Goal: Task Accomplishment & Management: Complete application form

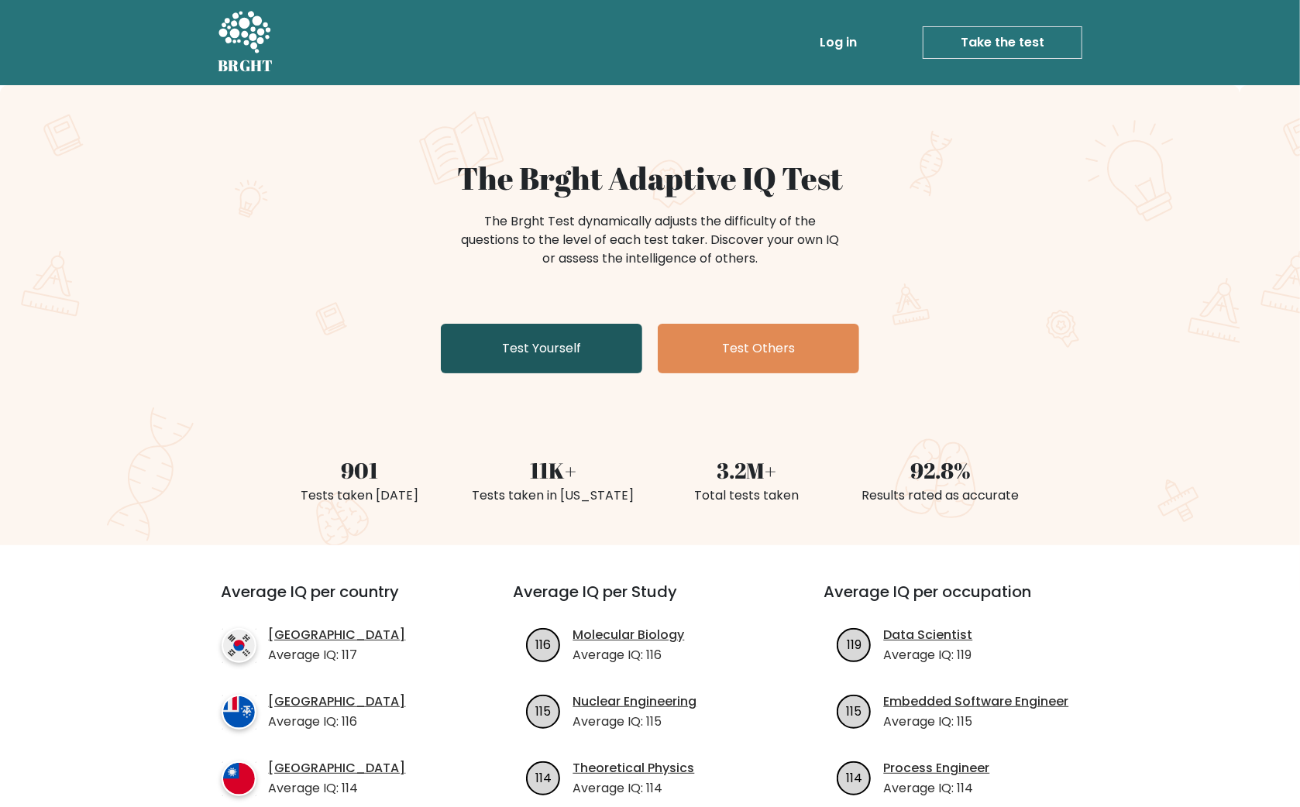
click at [525, 353] on link "Test Yourself" at bounding box center [541, 349] width 201 height 50
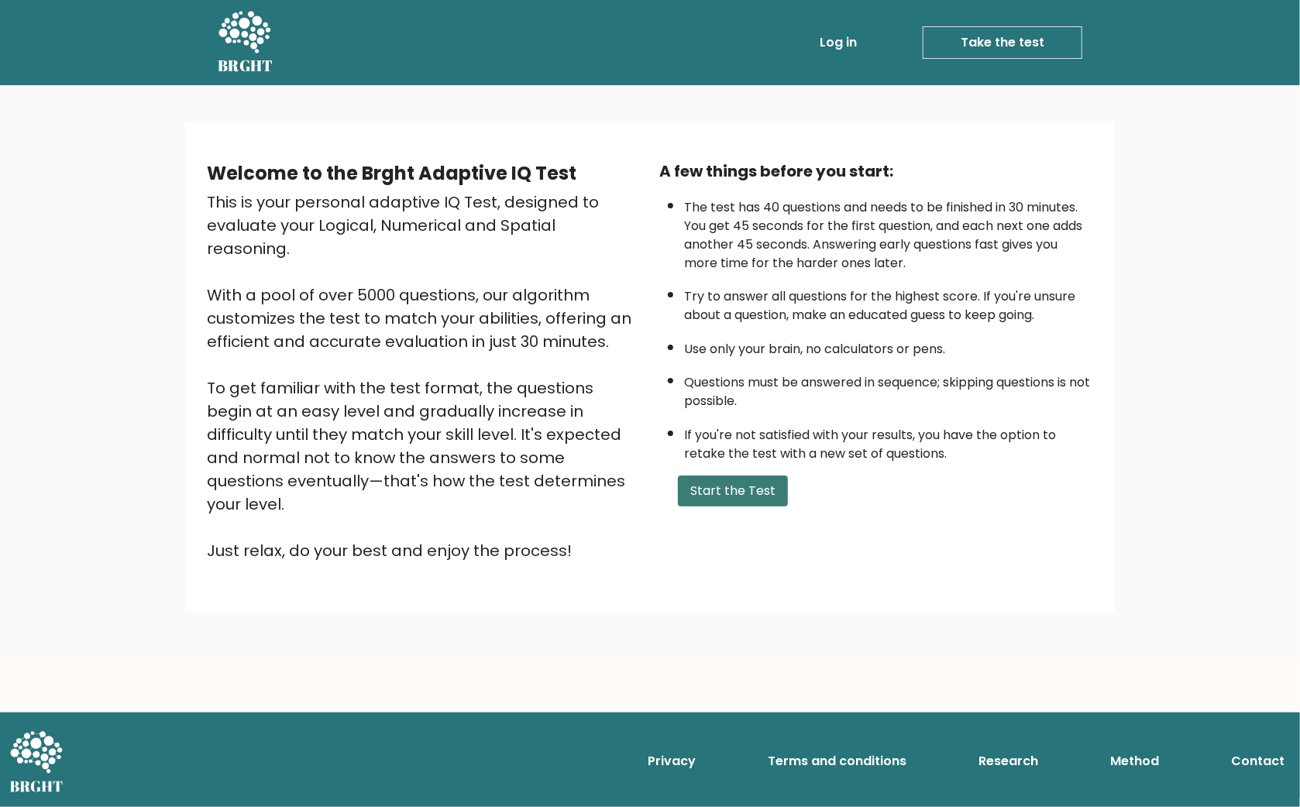
click at [770, 507] on button "Start the Test" at bounding box center [733, 491] width 110 height 31
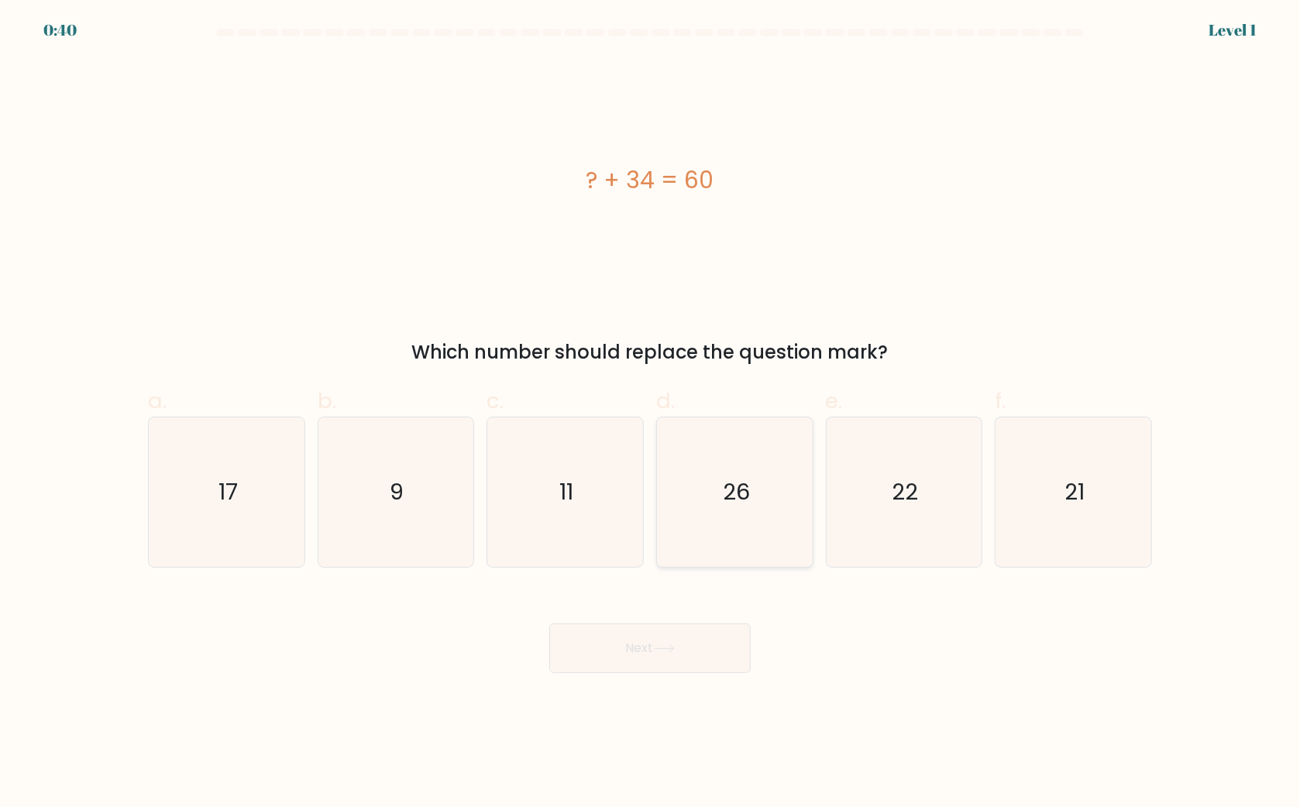
click at [750, 455] on icon "26" at bounding box center [735, 493] width 150 height 150
click at [651, 414] on input "d. 26" at bounding box center [650, 409] width 1 height 10
radio input "true"
click at [708, 645] on button "Next" at bounding box center [649, 649] width 201 height 50
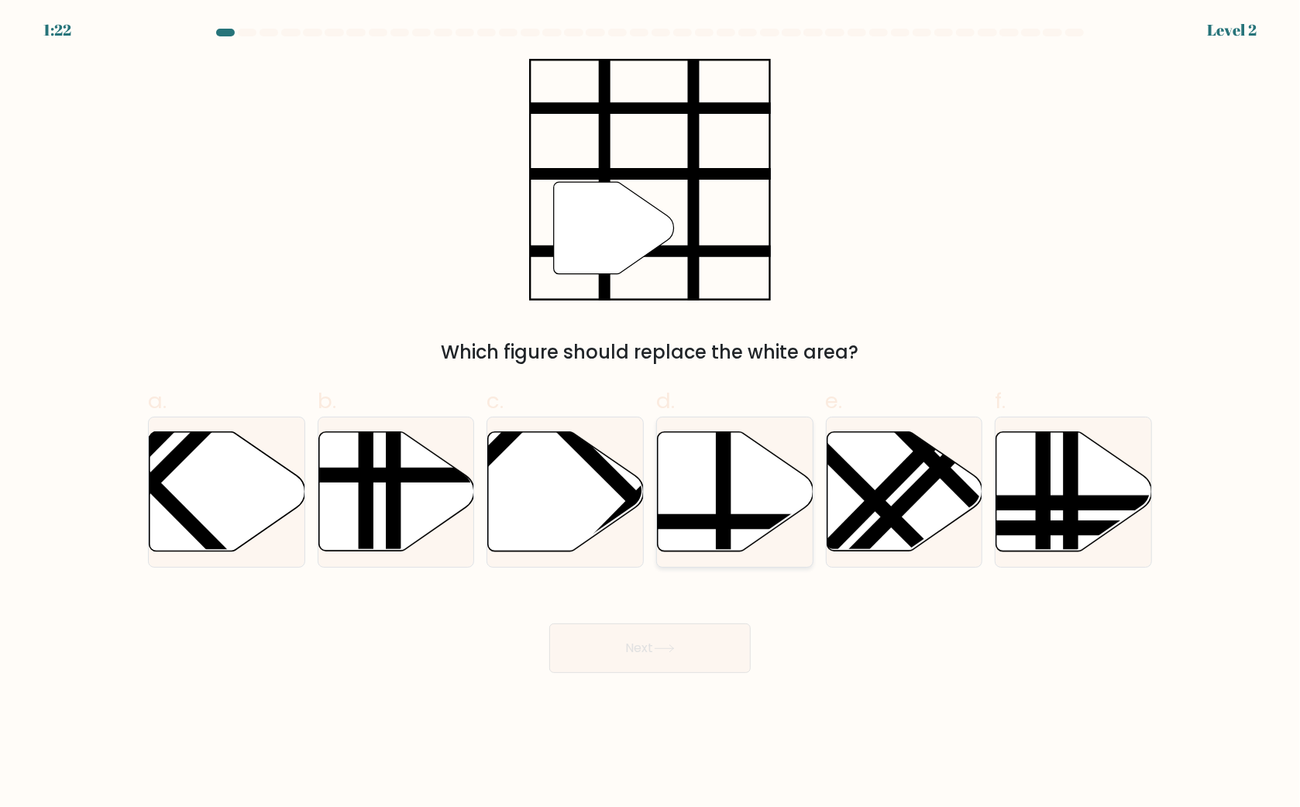
click at [724, 485] on line at bounding box center [724, 429] width 0 height 314
click at [651, 414] on input "d." at bounding box center [650, 409] width 1 height 10
radio input "true"
click at [705, 641] on button "Next" at bounding box center [649, 649] width 201 height 50
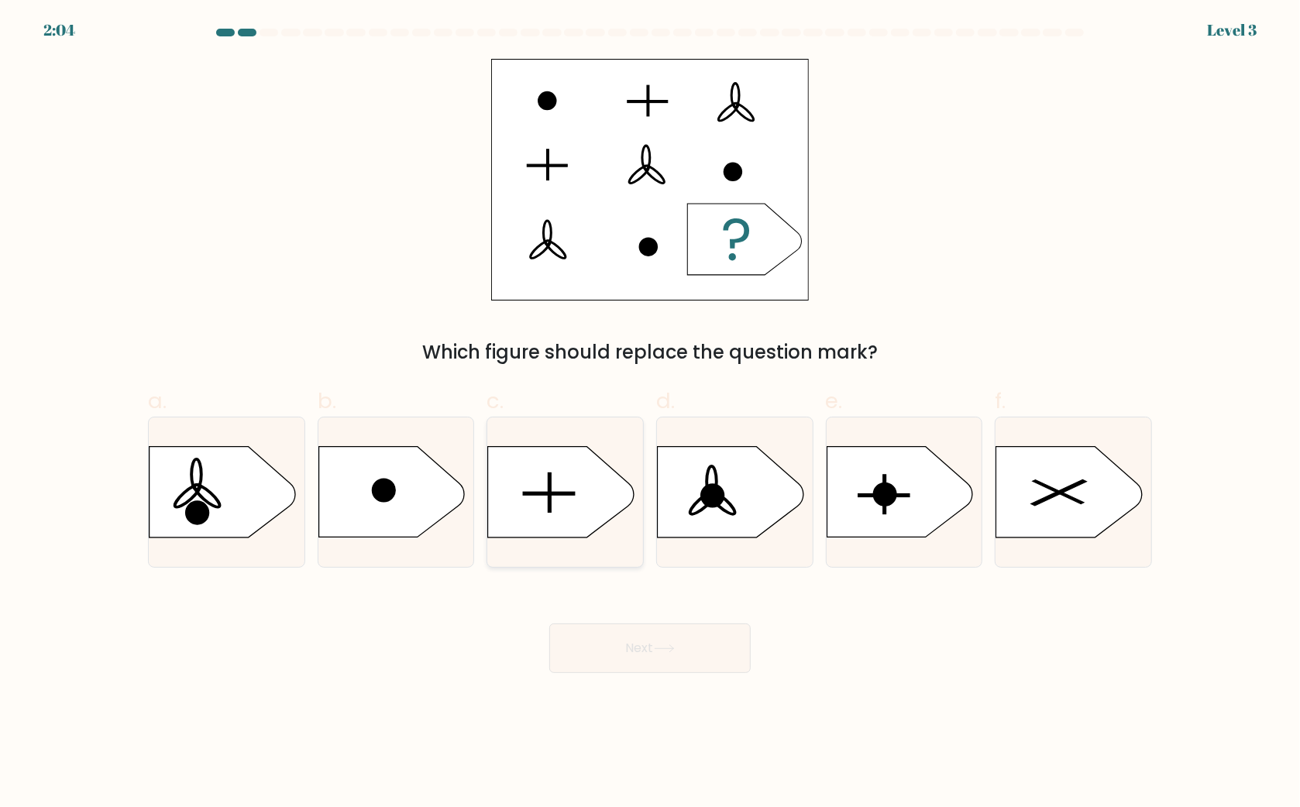
click at [599, 486] on icon at bounding box center [561, 492] width 146 height 91
click at [650, 414] on input "c." at bounding box center [650, 409] width 1 height 10
radio input "true"
click at [672, 651] on icon at bounding box center [664, 649] width 21 height 9
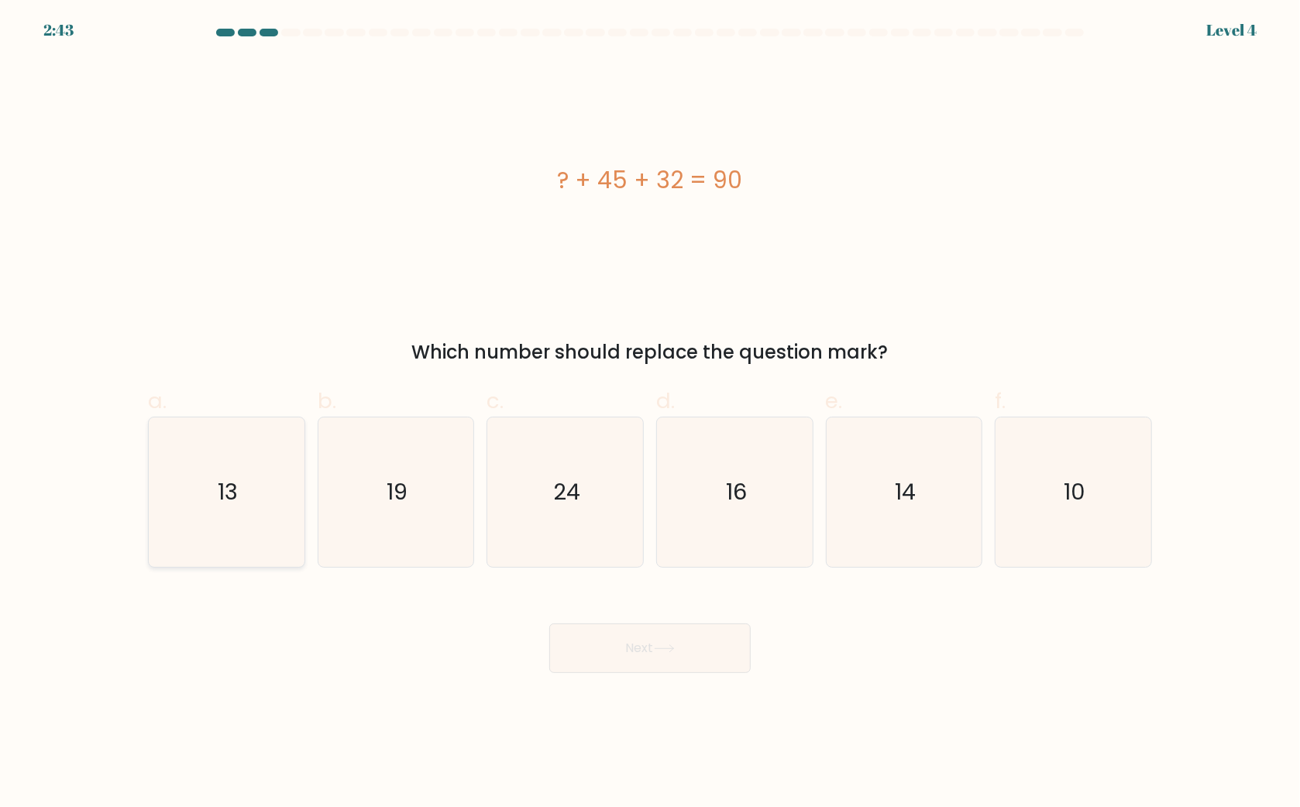
click at [274, 438] on icon "13" at bounding box center [227, 493] width 150 height 150
click at [650, 414] on input "a. 13" at bounding box center [650, 409] width 1 height 10
radio input "true"
click at [608, 648] on button "Next" at bounding box center [649, 649] width 201 height 50
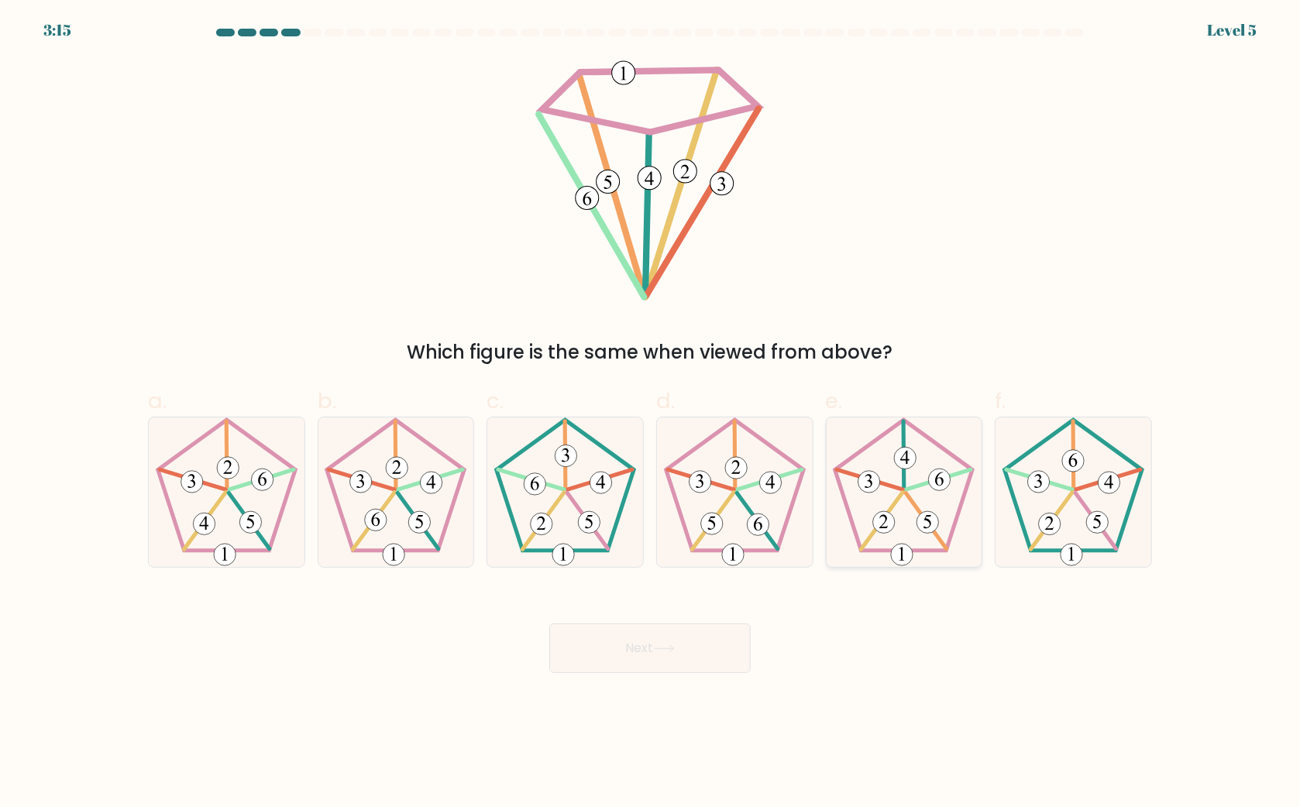
click at [897, 487] on 22 at bounding box center [871, 480] width 66 height 20
click at [651, 414] on input "e." at bounding box center [650, 409] width 1 height 10
radio input "true"
click at [732, 640] on button "Next" at bounding box center [649, 649] width 201 height 50
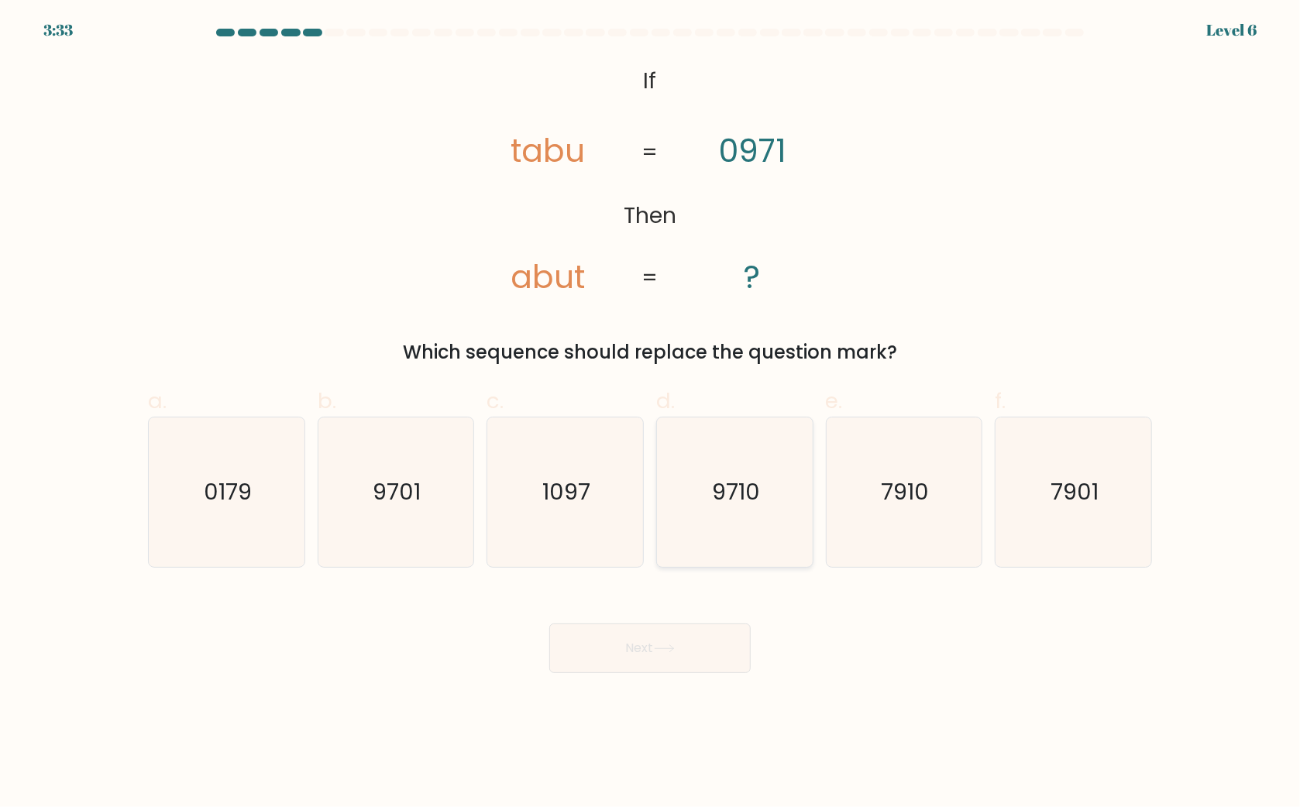
click at [711, 508] on icon "9710" at bounding box center [735, 493] width 150 height 150
click at [651, 414] on input "d. 9710" at bounding box center [650, 409] width 1 height 10
radio input "true"
click at [721, 634] on button "Next" at bounding box center [649, 649] width 201 height 50
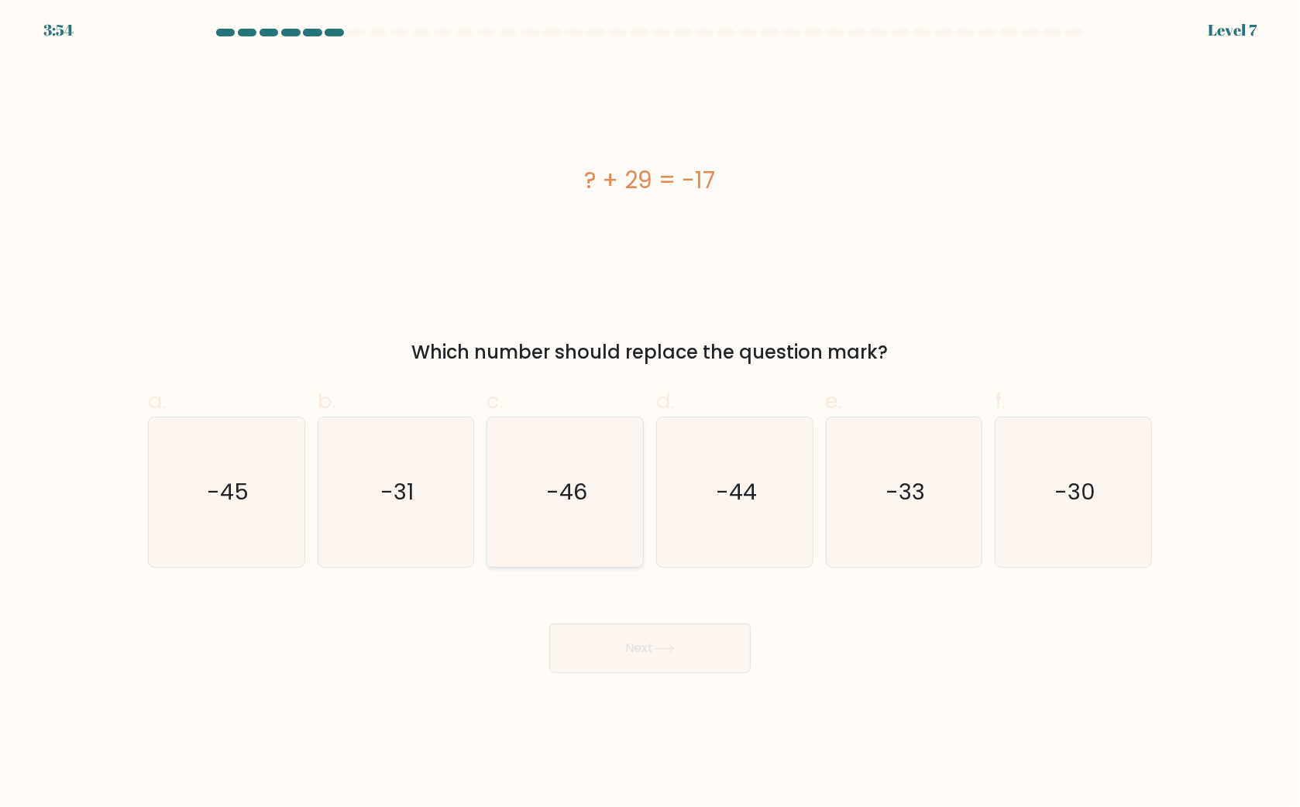
click at [590, 508] on icon "-46" at bounding box center [566, 493] width 150 height 150
click at [650, 414] on input "c. -46" at bounding box center [650, 409] width 1 height 10
radio input "true"
click at [637, 632] on button "Next" at bounding box center [649, 649] width 201 height 50
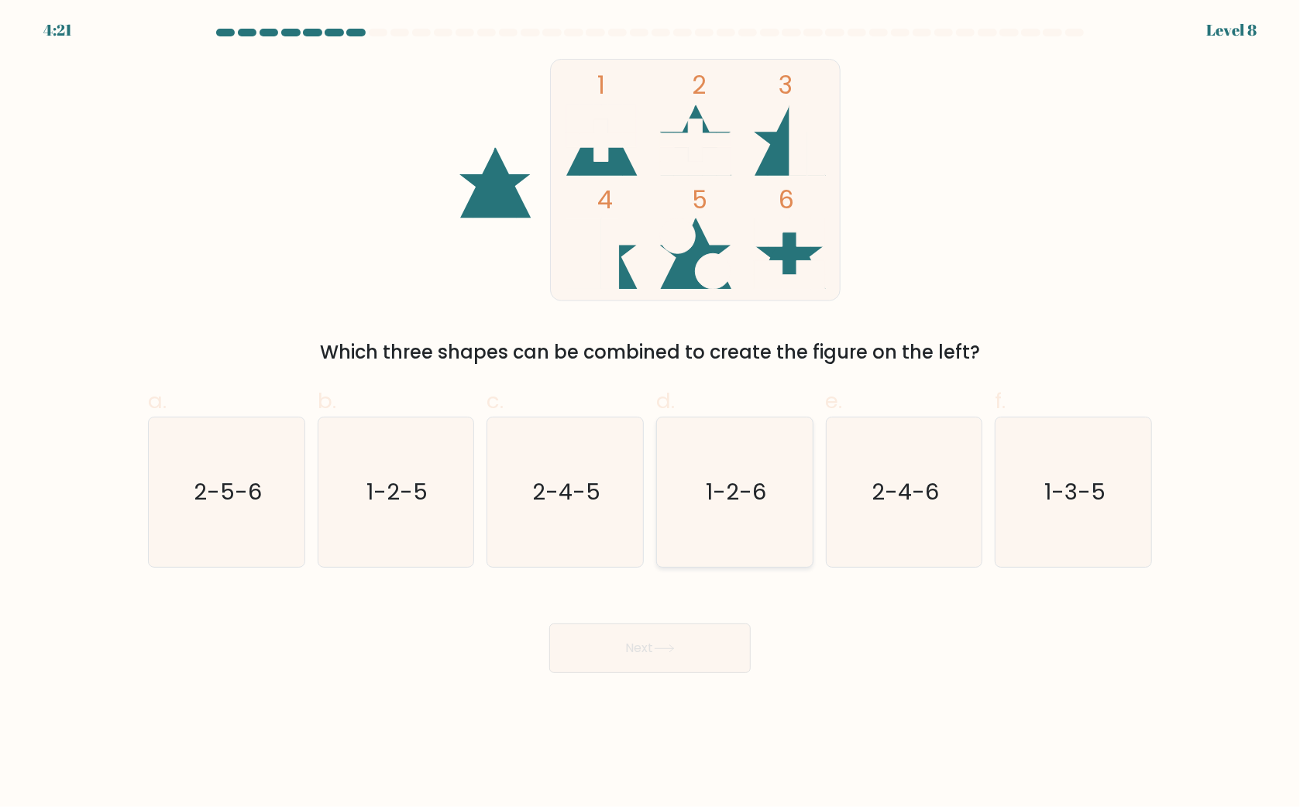
click at [678, 509] on icon "1-2-6" at bounding box center [735, 493] width 150 height 150
click at [651, 414] on input "d. 1-2-6" at bounding box center [650, 409] width 1 height 10
radio input "true"
click at [708, 632] on button "Next" at bounding box center [649, 649] width 201 height 50
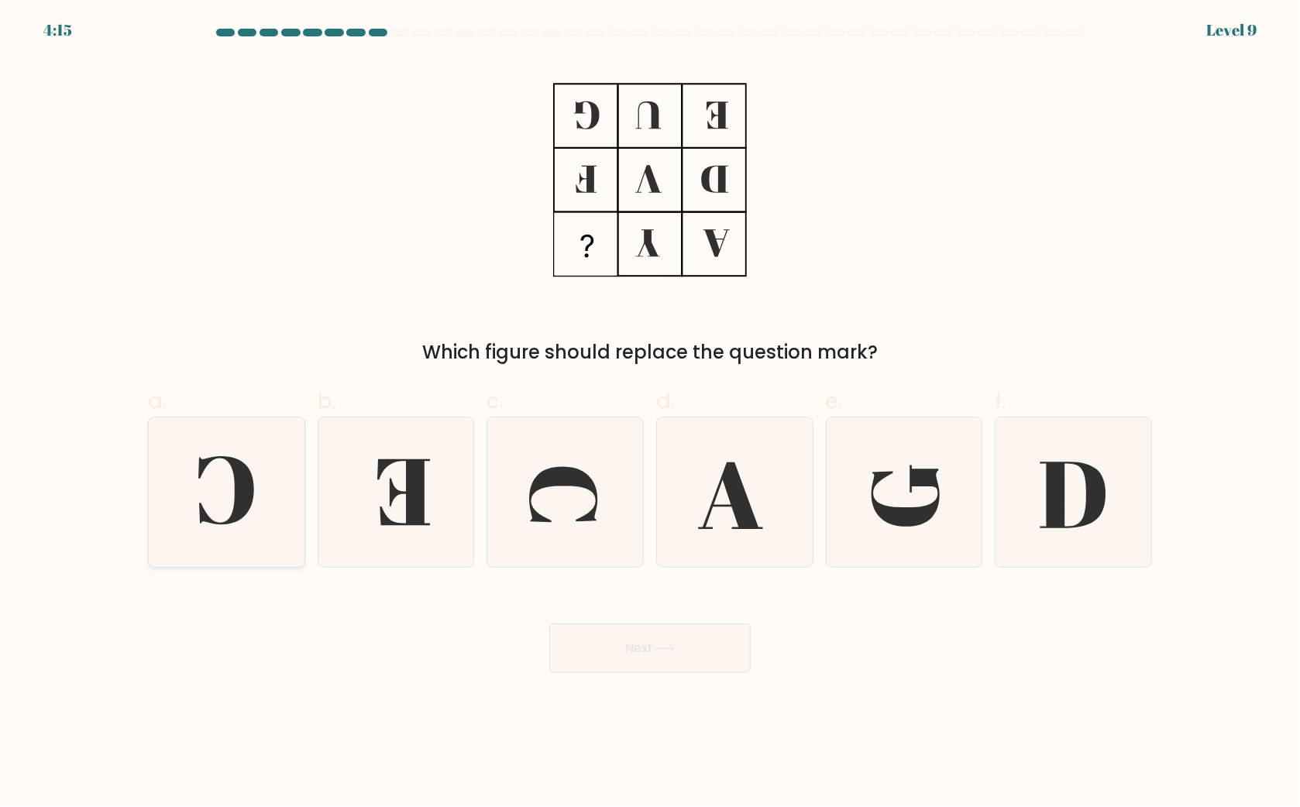
click at [228, 497] on icon at bounding box center [227, 493] width 150 height 150
click at [650, 414] on input "a." at bounding box center [650, 409] width 1 height 10
radio input "true"
click at [668, 643] on button "Next" at bounding box center [649, 649] width 201 height 50
click at [655, 655] on button "Next" at bounding box center [649, 649] width 201 height 50
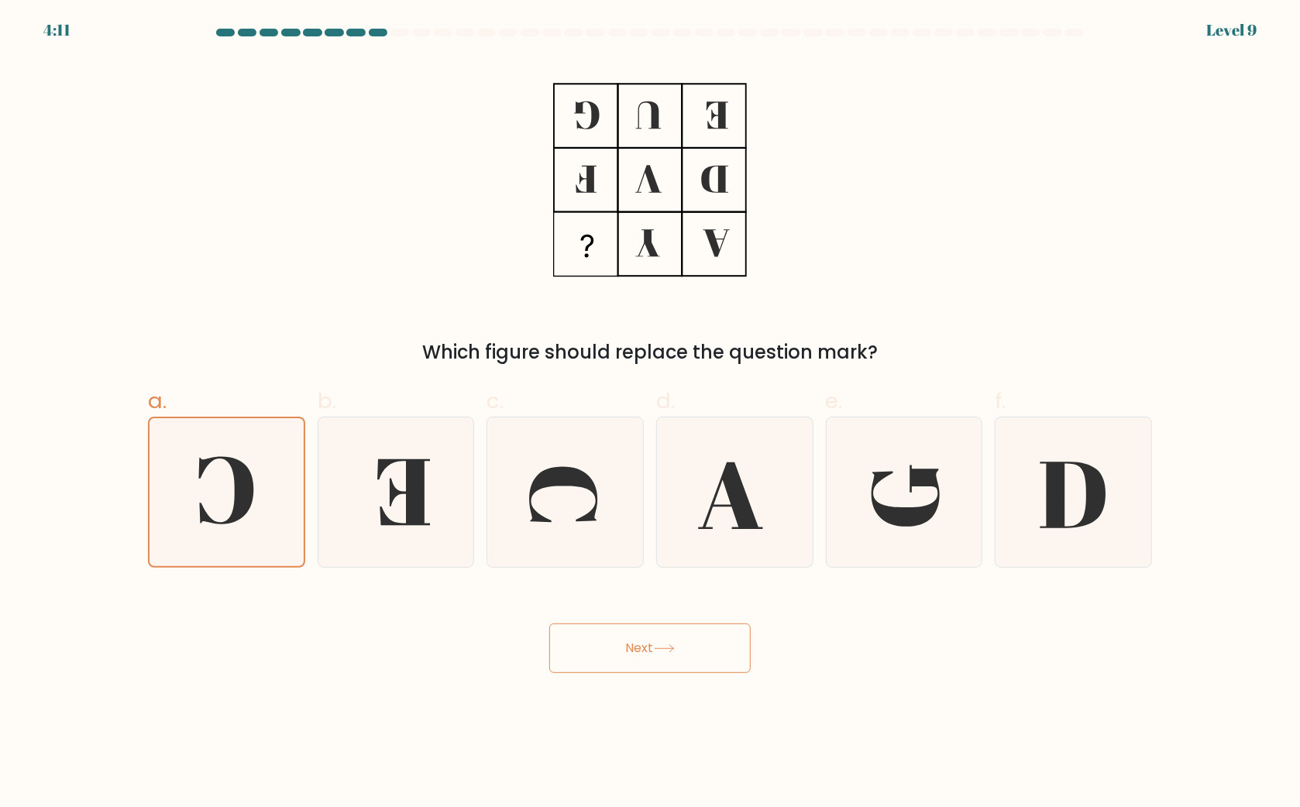
click at [895, 701] on body "4:11 Level 9" at bounding box center [650, 403] width 1300 height 807
click at [260, 549] on icon at bounding box center [227, 492] width 148 height 148
click at [650, 414] on input "a." at bounding box center [650, 409] width 1 height 10
click at [256, 537] on icon at bounding box center [227, 492] width 148 height 148
click at [650, 414] on input "a." at bounding box center [650, 409] width 1 height 10
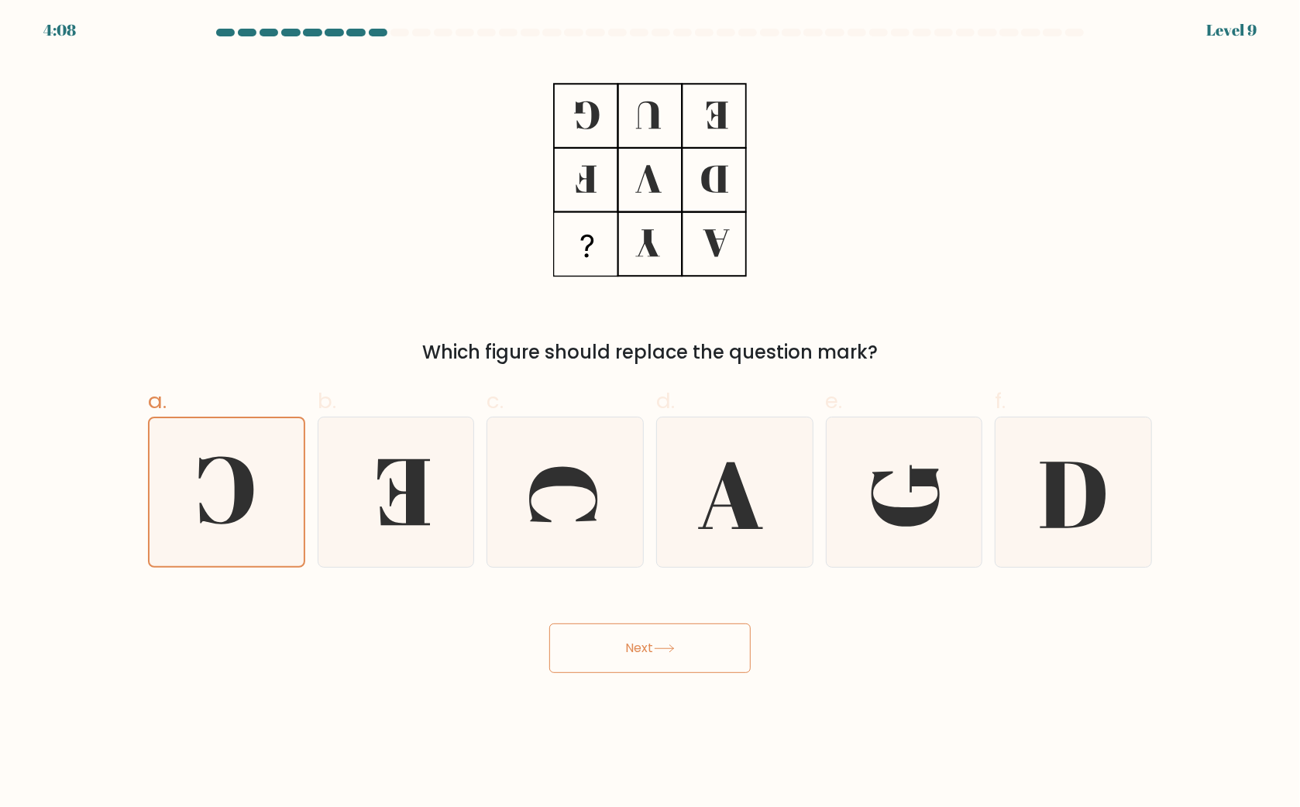
click at [663, 643] on button "Next" at bounding box center [649, 649] width 201 height 50
click at [663, 645] on button "Next" at bounding box center [649, 649] width 201 height 50
click at [663, 644] on button "Next" at bounding box center [649, 649] width 201 height 50
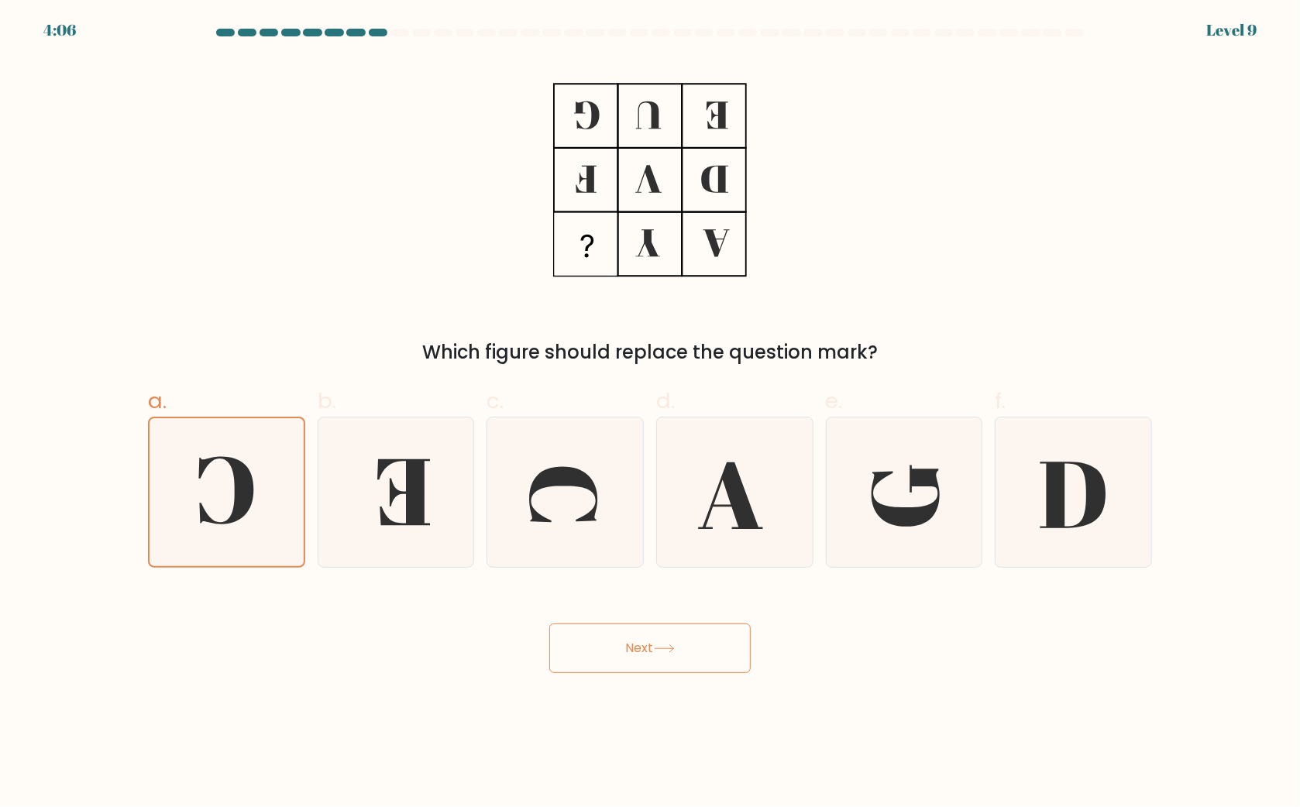
click at [697, 634] on button "Next" at bounding box center [649, 649] width 201 height 50
click at [549, 624] on button "Next" at bounding box center [649, 649] width 201 height 50
click at [439, 539] on icon at bounding box center [396, 493] width 150 height 150
click at [650, 414] on input "b." at bounding box center [650, 409] width 1 height 10
radio input "true"
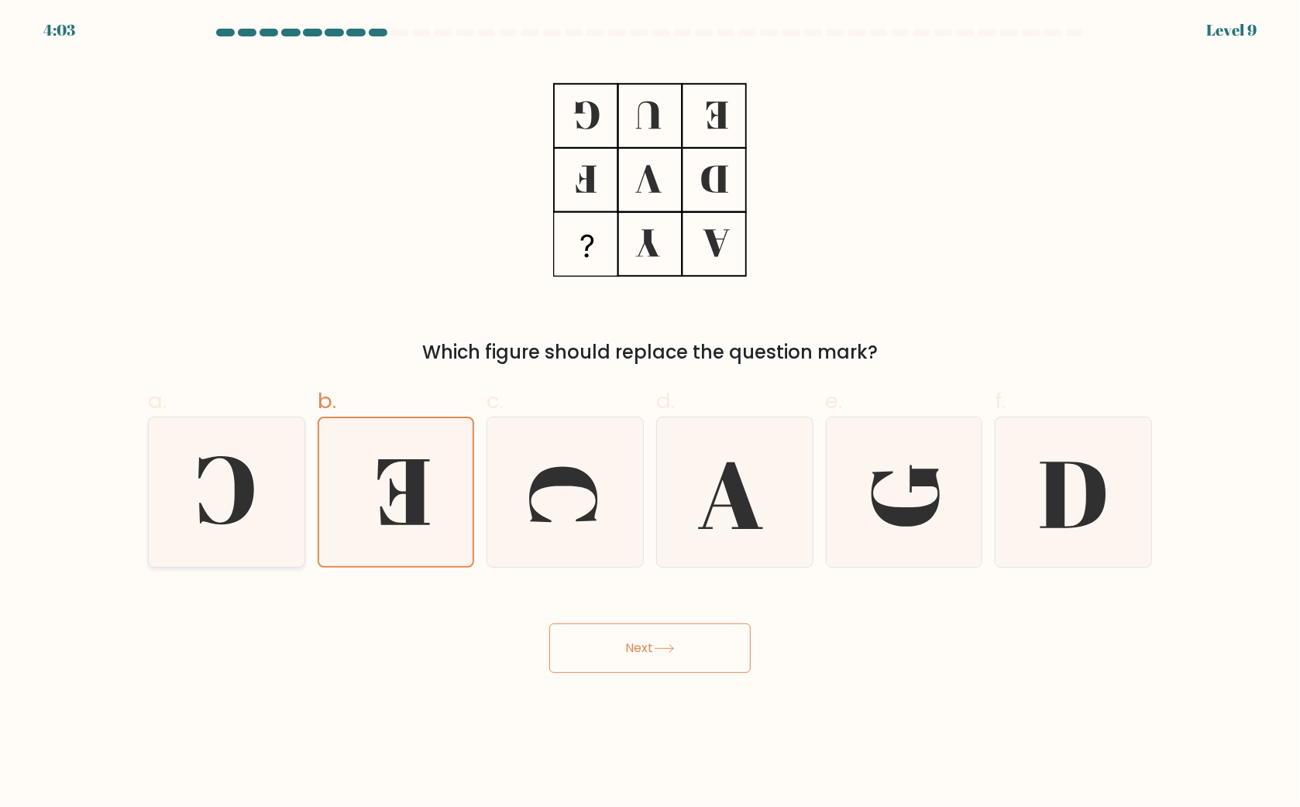
click at [255, 518] on icon at bounding box center [227, 493] width 150 height 150
click at [650, 414] on input "a." at bounding box center [650, 409] width 1 height 10
radio input "true"
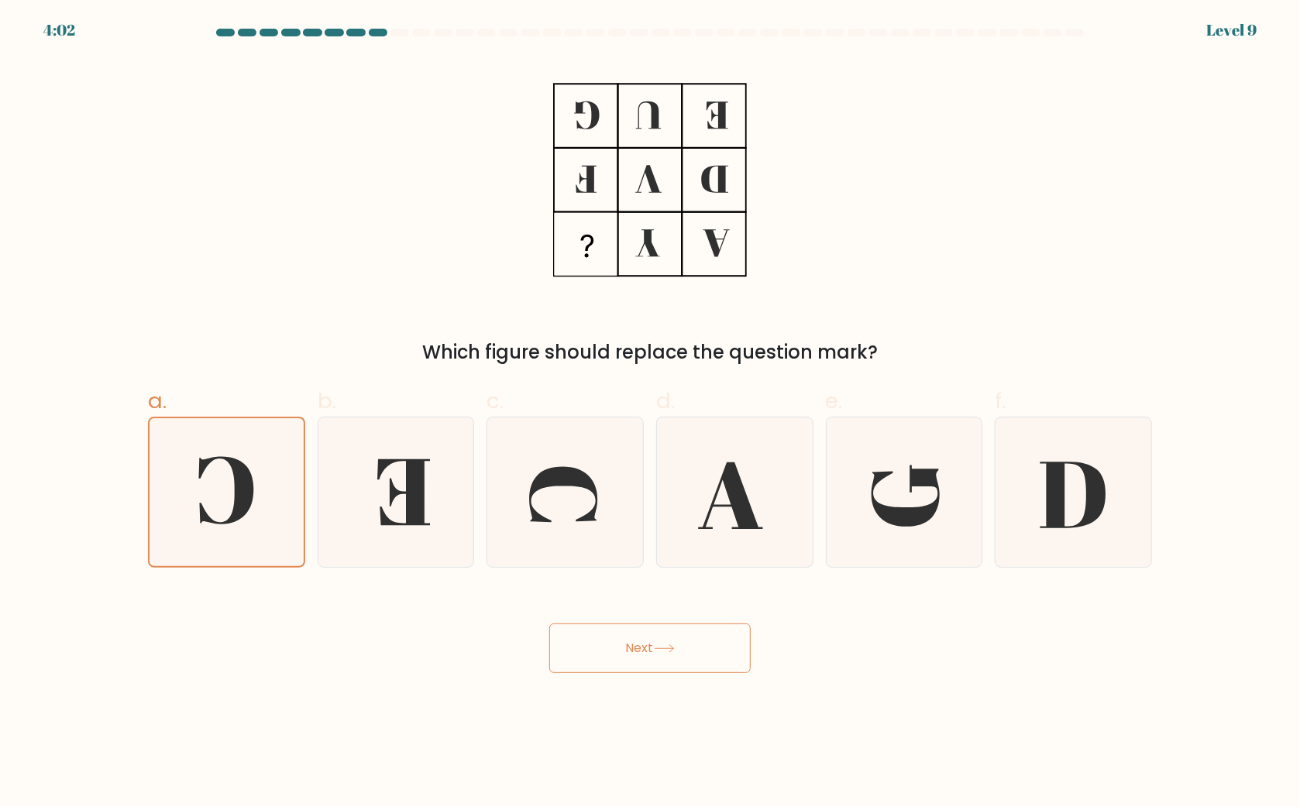
click at [623, 668] on button "Next" at bounding box center [649, 649] width 201 height 50
click at [619, 657] on button "Next" at bounding box center [649, 649] width 201 height 50
click at [619, 656] on button "Next" at bounding box center [649, 649] width 201 height 50
drag, startPoint x: 608, startPoint y: 214, endPoint x: 597, endPoint y: 217, distance: 12.0
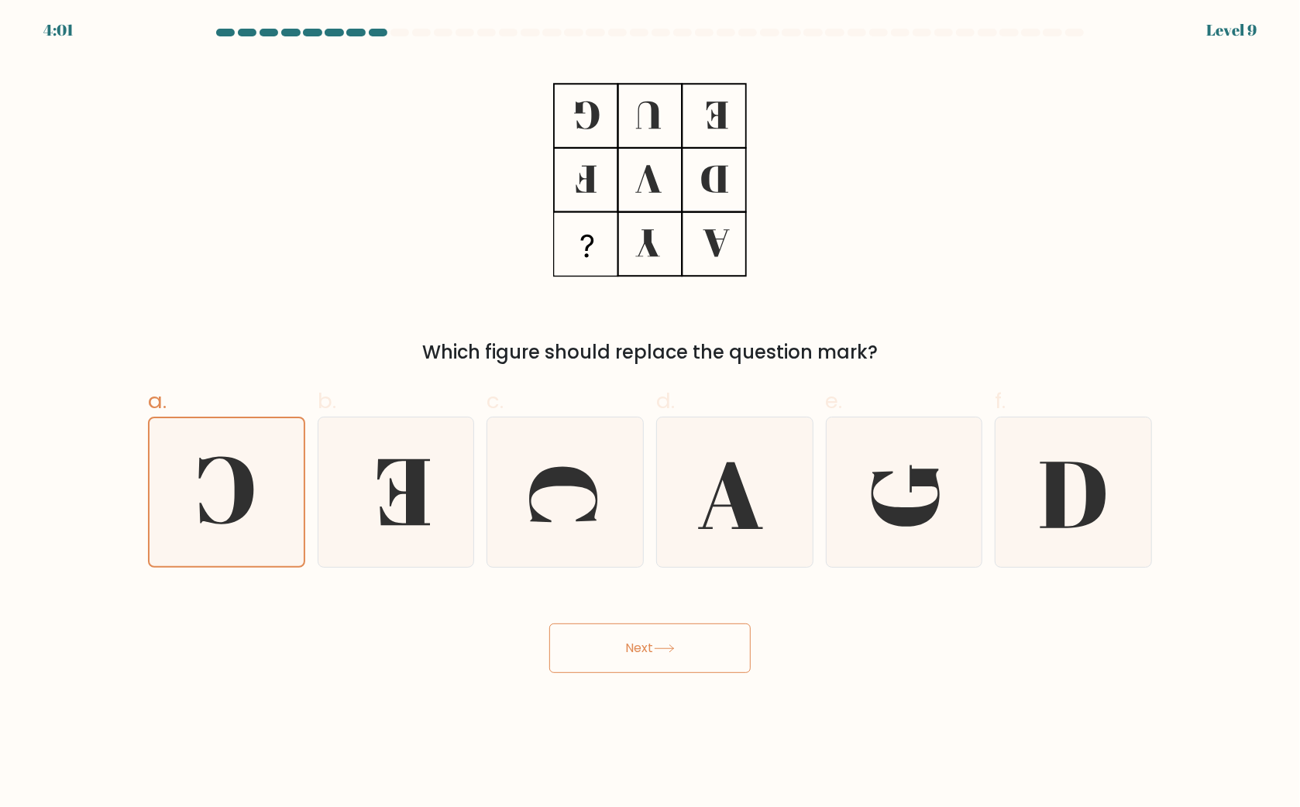
click at [608, 215] on rect at bounding box center [586, 244] width 62 height 62
click at [596, 219] on rect at bounding box center [586, 244] width 62 height 62
click at [612, 251] on rect at bounding box center [586, 244] width 62 height 62
click at [856, 431] on icon at bounding box center [904, 493] width 150 height 150
click at [651, 414] on input "e." at bounding box center [650, 409] width 1 height 10
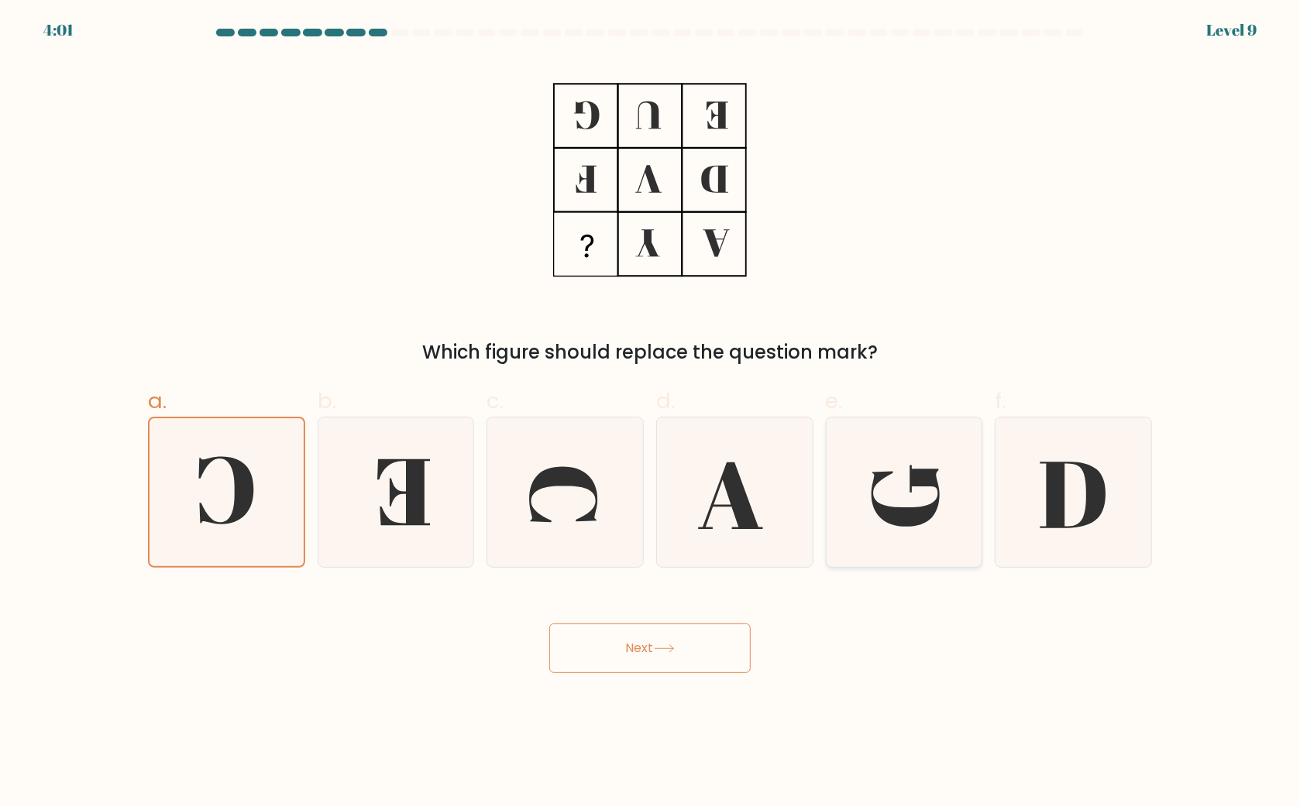
radio input "true"
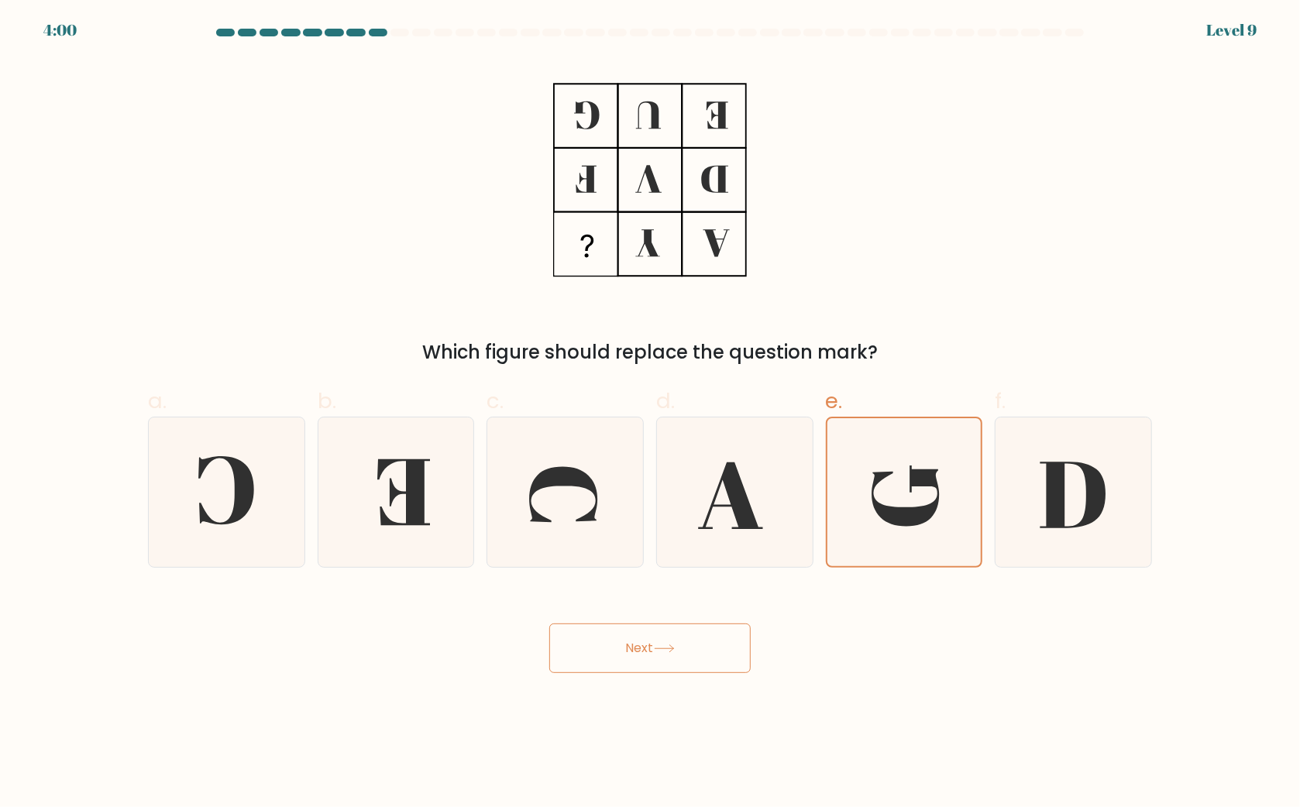
click at [717, 657] on button "Next" at bounding box center [649, 649] width 201 height 50
click at [221, 527] on icon at bounding box center [227, 493] width 150 height 150
click at [650, 414] on input "a." at bounding box center [650, 409] width 1 height 10
radio input "true"
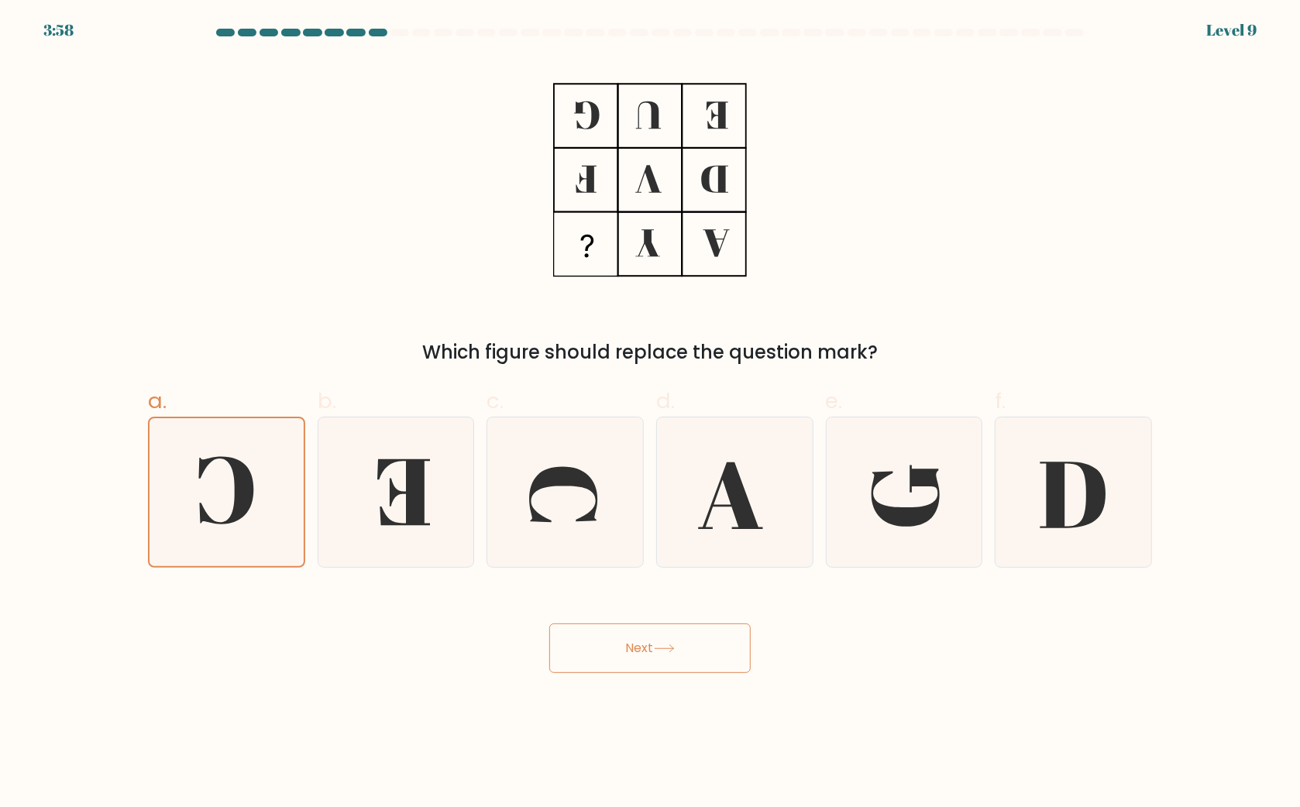
click at [651, 642] on button "Next" at bounding box center [649, 649] width 201 height 50
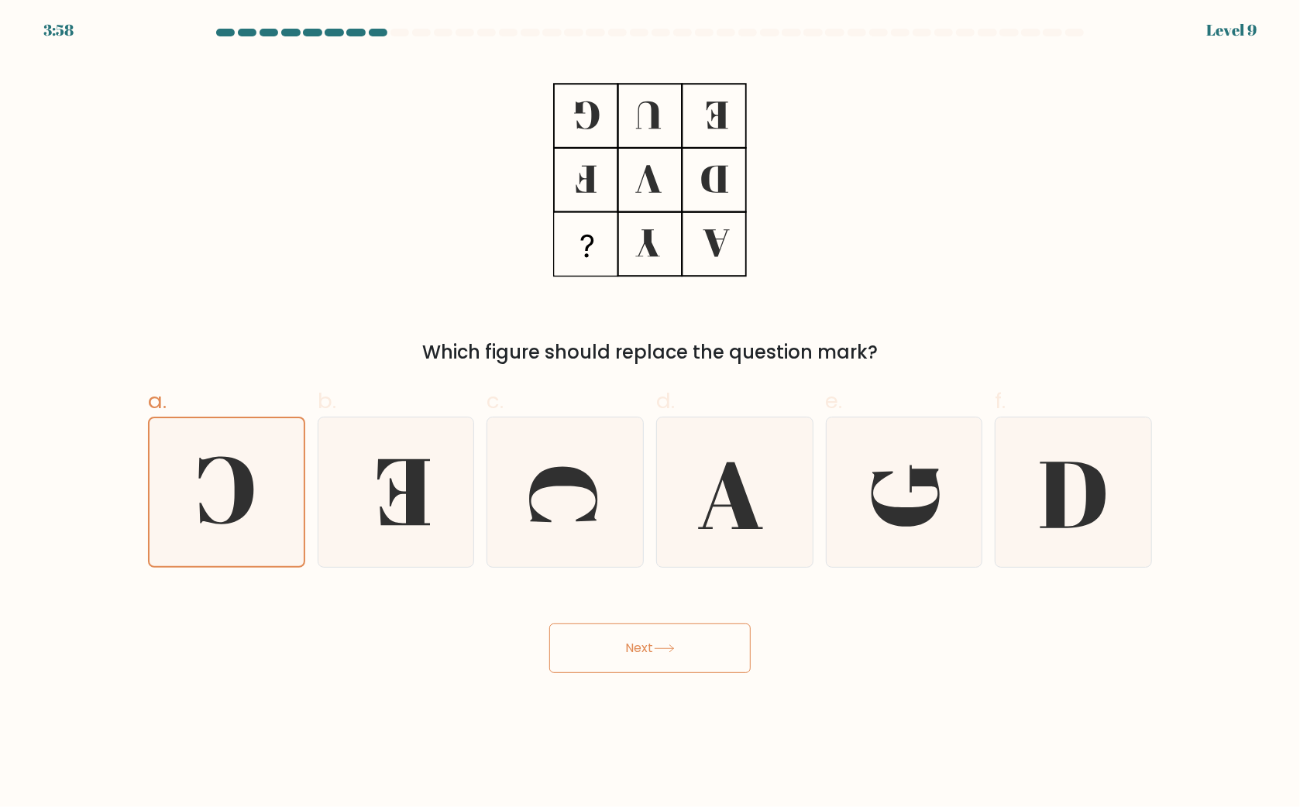
click at [651, 642] on button "Next" at bounding box center [649, 649] width 201 height 50
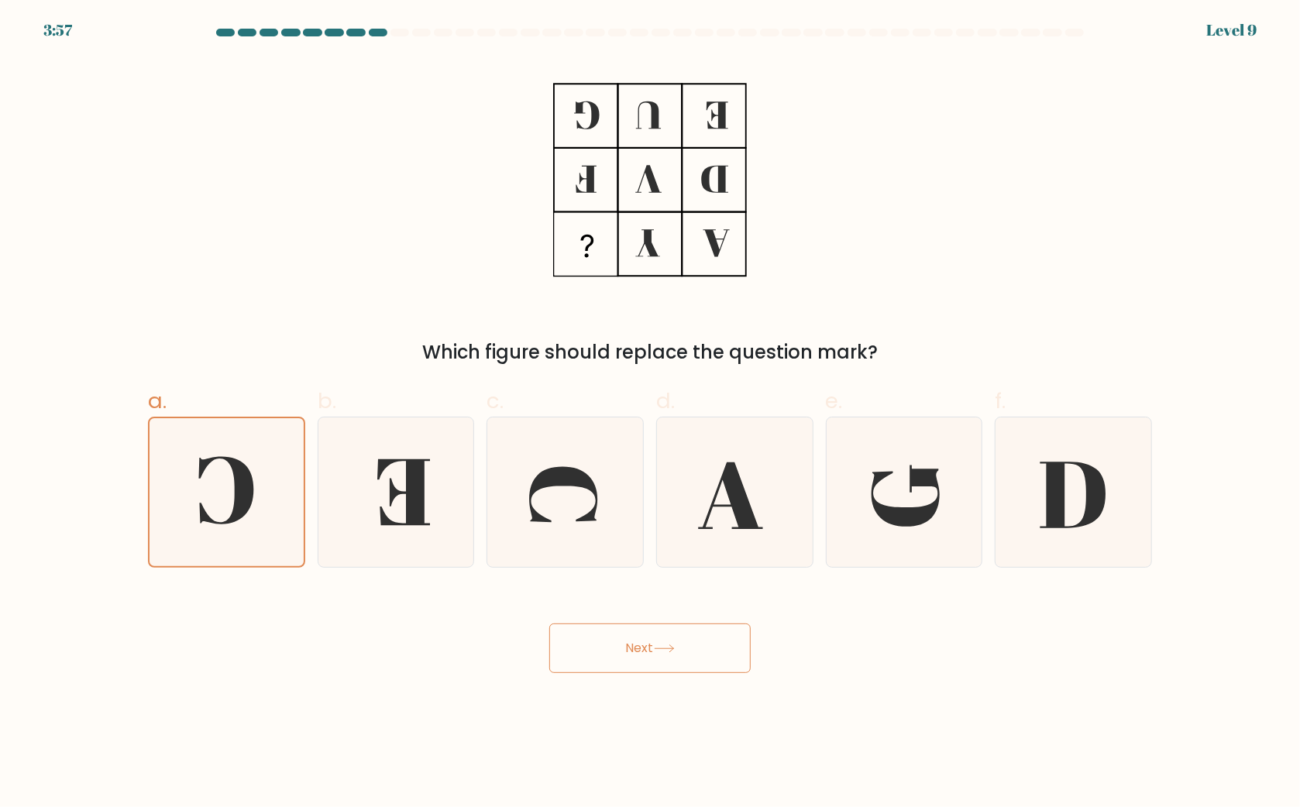
click at [651, 642] on button "Next" at bounding box center [649, 649] width 201 height 50
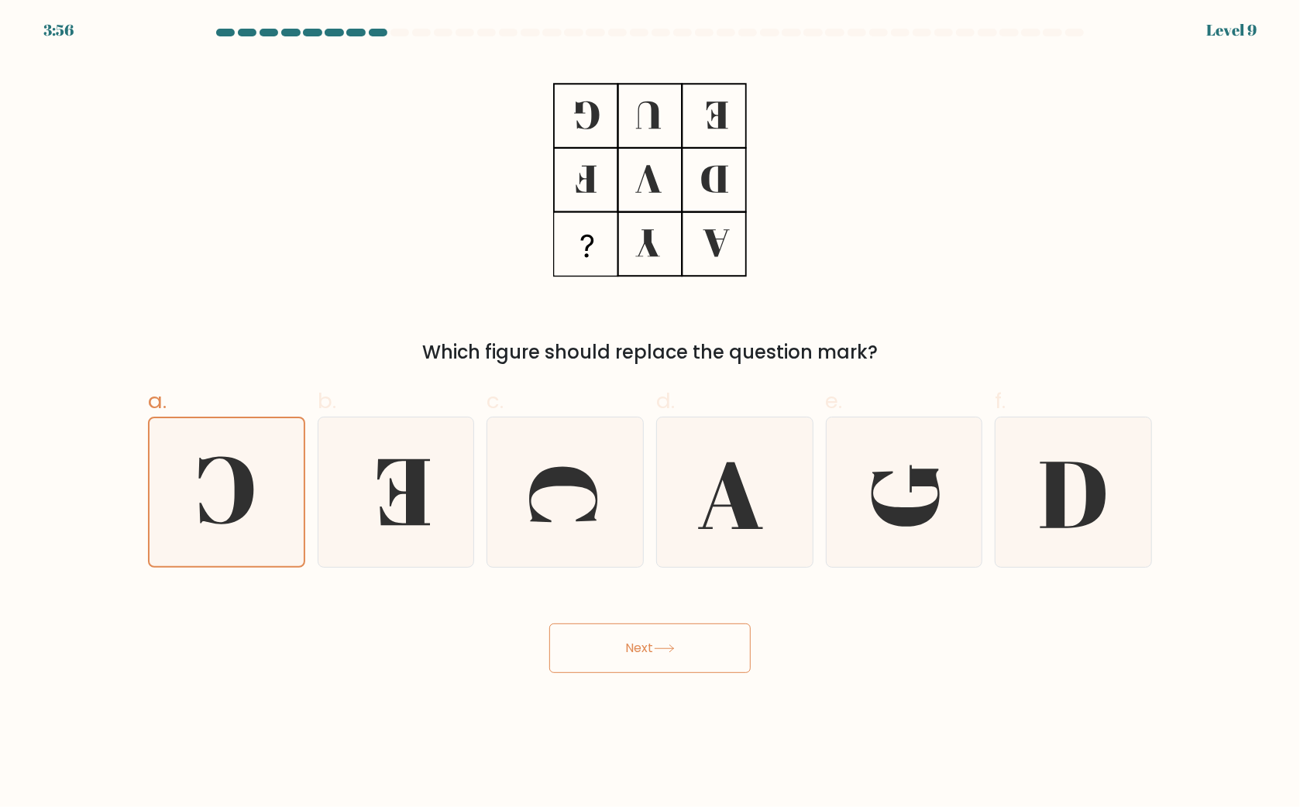
click at [652, 641] on button "Next" at bounding box center [649, 649] width 201 height 50
click at [653, 641] on button "Next" at bounding box center [649, 649] width 201 height 50
click at [223, 539] on icon at bounding box center [227, 493] width 150 height 150
click at [650, 414] on input "a." at bounding box center [650, 409] width 1 height 10
radio input "true"
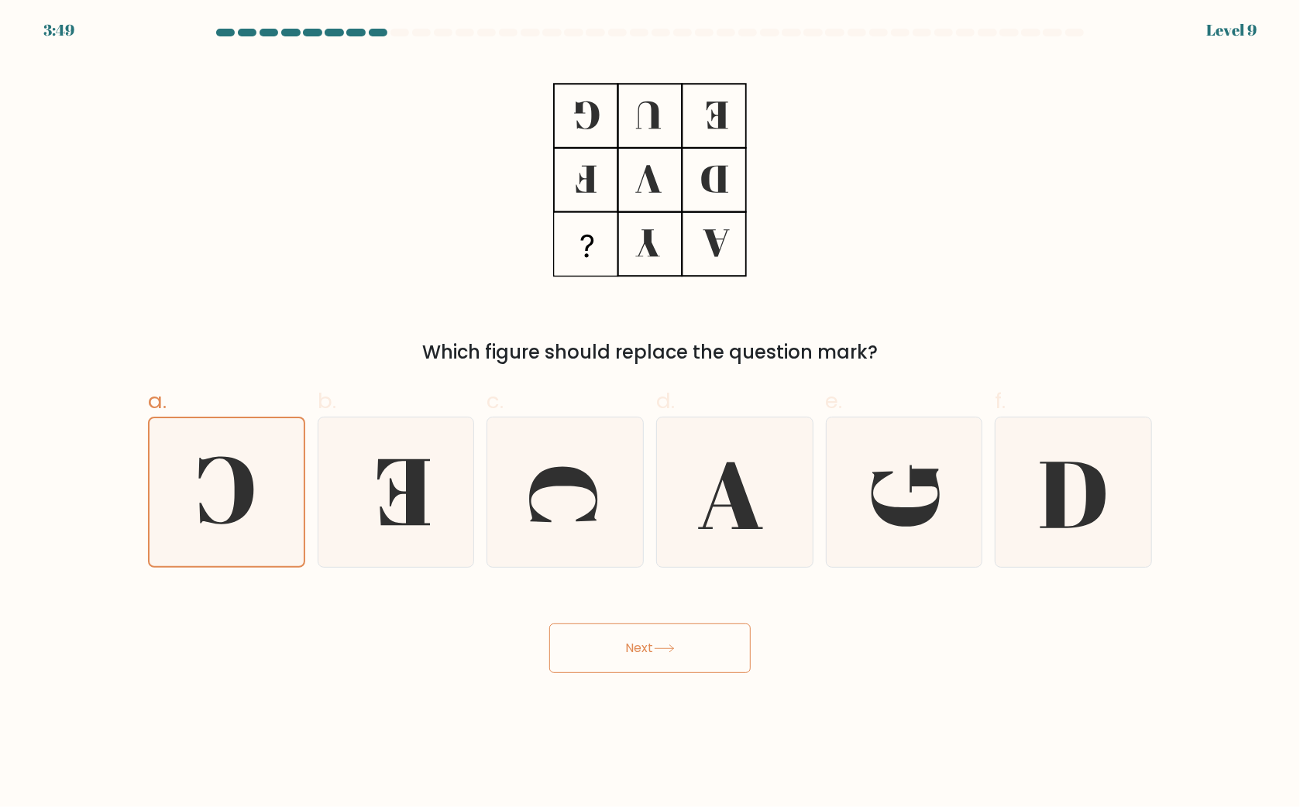
click at [619, 646] on button "Next" at bounding box center [649, 649] width 201 height 50
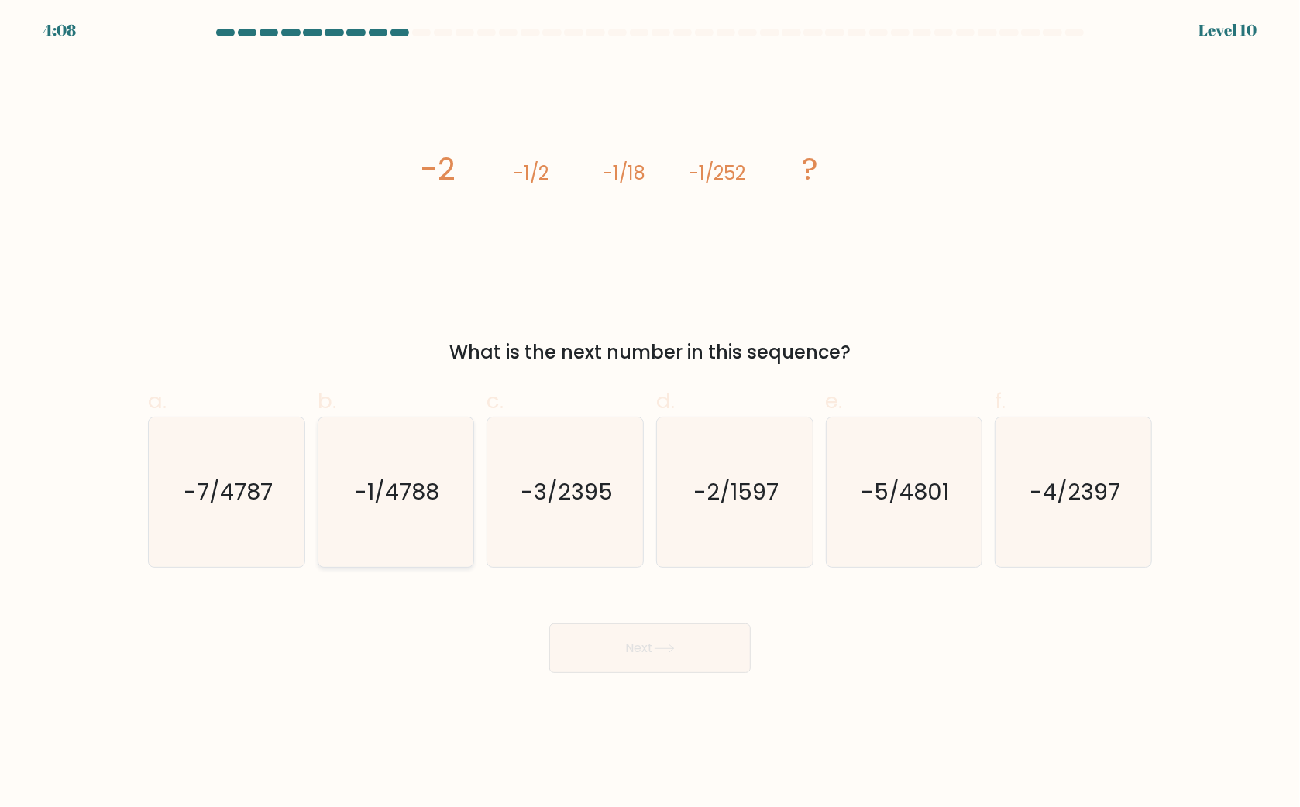
click at [405, 519] on icon "-1/4788" at bounding box center [396, 493] width 150 height 150
click at [650, 414] on input "b. -1/4788" at bounding box center [650, 409] width 1 height 10
radio input "true"
click at [607, 639] on button "Next" at bounding box center [649, 649] width 201 height 50
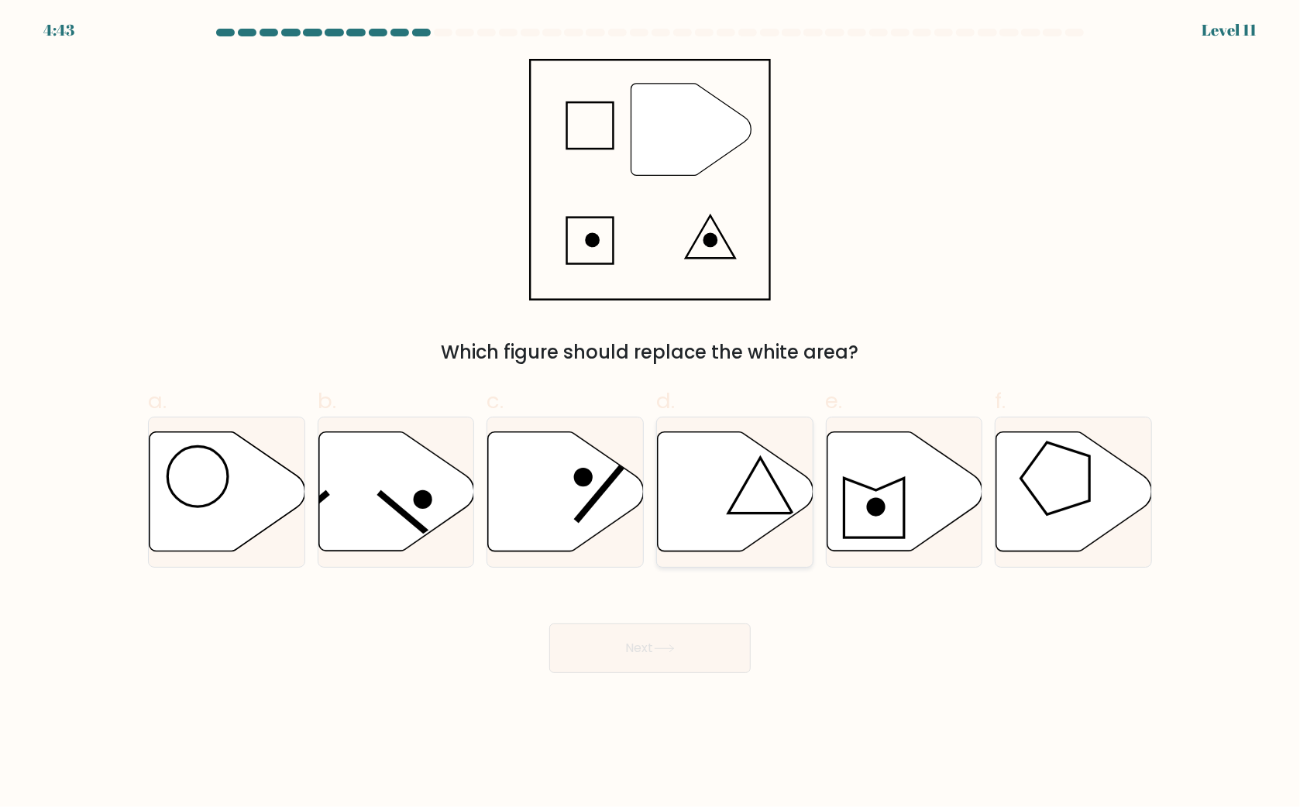
click at [714, 492] on icon at bounding box center [736, 491] width 156 height 119
click at [651, 414] on input "d." at bounding box center [650, 409] width 1 height 10
radio input "true"
click at [701, 643] on button "Next" at bounding box center [649, 649] width 201 height 50
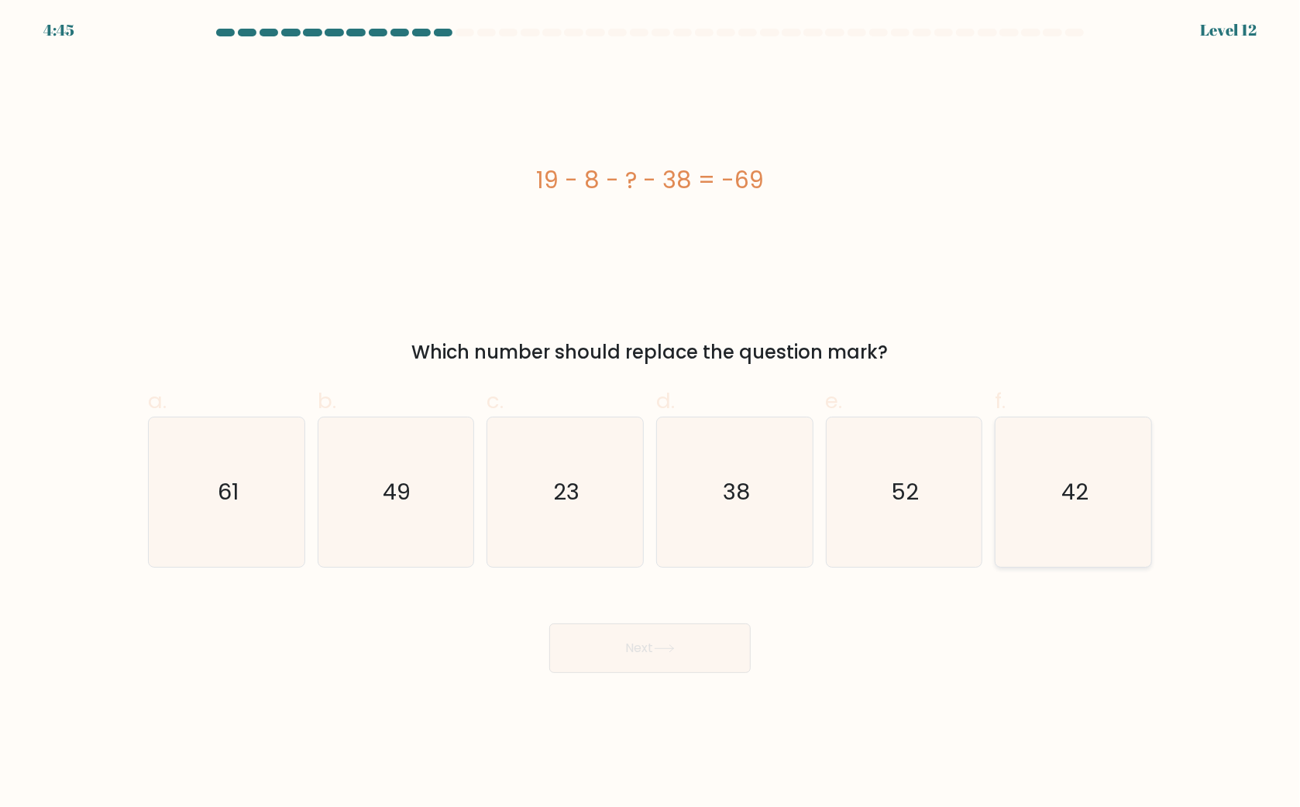
click at [1038, 498] on icon "42" at bounding box center [1074, 493] width 150 height 150
click at [651, 414] on input "f. 42" at bounding box center [650, 409] width 1 height 10
radio input "true"
click at [701, 671] on button "Next" at bounding box center [649, 649] width 201 height 50
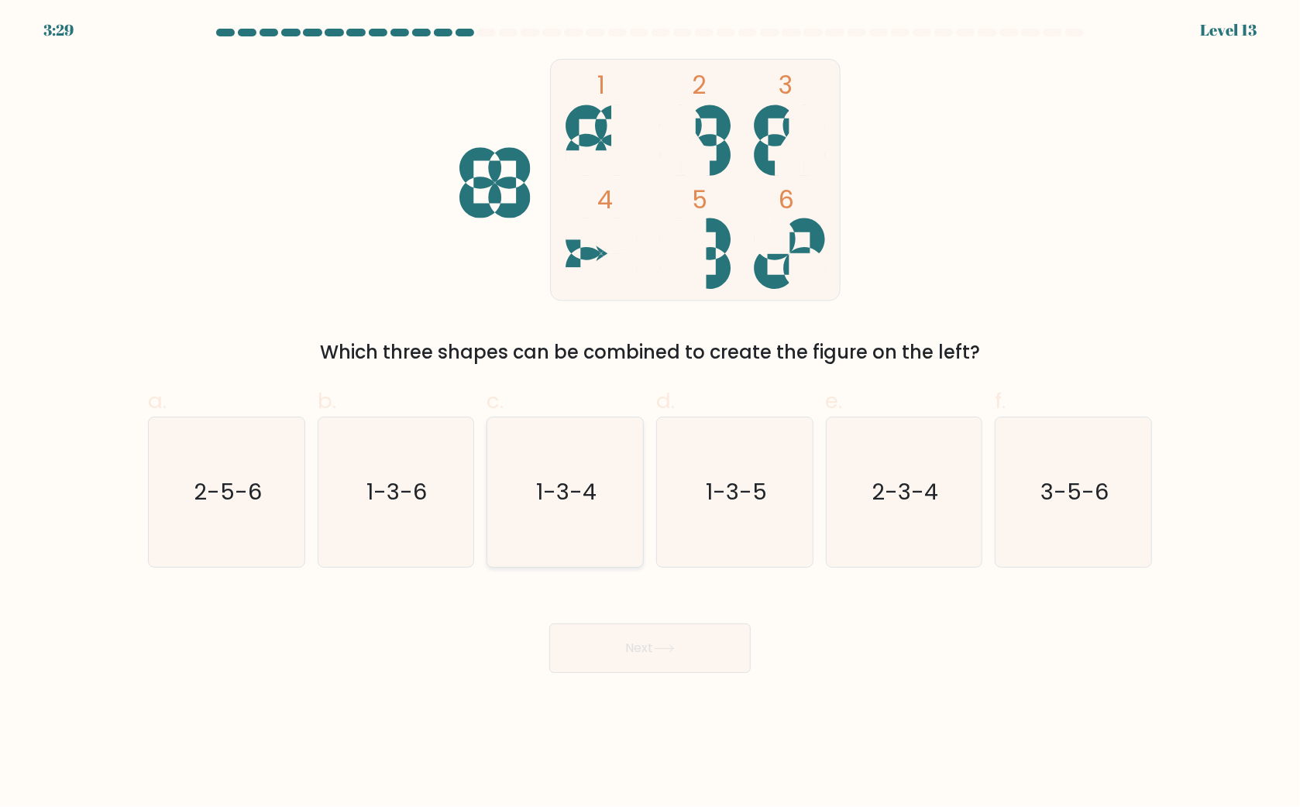
click at [525, 482] on icon "1-3-4" at bounding box center [566, 493] width 150 height 150
click at [650, 414] on input "c. 1-3-4" at bounding box center [650, 409] width 1 height 10
radio input "true"
click at [666, 667] on button "Next" at bounding box center [649, 649] width 201 height 50
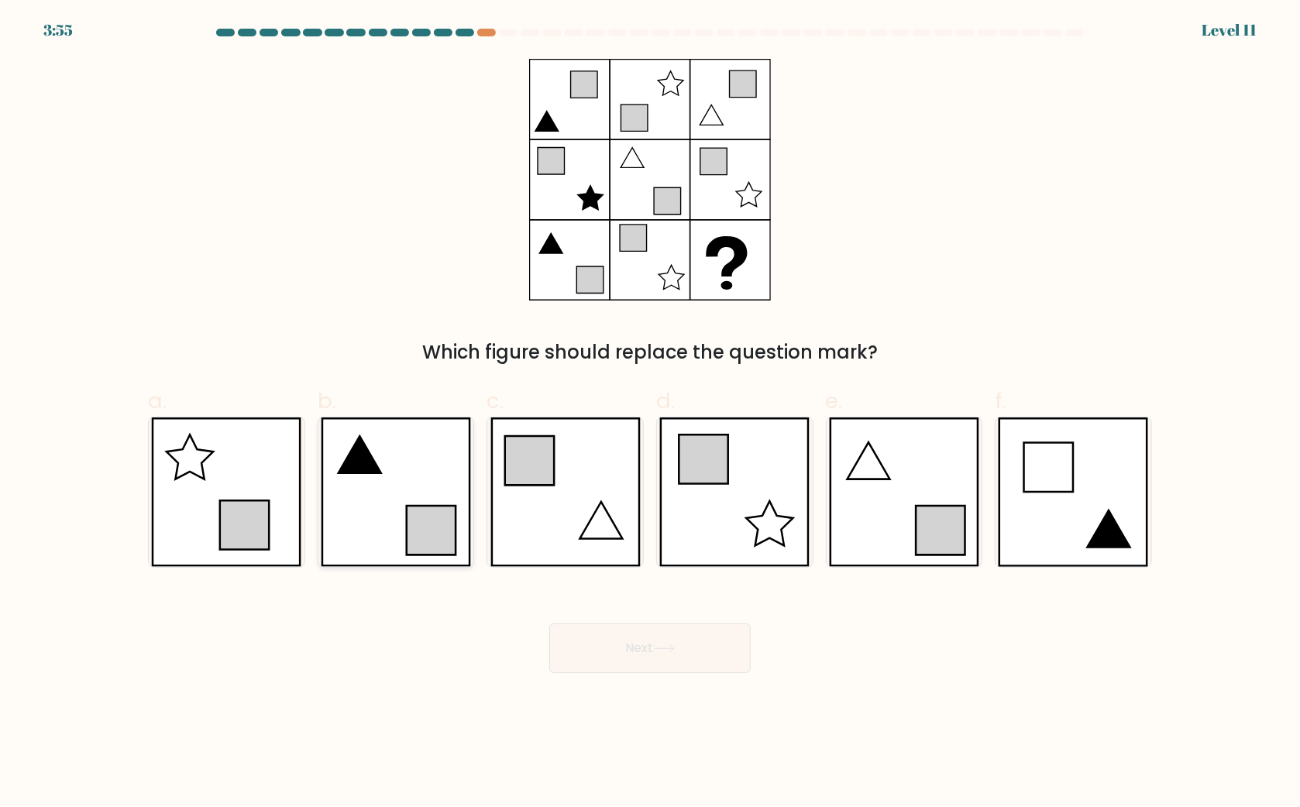
click at [459, 560] on icon at bounding box center [396, 493] width 150 height 150
click at [650, 414] on input "b." at bounding box center [650, 409] width 1 height 10
radio input "true"
click at [880, 473] on icon at bounding box center [904, 493] width 150 height 150
click at [651, 414] on input "e." at bounding box center [650, 409] width 1 height 10
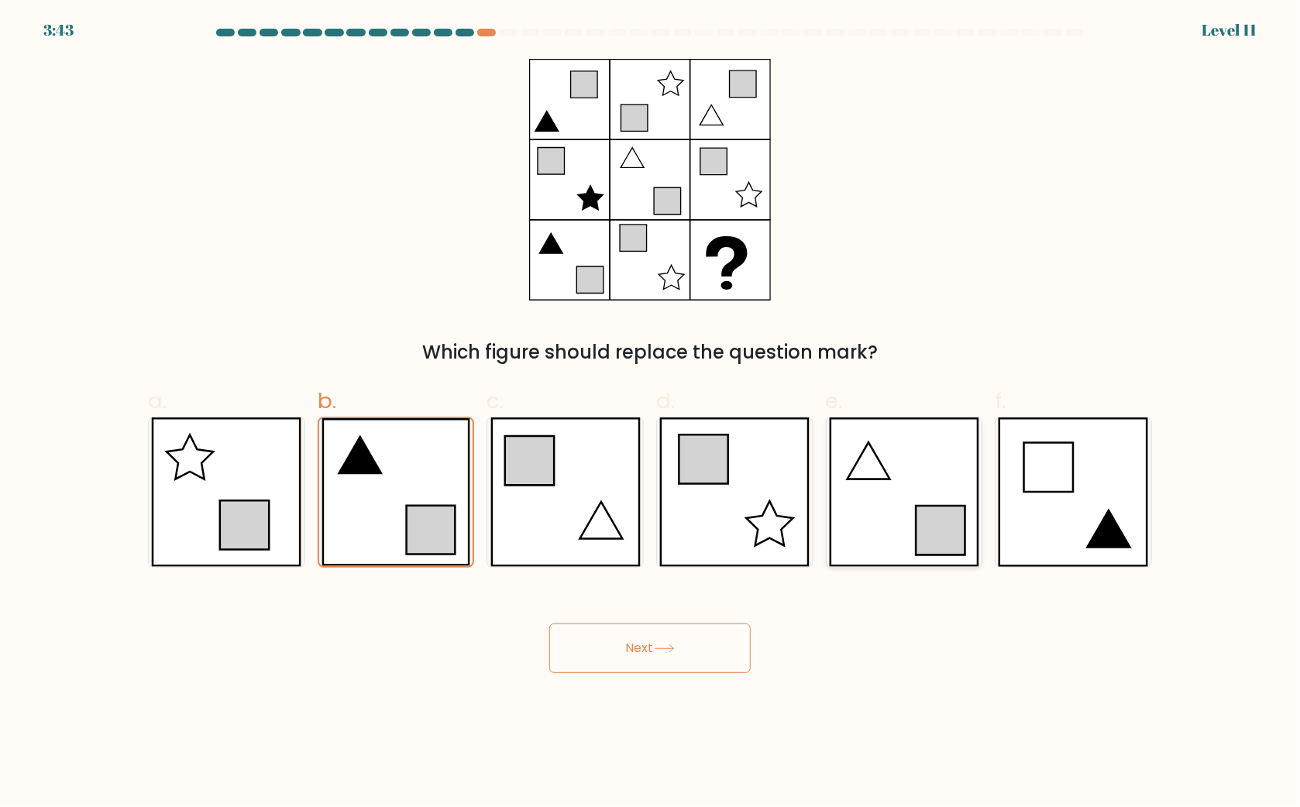
radio input "true"
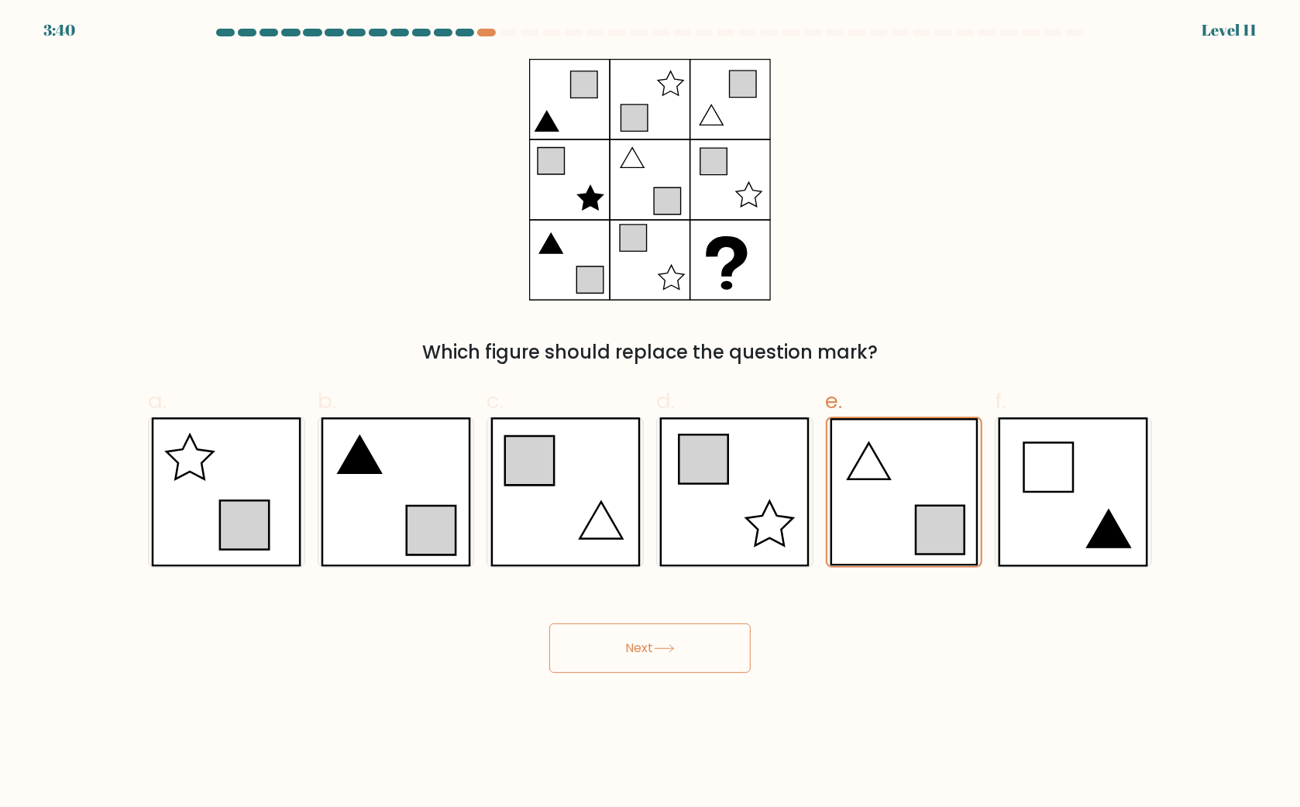
click at [676, 664] on button "Next" at bounding box center [649, 649] width 201 height 50
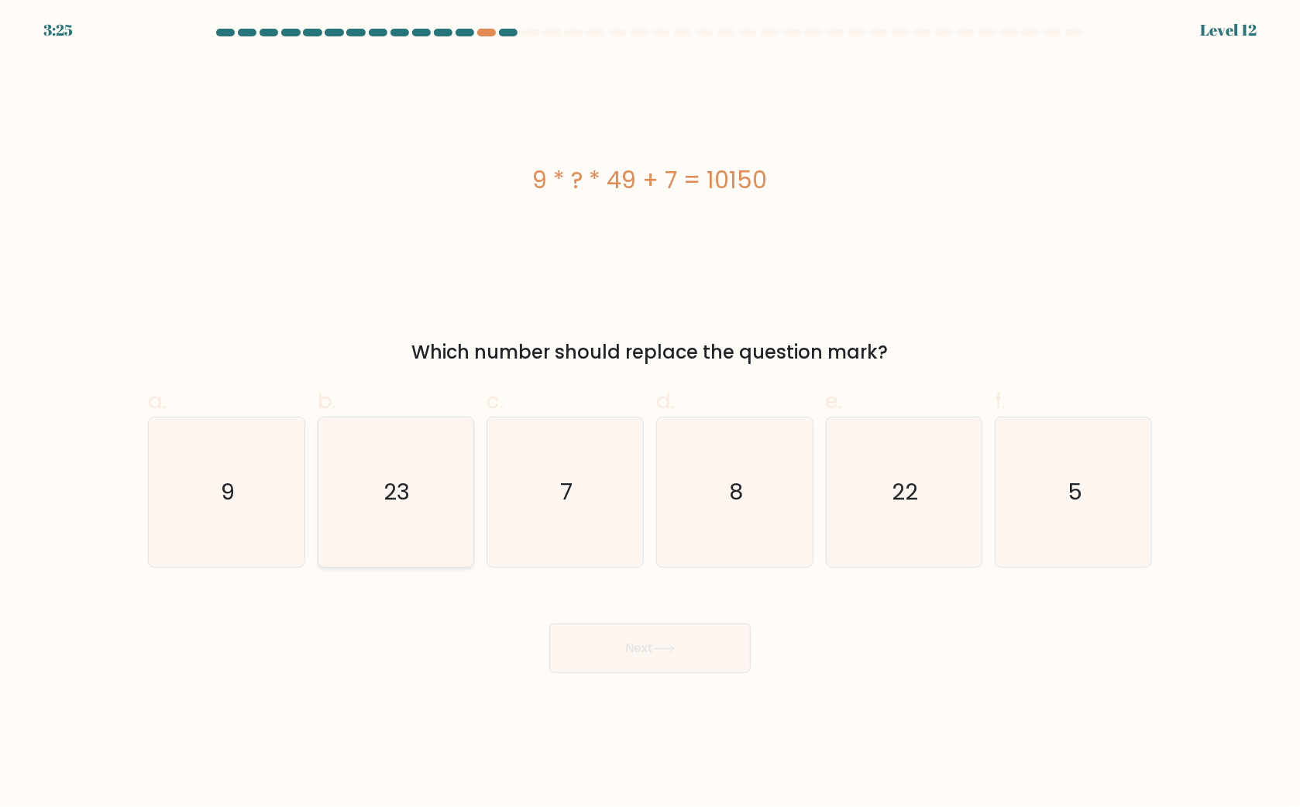
click at [362, 517] on icon "23" at bounding box center [396, 493] width 150 height 150
click at [650, 414] on input "b. 23" at bounding box center [650, 409] width 1 height 10
radio input "true"
click at [619, 656] on button "Next" at bounding box center [649, 649] width 201 height 50
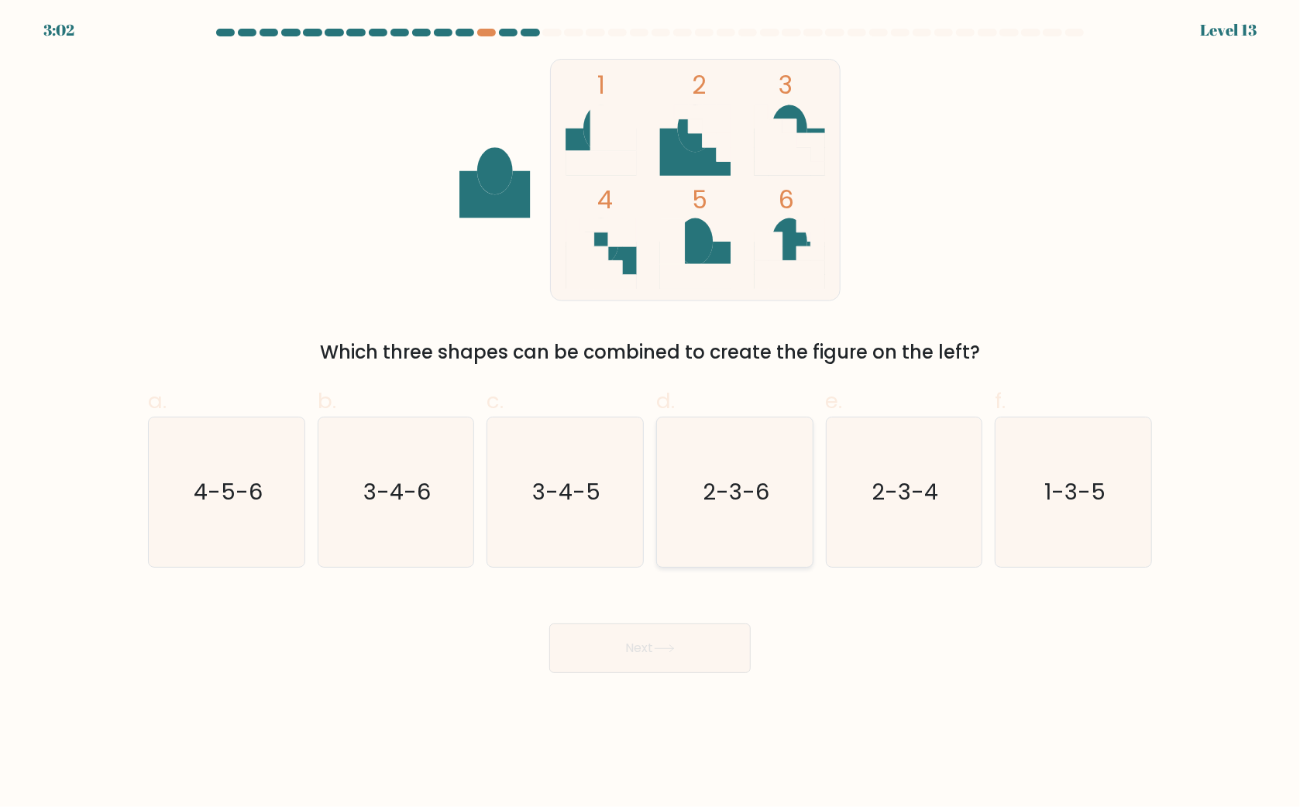
click at [739, 528] on icon "2-3-6" at bounding box center [735, 493] width 150 height 150
click at [651, 414] on input "d. 2-3-6" at bounding box center [650, 409] width 1 height 10
radio input "true"
click at [713, 632] on button "Next" at bounding box center [649, 649] width 201 height 50
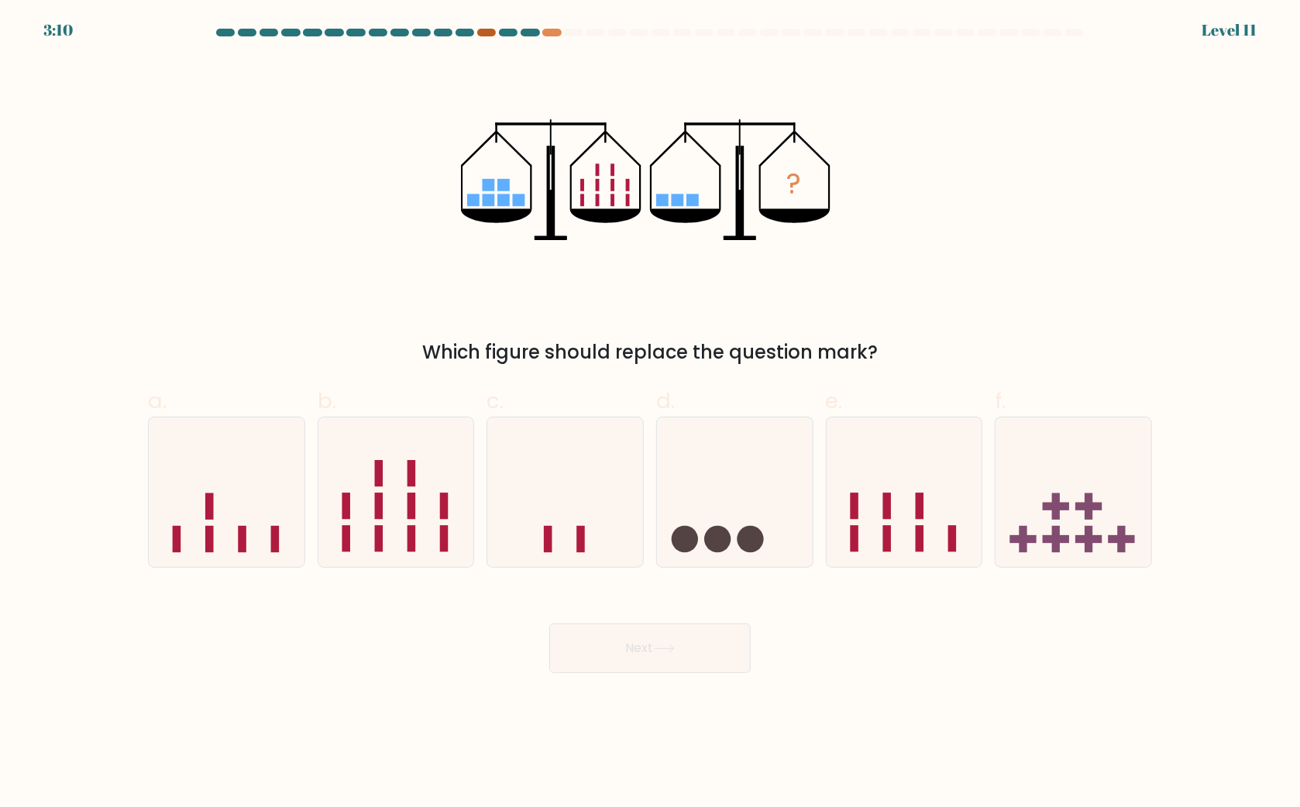
click at [487, 30] on div at bounding box center [486, 33] width 19 height 8
drag, startPoint x: 243, startPoint y: 520, endPoint x: 375, endPoint y: 598, distance: 153.2
click at [243, 521] on icon at bounding box center [227, 492] width 156 height 129
click at [650, 414] on input "a." at bounding box center [650, 409] width 1 height 10
radio input "true"
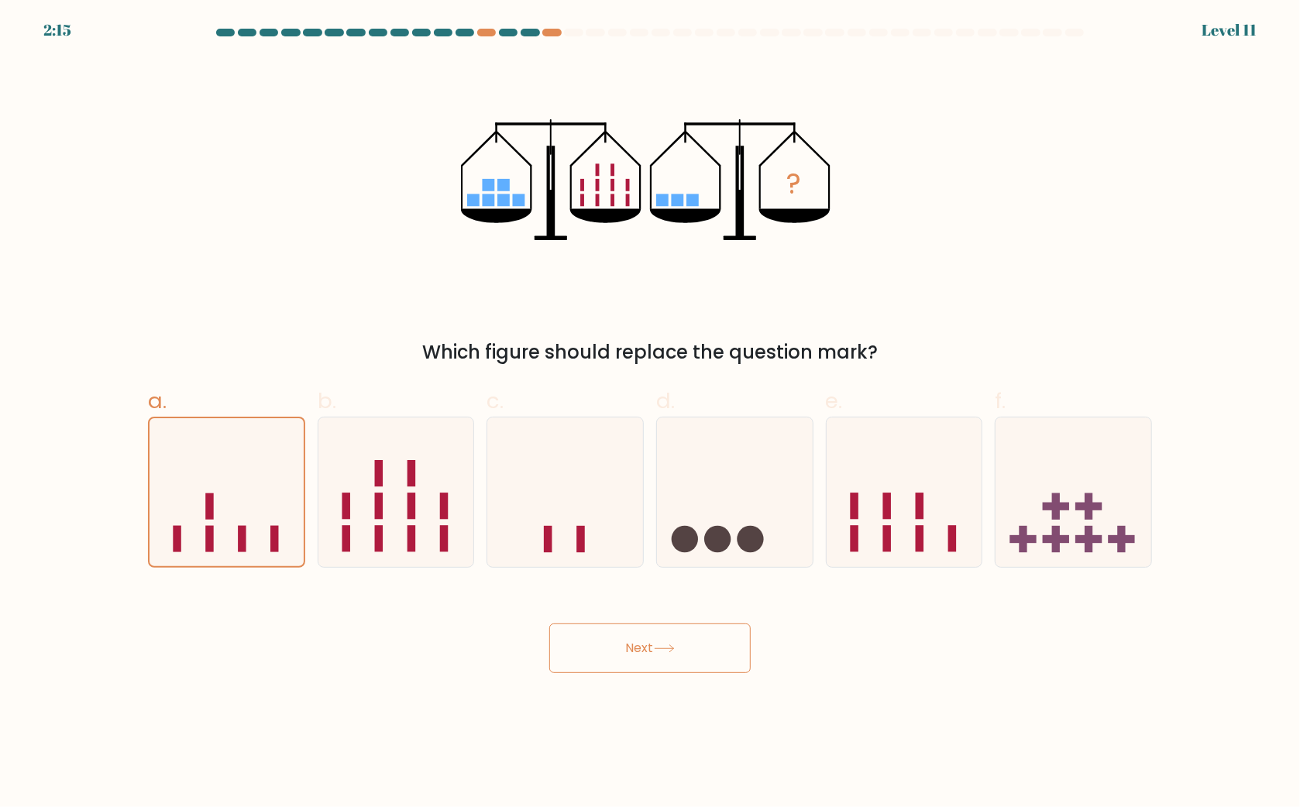
click at [632, 664] on button "Next" at bounding box center [649, 649] width 201 height 50
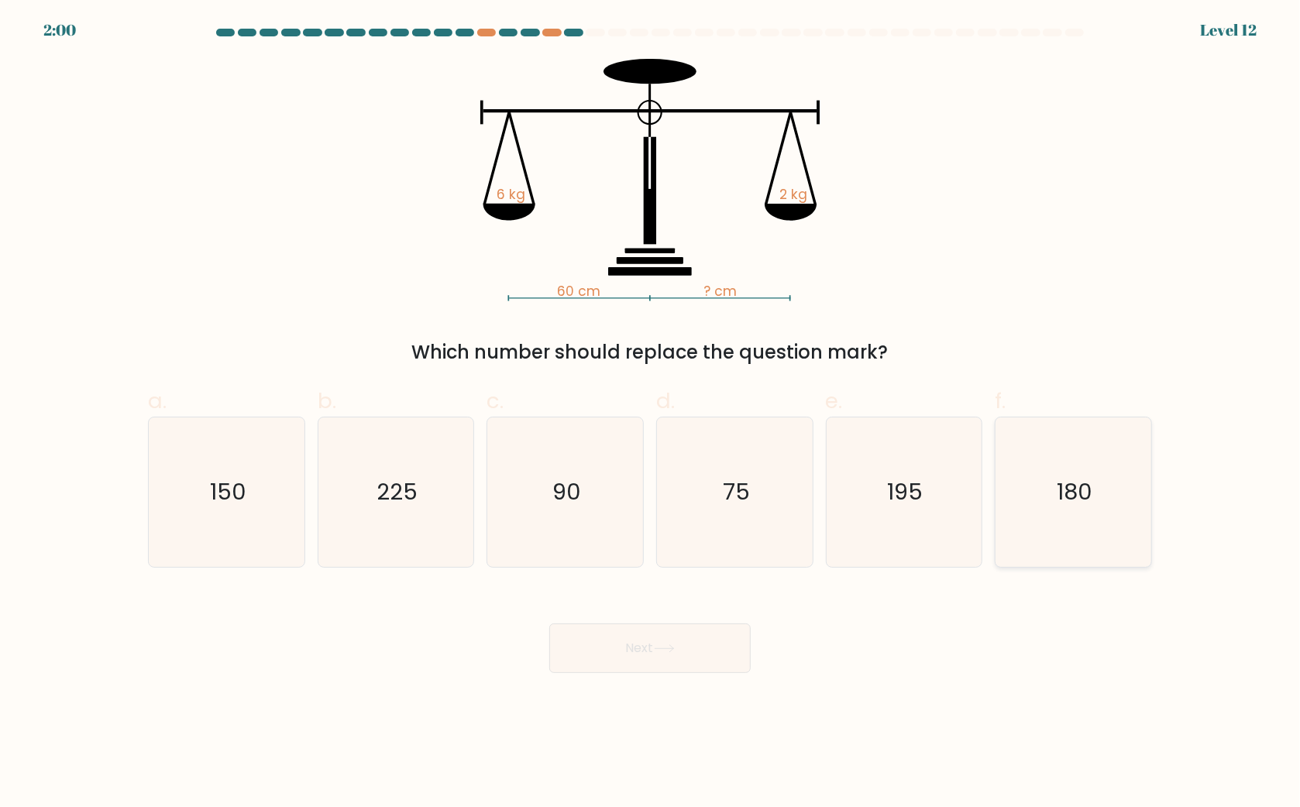
click at [1027, 449] on icon "180" at bounding box center [1074, 493] width 150 height 150
click at [651, 414] on input "f. 180" at bounding box center [650, 409] width 1 height 10
radio input "true"
click at [687, 637] on button "Next" at bounding box center [649, 649] width 201 height 50
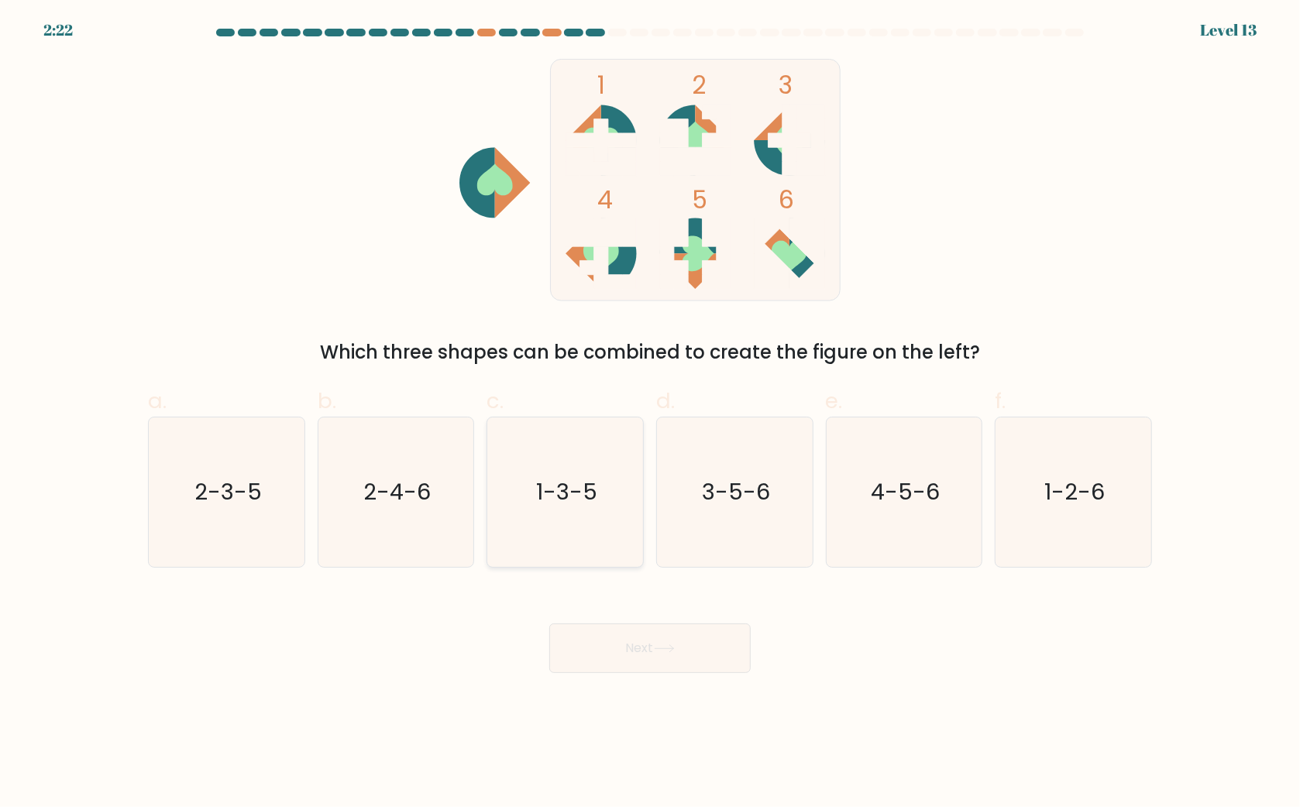
click at [596, 490] on text "1-3-5" at bounding box center [566, 492] width 61 height 31
click at [692, 659] on button "Next" at bounding box center [649, 649] width 201 height 50
click at [607, 522] on icon "1-3-5" at bounding box center [566, 493] width 150 height 150
click at [650, 414] on input "c. 1-3-5" at bounding box center [650, 409] width 1 height 10
radio input "true"
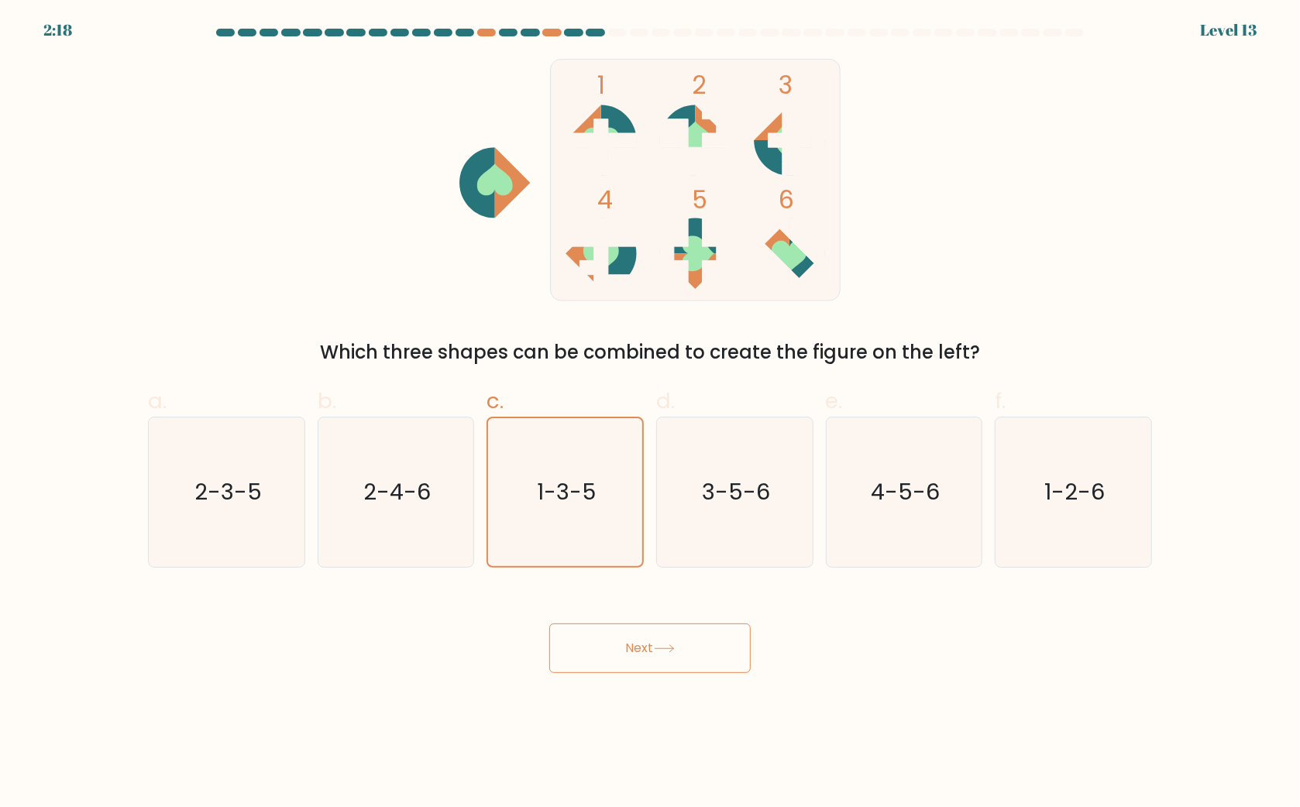
click at [673, 634] on button "Next" at bounding box center [649, 649] width 201 height 50
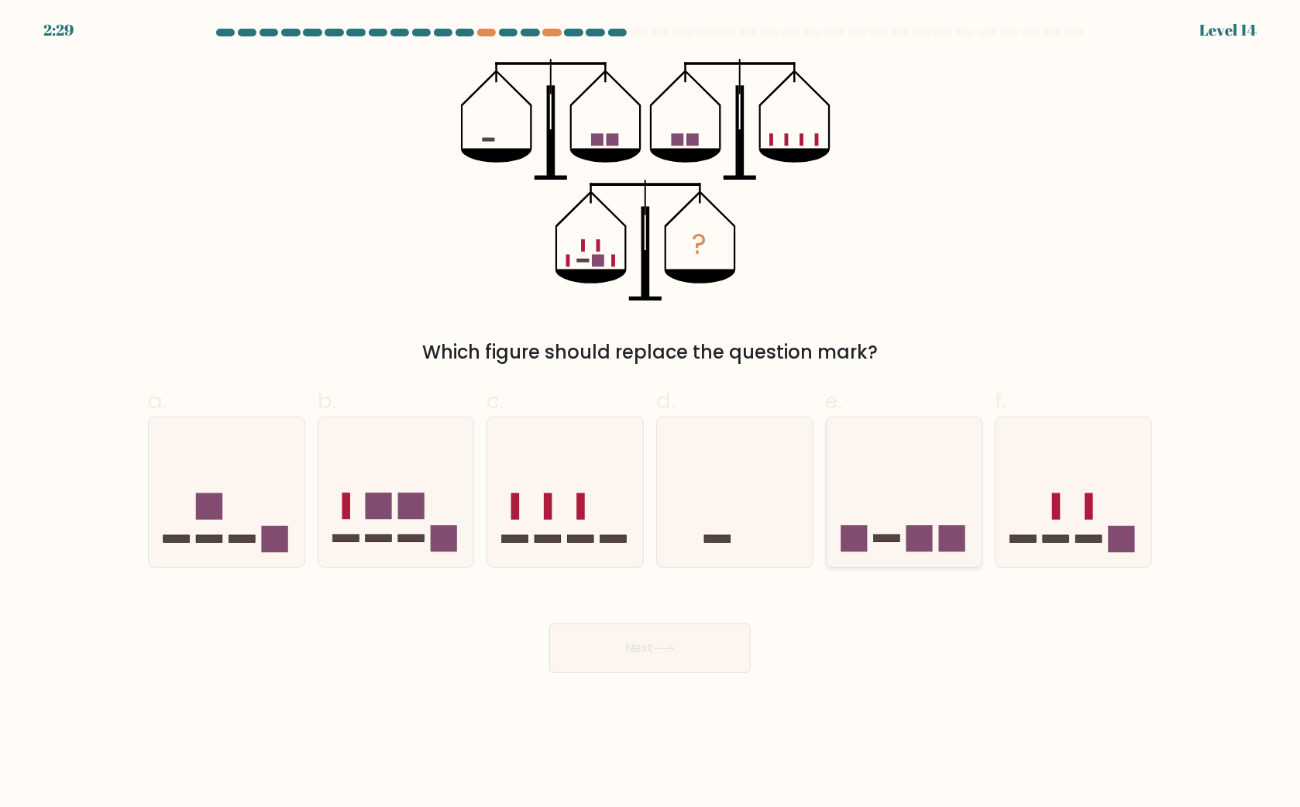
click at [907, 475] on icon at bounding box center [905, 492] width 156 height 129
click at [651, 414] on input "e." at bounding box center [650, 409] width 1 height 10
radio input "true"
drag, startPoint x: 726, startPoint y: 650, endPoint x: 736, endPoint y: 648, distance: 10.3
click at [727, 650] on button "Next" at bounding box center [649, 649] width 201 height 50
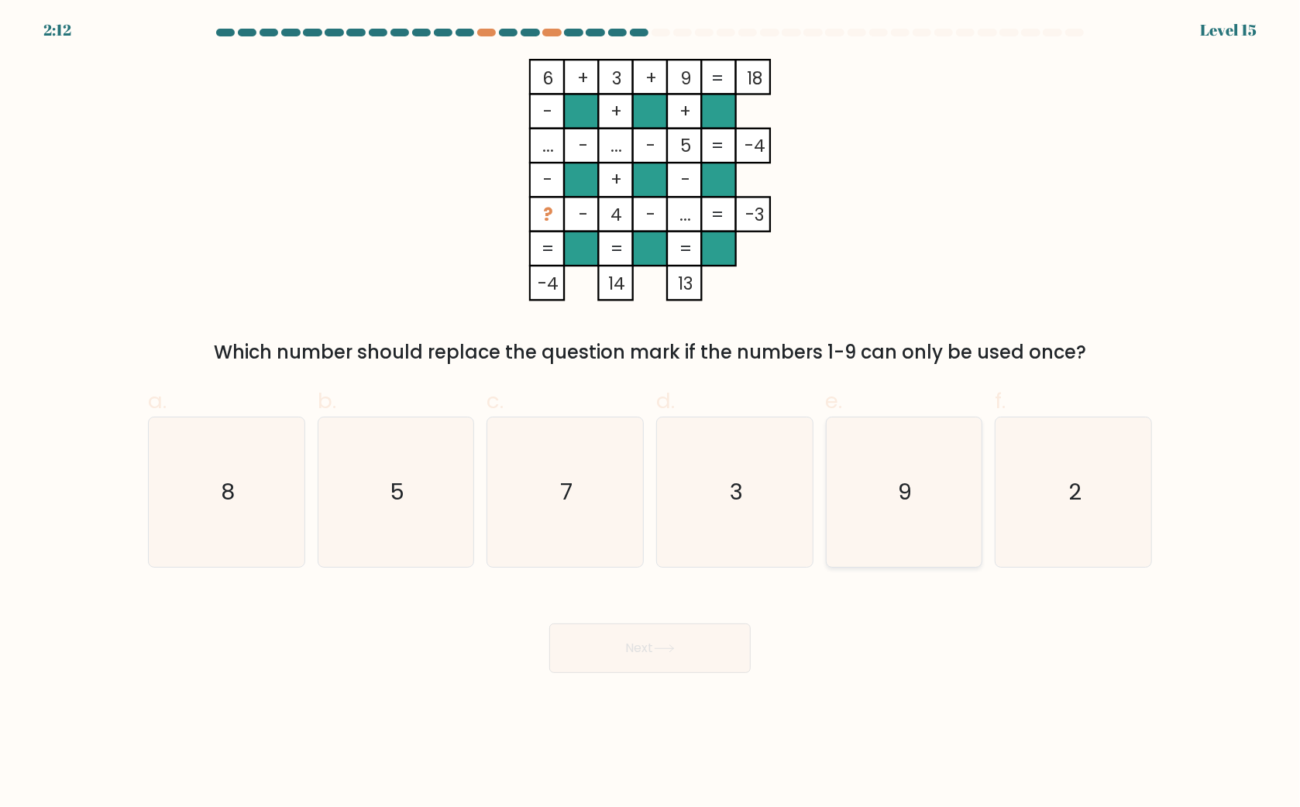
click at [893, 458] on icon "9" at bounding box center [904, 493] width 150 height 150
click at [651, 414] on input "e. 9" at bounding box center [650, 409] width 1 height 10
radio input "true"
click at [690, 661] on button "Next" at bounding box center [649, 649] width 201 height 50
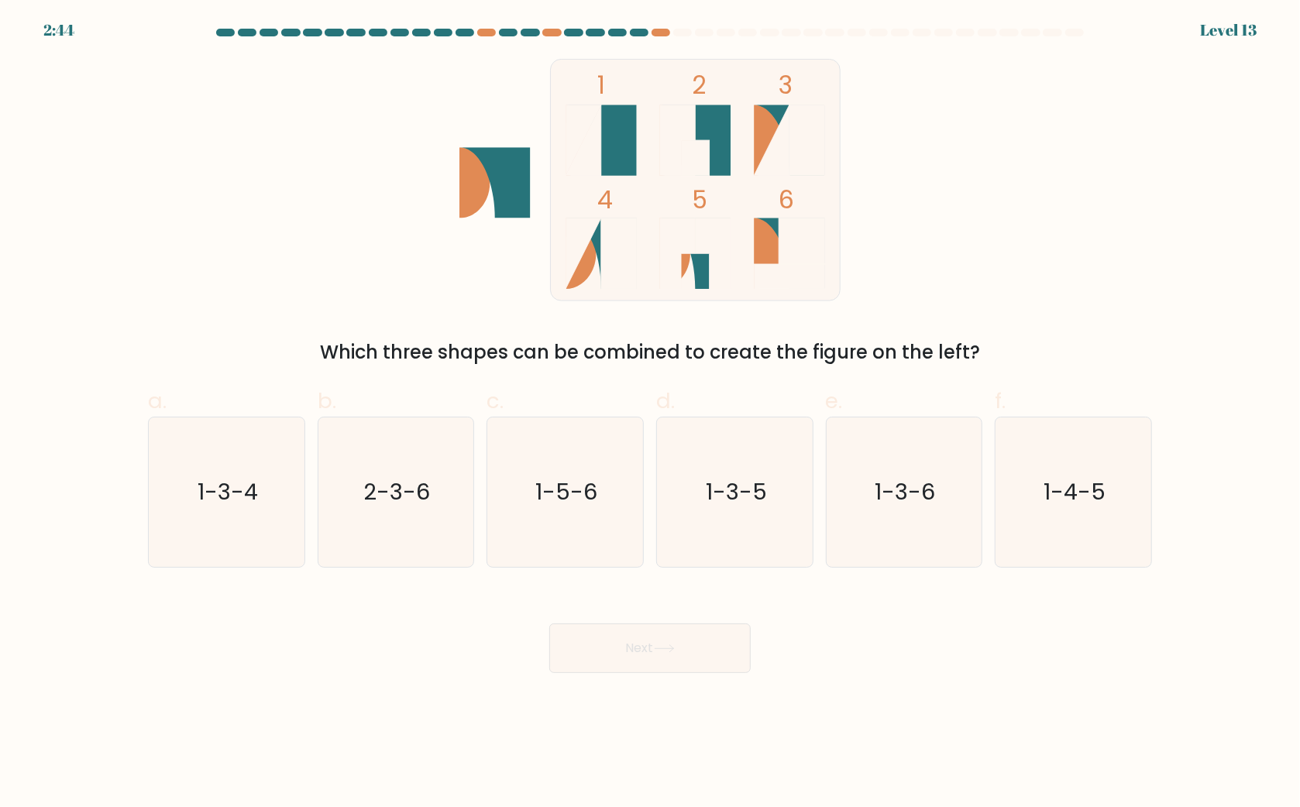
drag, startPoint x: 207, startPoint y: 513, endPoint x: 306, endPoint y: 537, distance: 102.1
click at [210, 511] on icon "1-3-4" at bounding box center [227, 493] width 150 height 150
click at [724, 639] on button "Next" at bounding box center [649, 649] width 201 height 50
click at [250, 490] on text "1-3-4" at bounding box center [228, 492] width 60 height 31
click at [650, 414] on input "a. 1-3-4" at bounding box center [650, 409] width 1 height 10
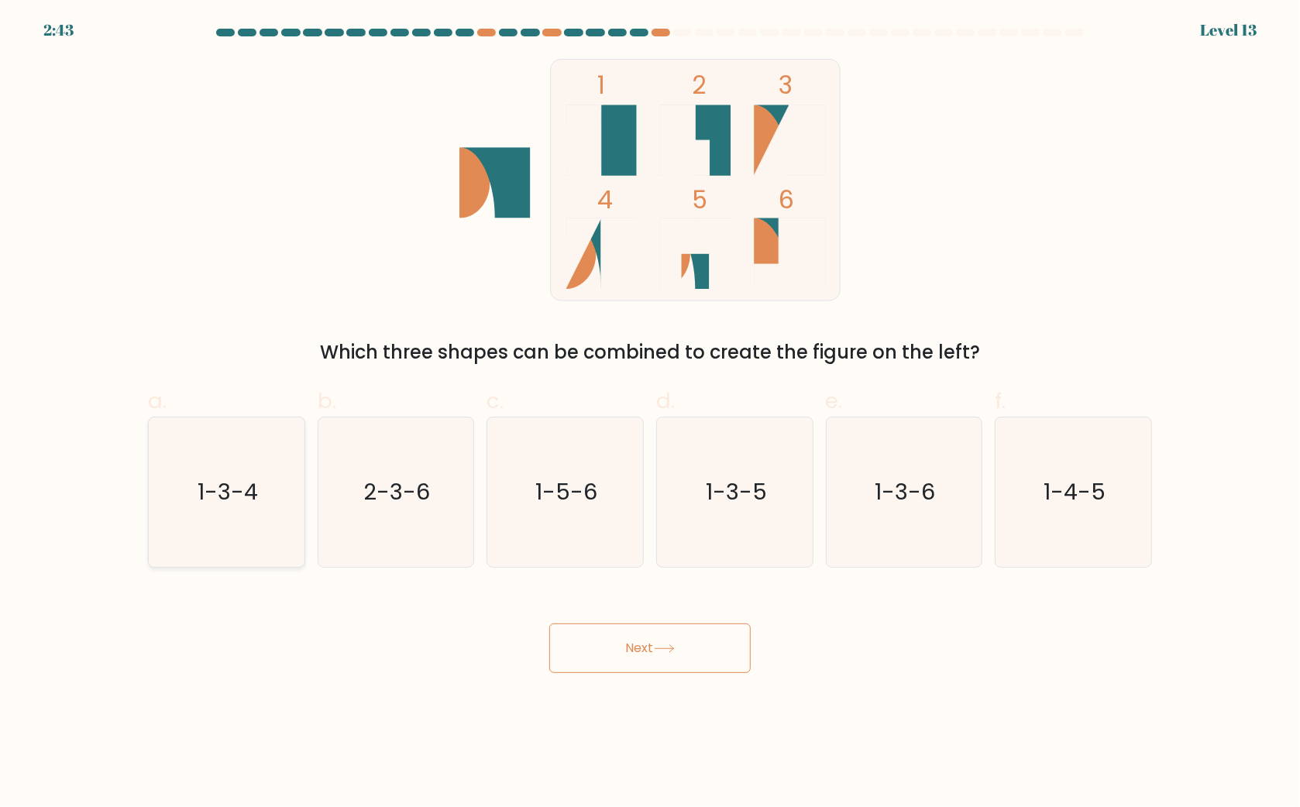
radio input "true"
click at [611, 646] on button "Next" at bounding box center [649, 649] width 201 height 50
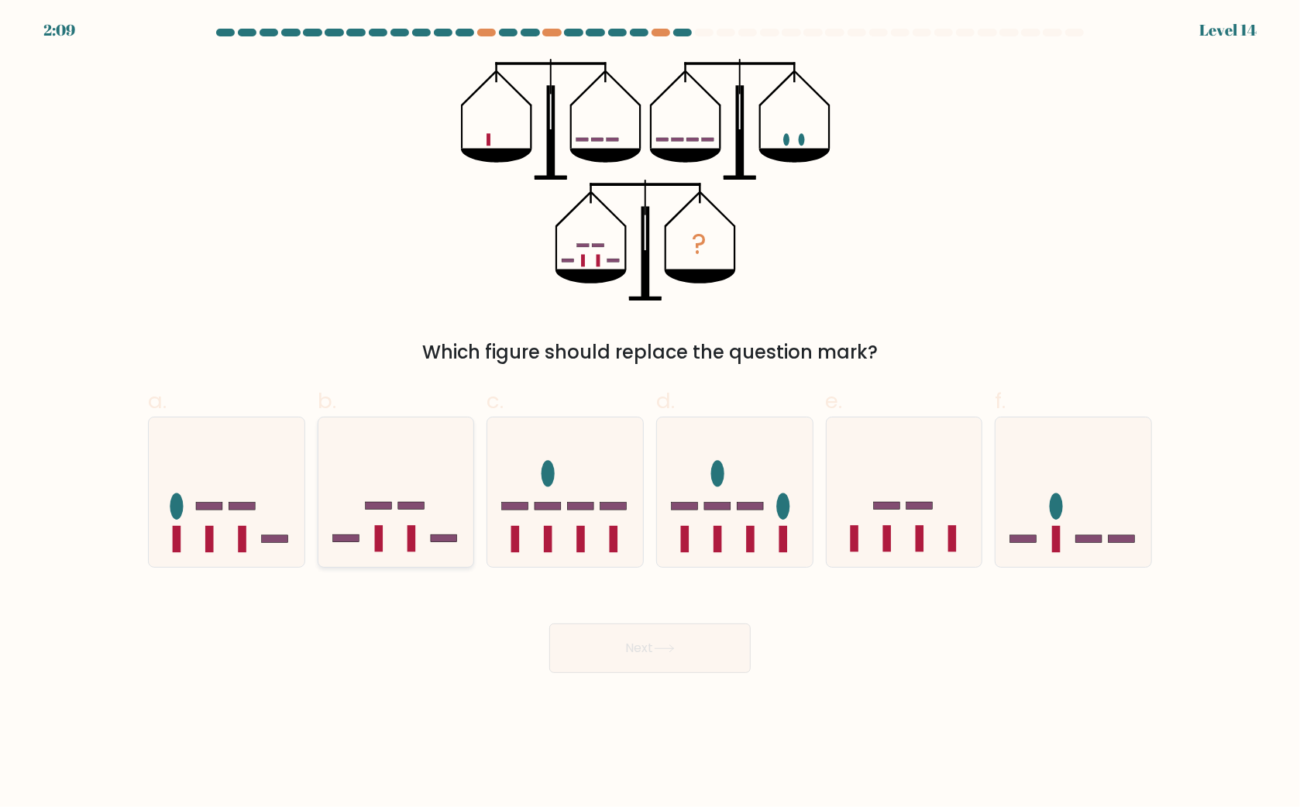
click at [400, 496] on icon at bounding box center [396, 492] width 156 height 129
click at [650, 414] on input "b." at bounding box center [650, 409] width 1 height 10
radio input "true"
click at [602, 637] on button "Next" at bounding box center [649, 649] width 201 height 50
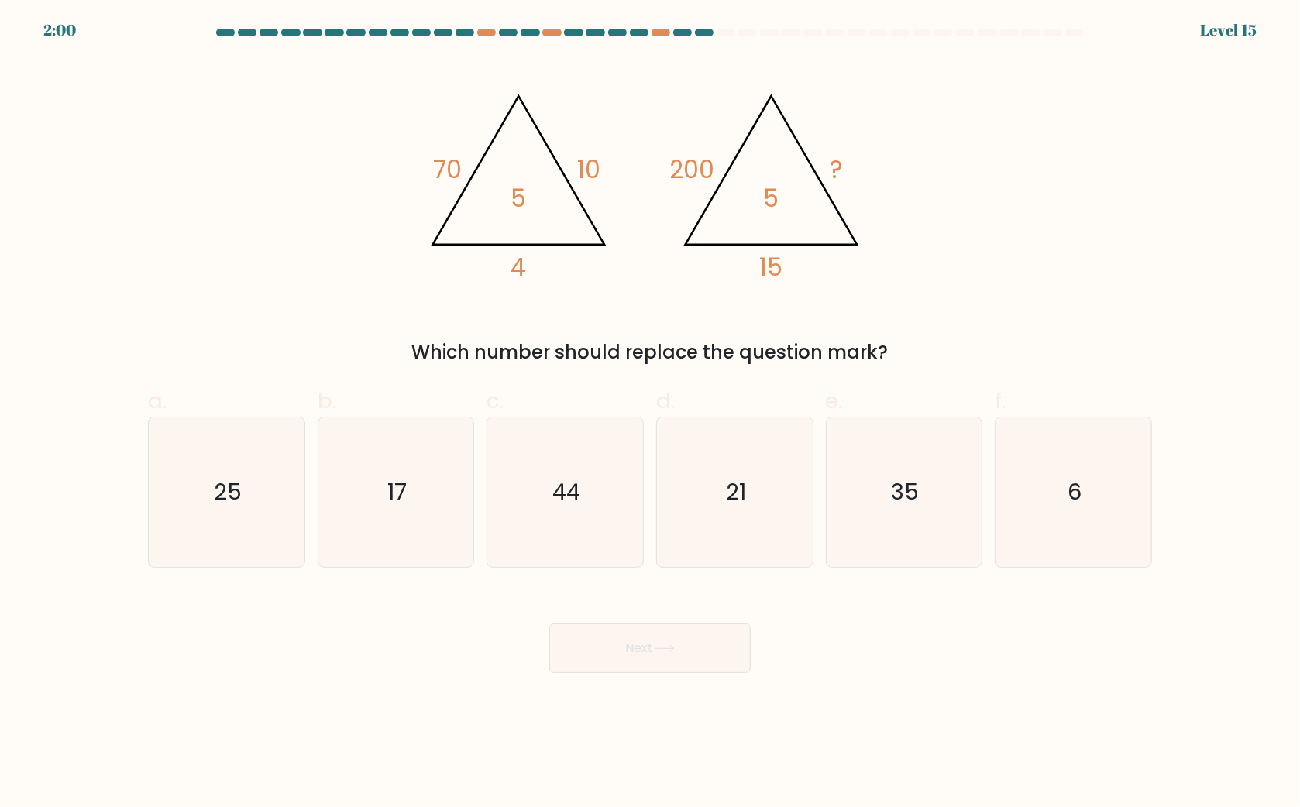
drag, startPoint x: 584, startPoint y: 352, endPoint x: 754, endPoint y: 356, distance: 170.5
click at [748, 356] on div "Which number should replace the question mark?" at bounding box center [650, 353] width 986 height 28
click at [811, 366] on div "Which number should replace the question mark?" at bounding box center [650, 353] width 986 height 28
drag, startPoint x: 649, startPoint y: 168, endPoint x: 745, endPoint y: 175, distance: 97.1
click at [722, 158] on icon "@import url('https://fonts.googleapis.com/css?family=Abril+Fatface:400,100,100i…" at bounding box center [650, 180] width 465 height 243
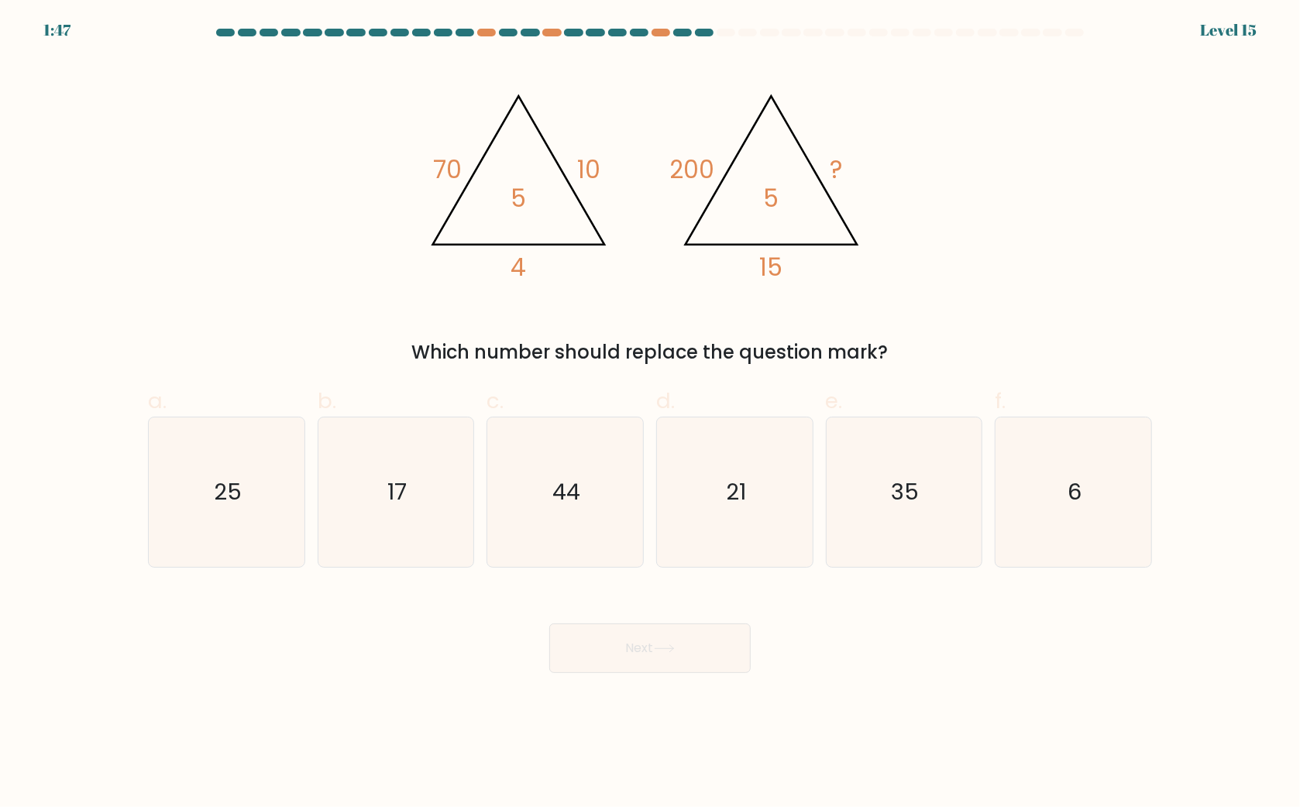
click at [815, 266] on icon "@import url('https://fonts.googleapis.com/css?family=Abril+Fatface:400,100,100i…" at bounding box center [650, 180] width 465 height 243
drag, startPoint x: 791, startPoint y: 257, endPoint x: 678, endPoint y: 164, distance: 146.9
click at [678, 164] on icon "@import url('https://fonts.googleapis.com/css?family=Abril+Fatface:400,100,100i…" at bounding box center [650, 180] width 465 height 243
click at [831, 318] on div "@import url('https://fonts.googleapis.com/css?family=Abril+Fatface:400,100,100i…" at bounding box center [650, 213] width 1023 height 308
click at [253, 469] on icon "25" at bounding box center [227, 493] width 150 height 150
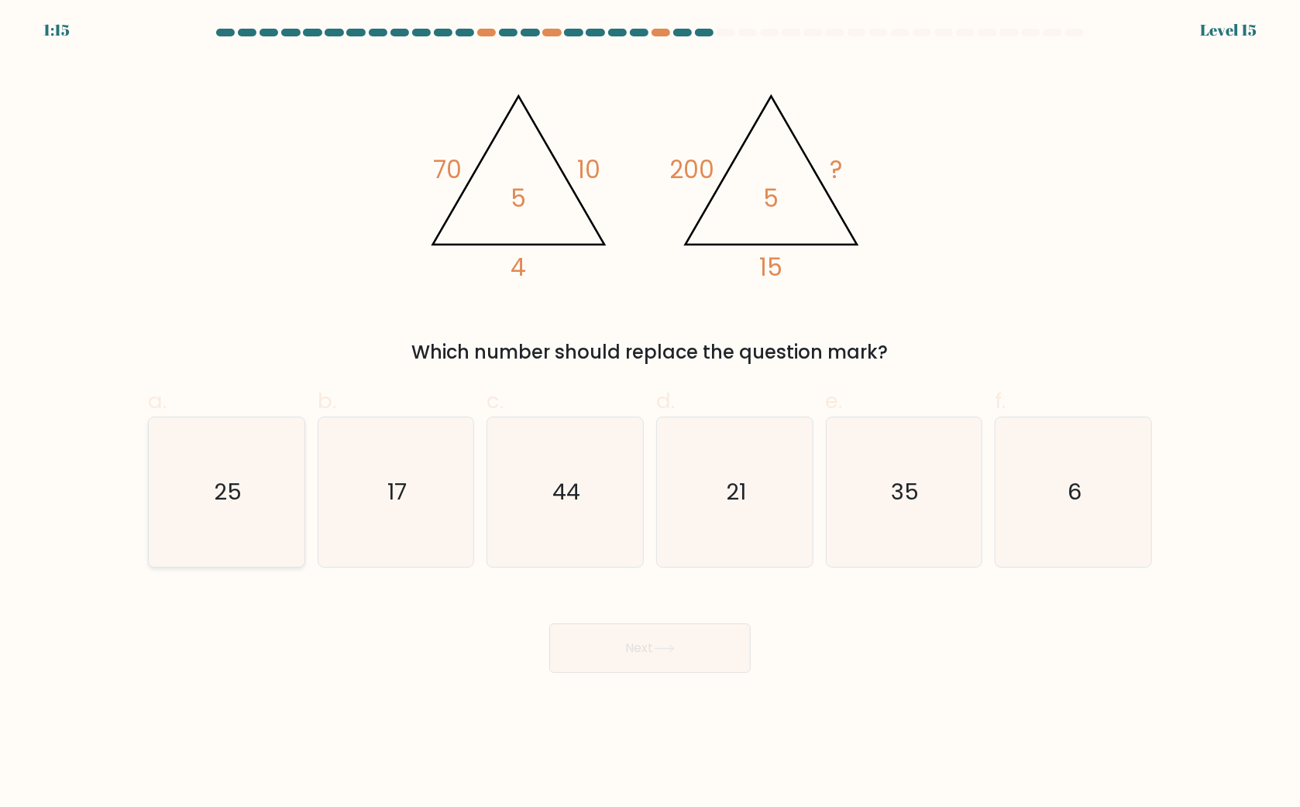
click at [650, 414] on input "a. 25" at bounding box center [650, 409] width 1 height 10
radio input "true"
click at [660, 681] on body "1:14 Level 15" at bounding box center [650, 403] width 1300 height 807
click at [655, 666] on button "Next" at bounding box center [649, 649] width 201 height 50
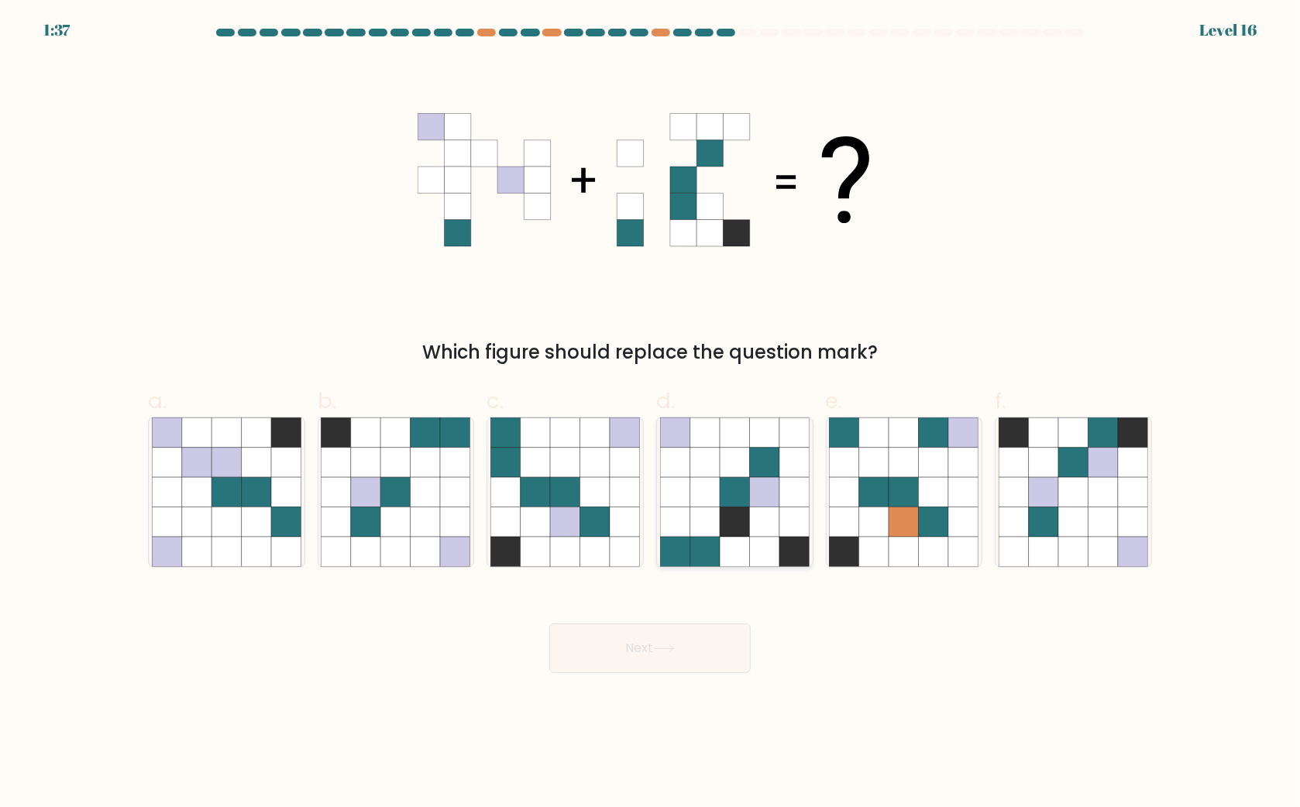
click at [788, 467] on icon at bounding box center [794, 462] width 29 height 29
click at [651, 414] on input "d." at bounding box center [650, 409] width 1 height 10
radio input "true"
click at [720, 627] on div "Next" at bounding box center [650, 630] width 1023 height 87
click at [728, 648] on button "Next" at bounding box center [649, 649] width 201 height 50
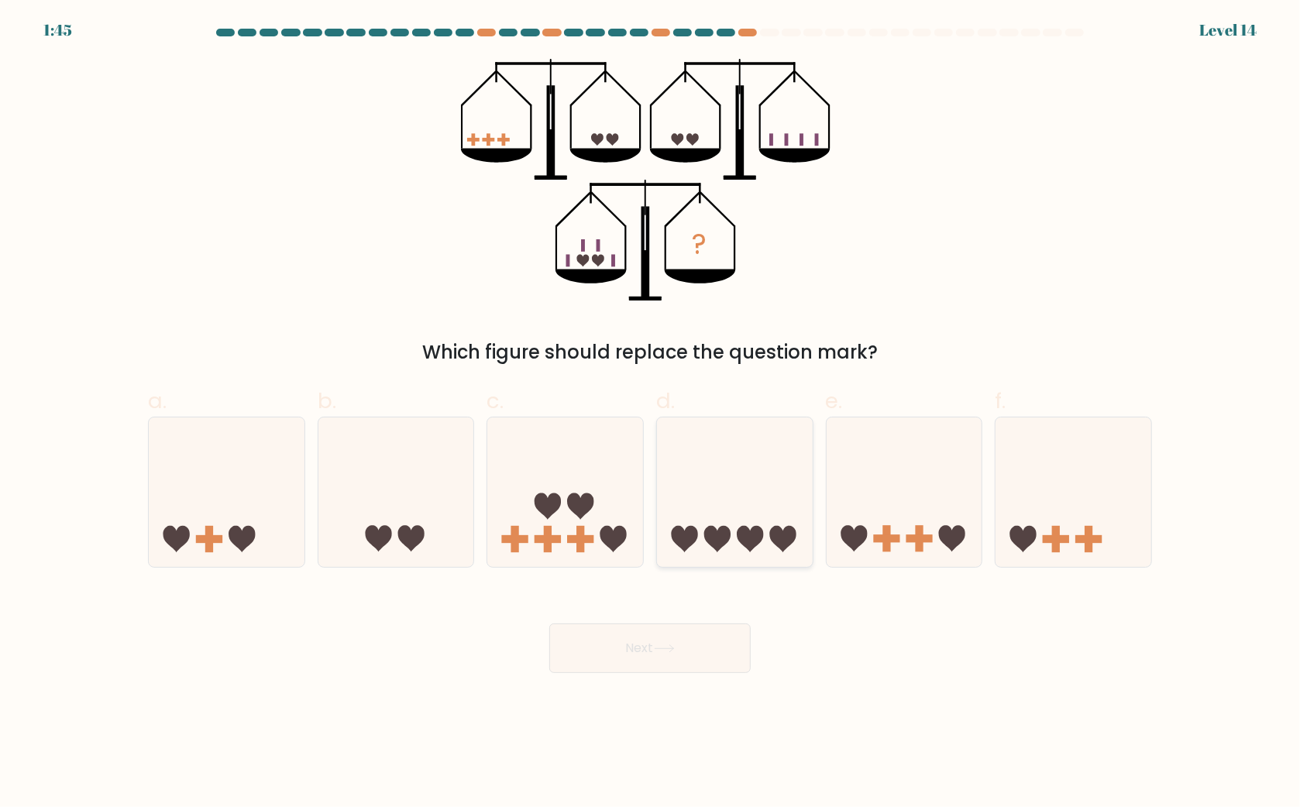
drag, startPoint x: 719, startPoint y: 446, endPoint x: 722, endPoint y: 455, distance: 9.1
click at [721, 449] on icon at bounding box center [735, 492] width 156 height 129
drag, startPoint x: 735, startPoint y: 621, endPoint x: 735, endPoint y: 630, distance: 8.5
click at [735, 630] on div "Next" at bounding box center [650, 630] width 1023 height 87
click at [760, 543] on icon at bounding box center [735, 492] width 156 height 129
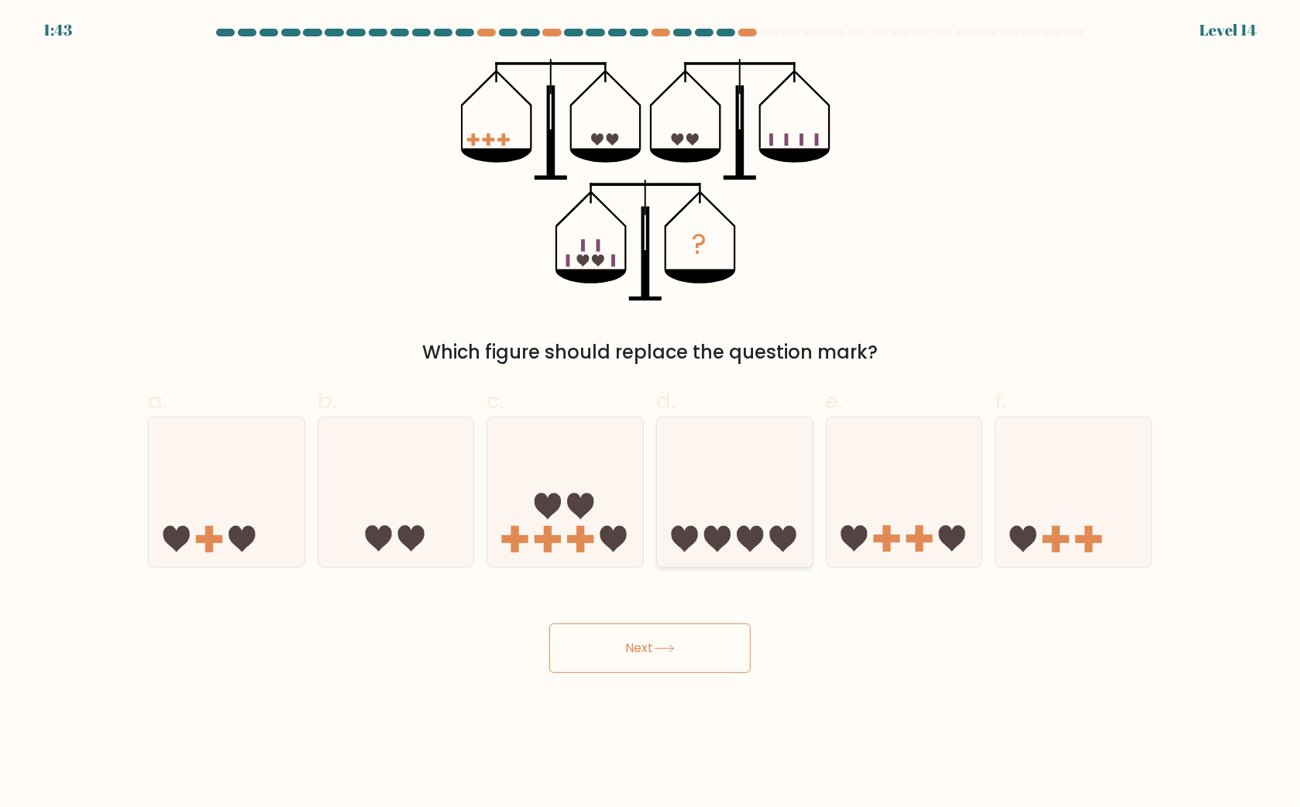
click at [651, 414] on input "d." at bounding box center [650, 409] width 1 height 10
radio input "true"
click at [706, 663] on button "Next" at bounding box center [649, 649] width 201 height 50
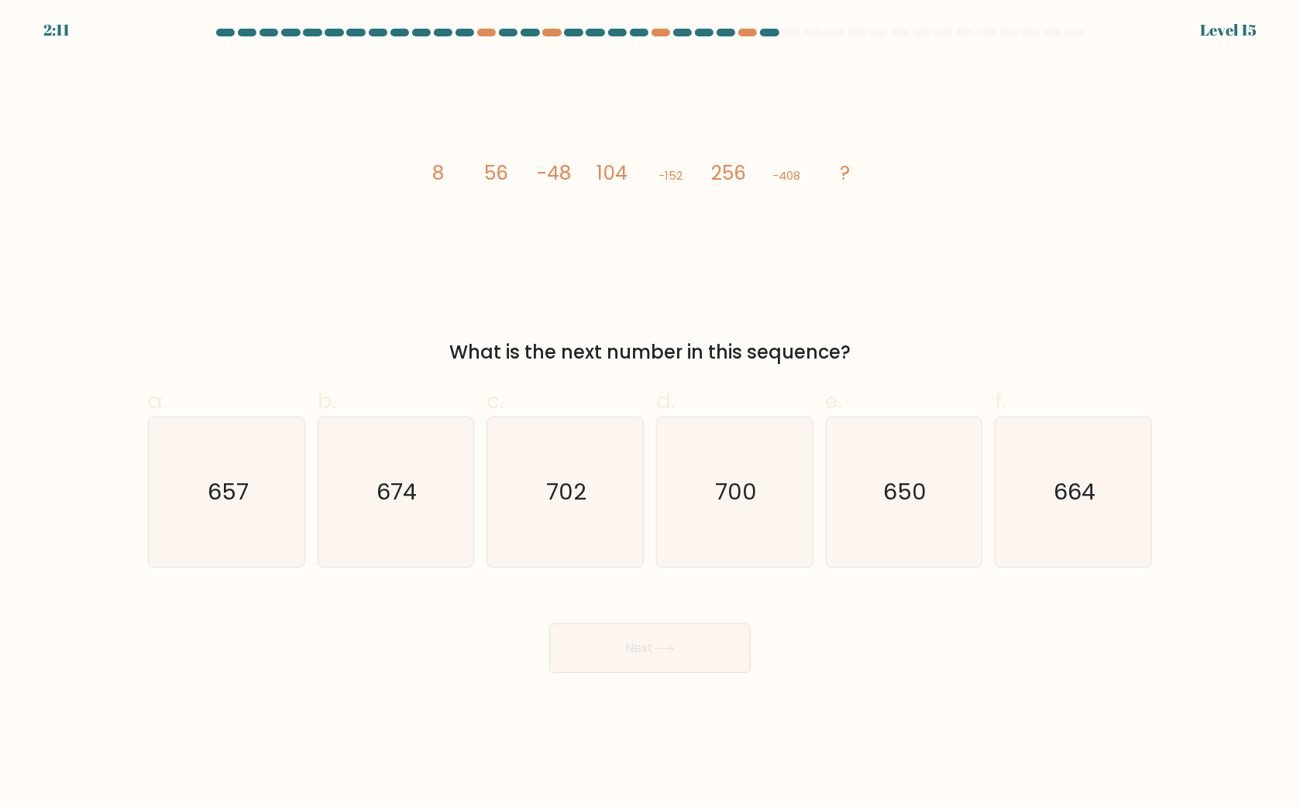
drag, startPoint x: 777, startPoint y: 168, endPoint x: 814, endPoint y: 170, distance: 37.2
click at [814, 170] on icon "image/svg+xml 8 56 -48 104 -152 256 -408 ?" at bounding box center [650, 180] width 465 height 243
drag, startPoint x: 800, startPoint y: 174, endPoint x: 584, endPoint y: 174, distance: 216.2
click at [584, 174] on icon "image/svg+xml 8 56 -48 104 -152 256 -408 ?" at bounding box center [650, 180] width 465 height 243
click at [651, 253] on icon "image/svg+xml 8 56 -48 104 -152 256 -408 ?" at bounding box center [650, 180] width 465 height 243
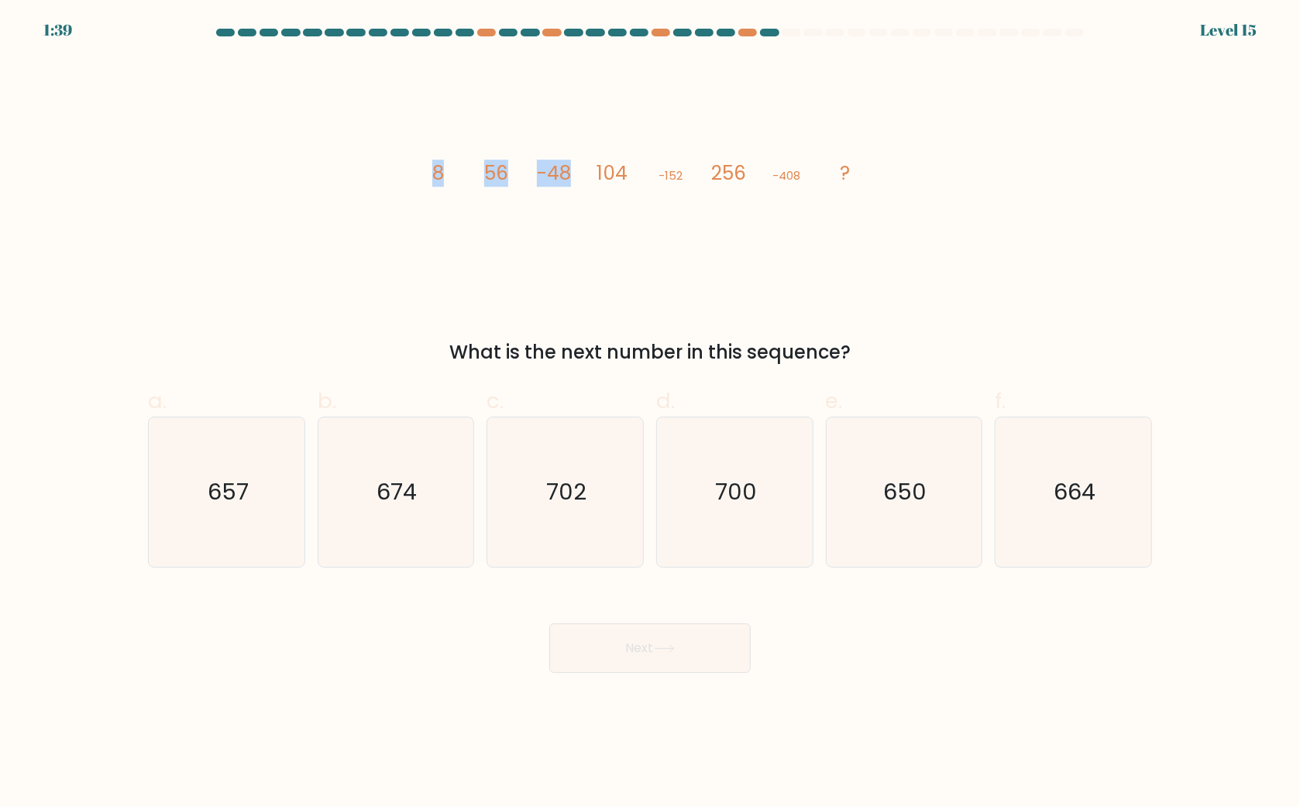
drag, startPoint x: 429, startPoint y: 167, endPoint x: 570, endPoint y: 175, distance: 140.5
click at [570, 175] on icon "image/svg+xml 8 56 -48 104 -152 256 -408 ?" at bounding box center [650, 180] width 465 height 243
drag, startPoint x: 572, startPoint y: 210, endPoint x: 529, endPoint y: 203, distance: 43.2
click at [570, 211] on icon "image/svg+xml 8 56 -48 104 -152 256 -408 ?" at bounding box center [650, 180] width 465 height 243
click at [559, 208] on icon "image/svg+xml 8 56 -48 104 -152 256 -408 ?" at bounding box center [650, 180] width 465 height 243
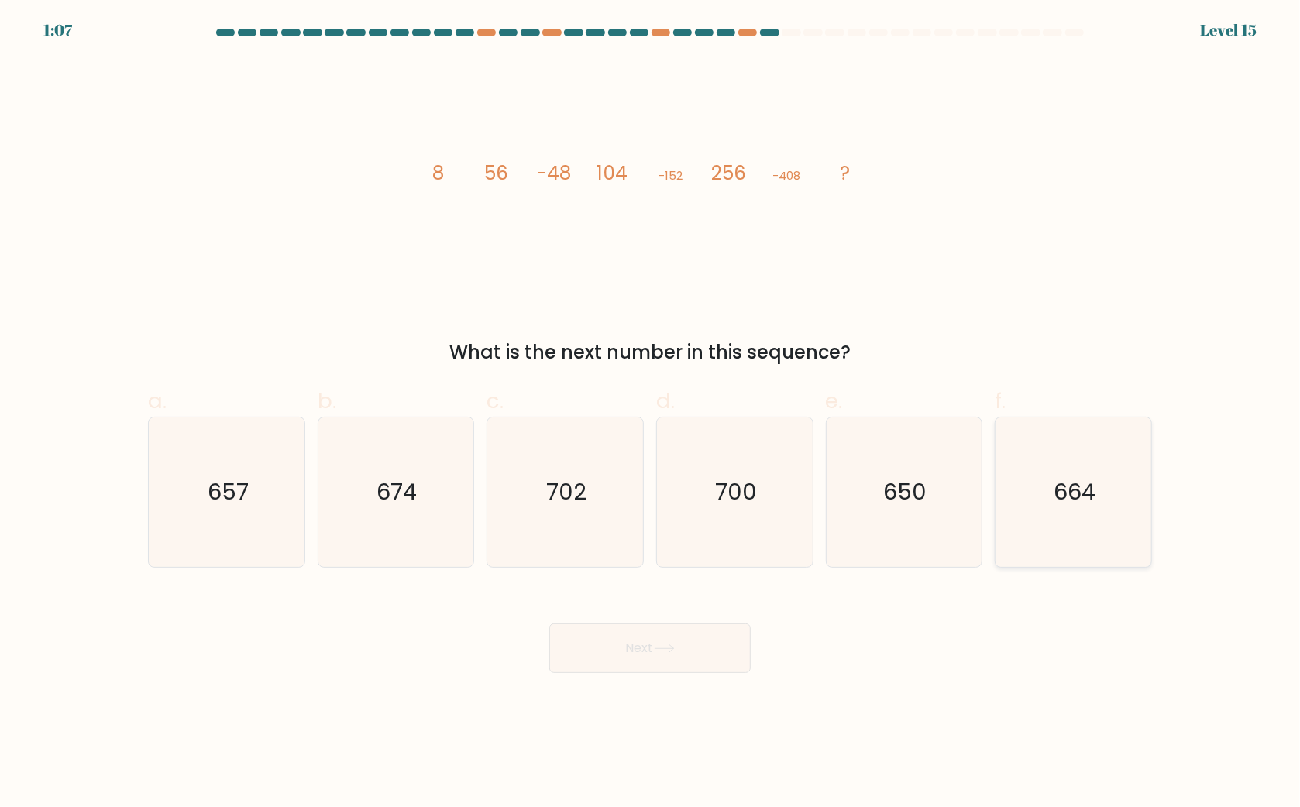
click at [1063, 450] on icon "664" at bounding box center [1074, 493] width 150 height 150
click at [651, 414] on input "f. 664" at bounding box center [650, 409] width 1 height 10
radio input "true"
click at [719, 659] on button "Next" at bounding box center [649, 649] width 201 height 50
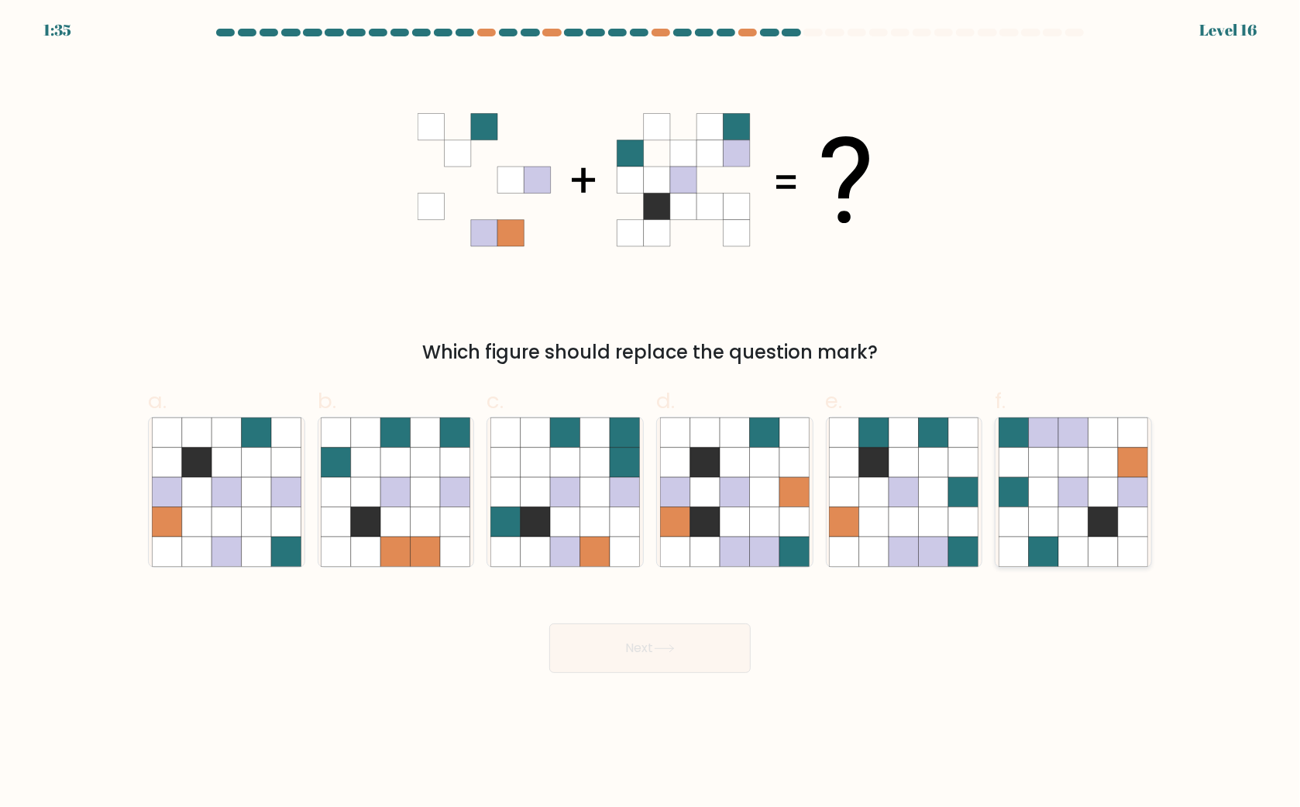
click at [1093, 518] on icon at bounding box center [1103, 522] width 29 height 29
click at [651, 414] on input "f." at bounding box center [650, 409] width 1 height 10
radio input "true"
click at [718, 650] on button "Next" at bounding box center [649, 649] width 201 height 50
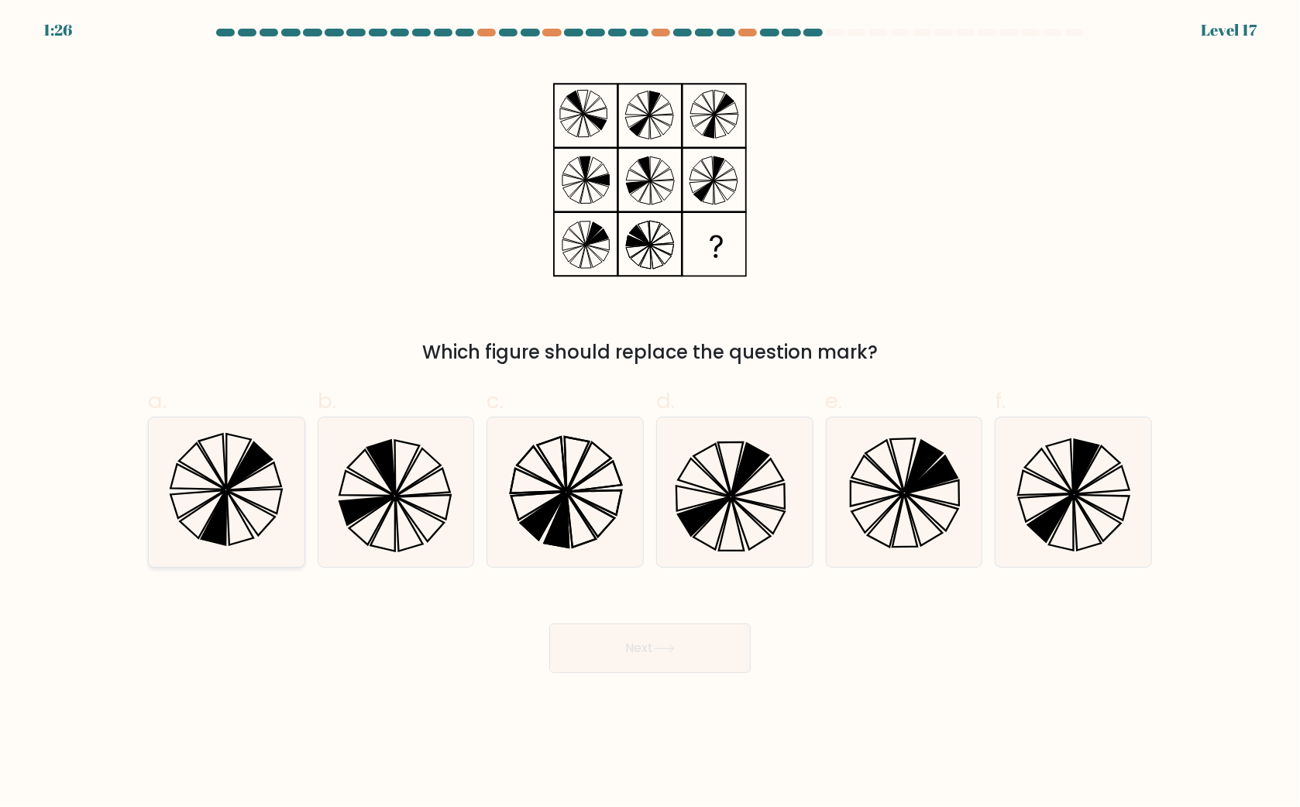
click at [231, 481] on icon at bounding box center [227, 493] width 150 height 150
click at [202, 493] on icon at bounding box center [197, 505] width 54 height 28
click at [650, 414] on input "a." at bounding box center [650, 409] width 1 height 10
radio input "true"
click at [684, 651] on button "Next" at bounding box center [649, 649] width 201 height 50
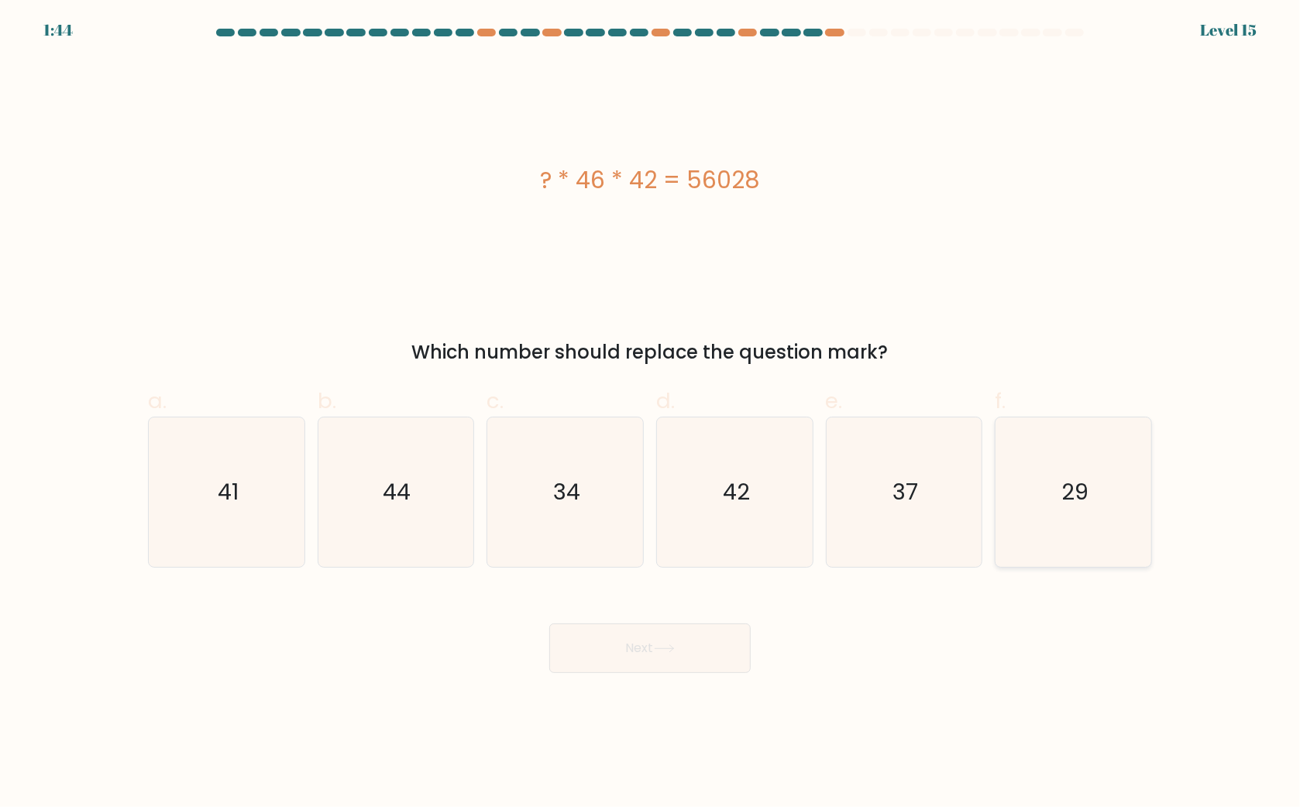
click at [1113, 518] on icon "29" at bounding box center [1074, 493] width 150 height 150
click at [651, 414] on input "f. 29" at bounding box center [650, 409] width 1 height 10
radio input "true"
click at [700, 673] on body "1:44 Level 15" at bounding box center [650, 403] width 1300 height 807
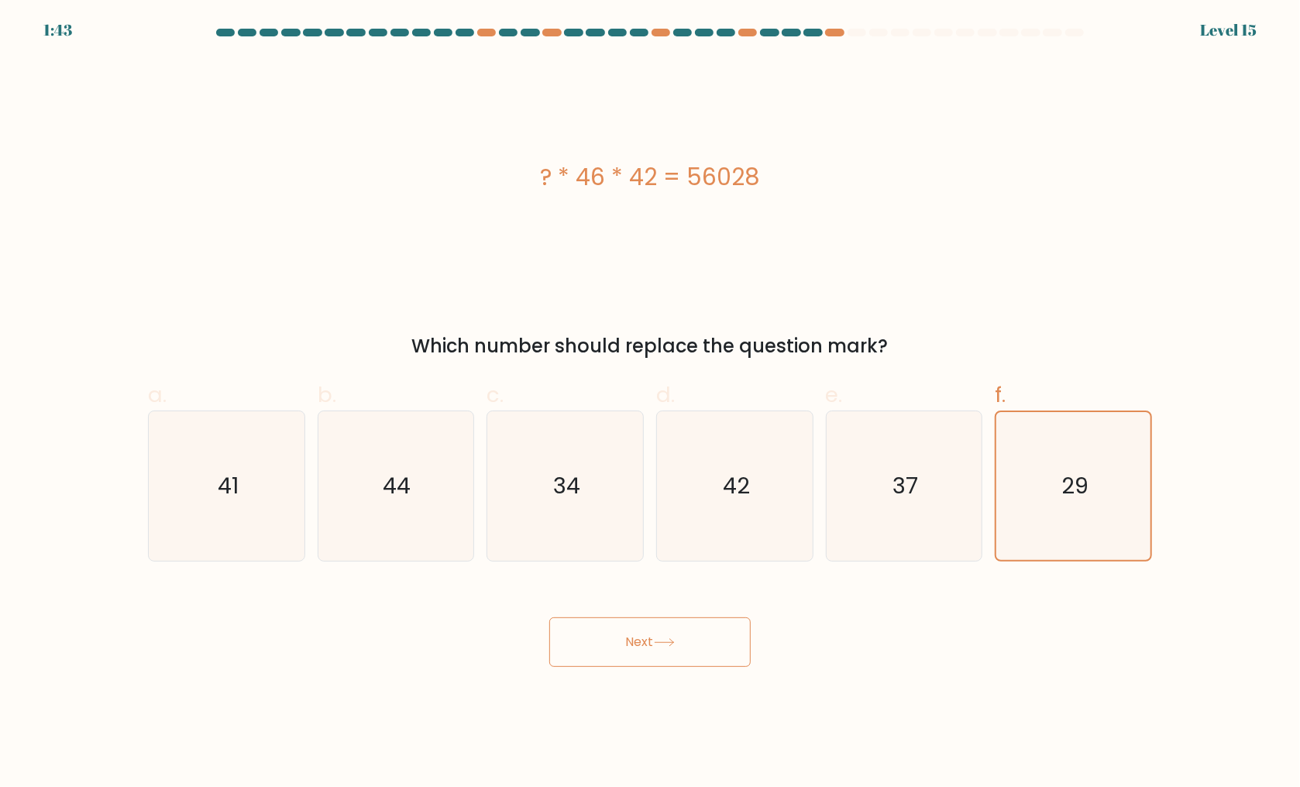
click at [611, 604] on div "Next" at bounding box center [650, 623] width 1023 height 87
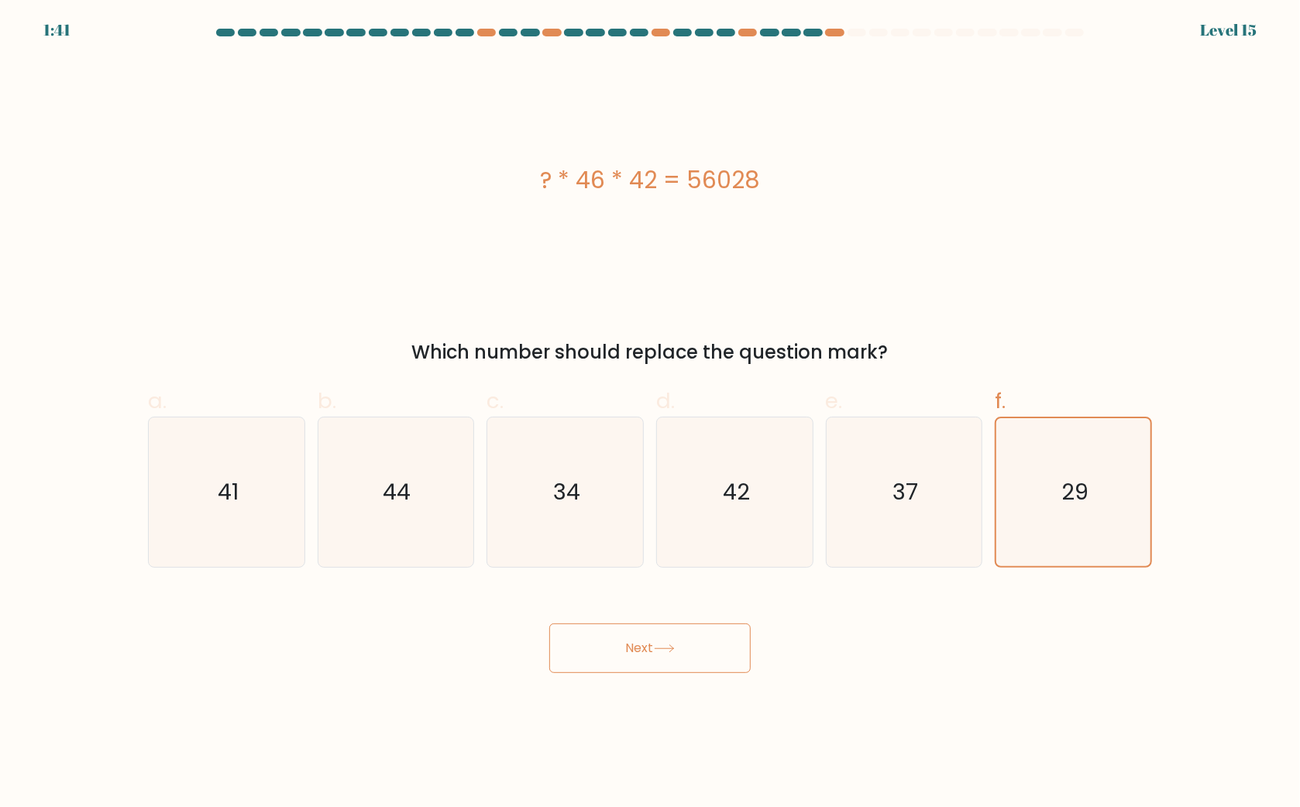
click at [651, 628] on button "Next" at bounding box center [649, 649] width 201 height 50
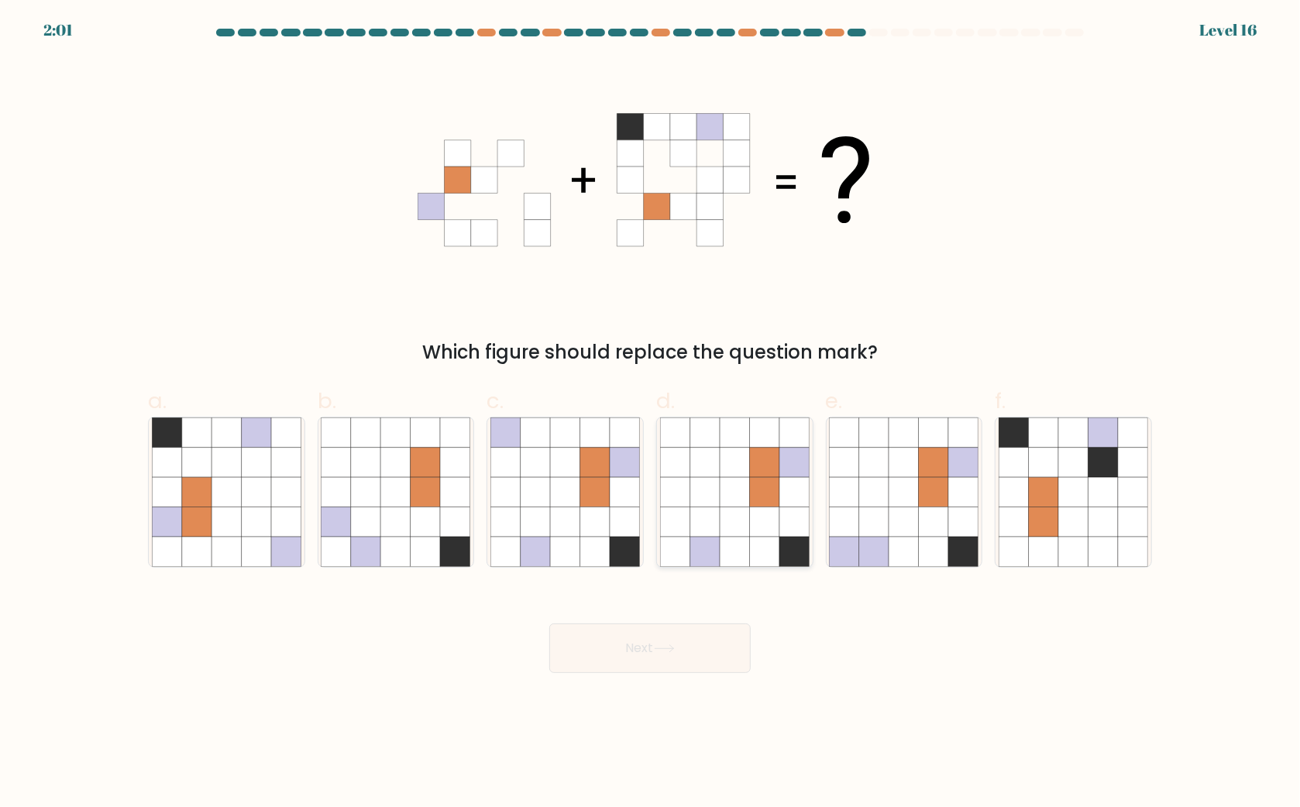
click at [763, 521] on icon at bounding box center [764, 522] width 29 height 29
click at [651, 414] on input "d." at bounding box center [650, 409] width 1 height 10
radio input "true"
click at [682, 660] on button "Next" at bounding box center [649, 649] width 201 height 50
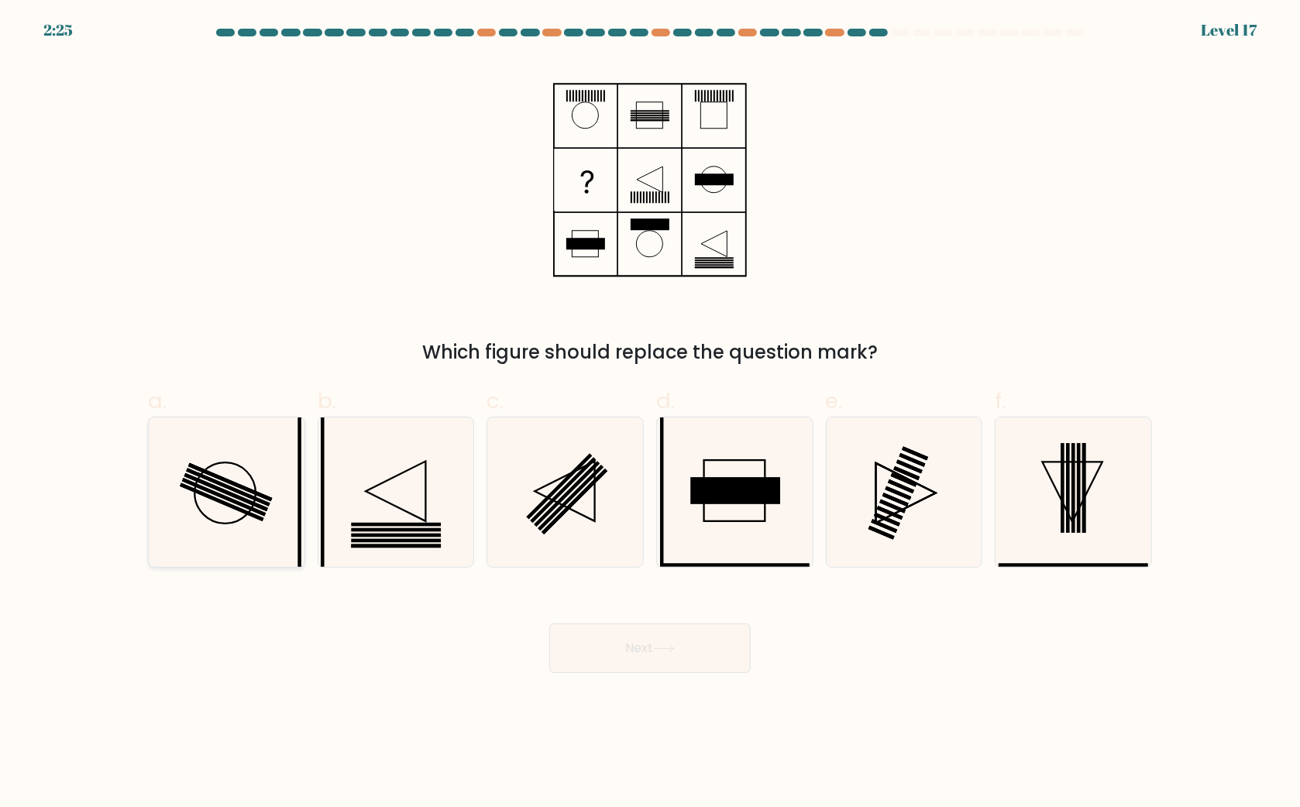
click at [213, 484] on icon at bounding box center [227, 493] width 150 height 150
click at [650, 414] on input "a." at bounding box center [650, 409] width 1 height 10
radio input "true"
click at [394, 501] on icon at bounding box center [396, 493] width 150 height 150
click at [650, 414] on input "b." at bounding box center [650, 409] width 1 height 10
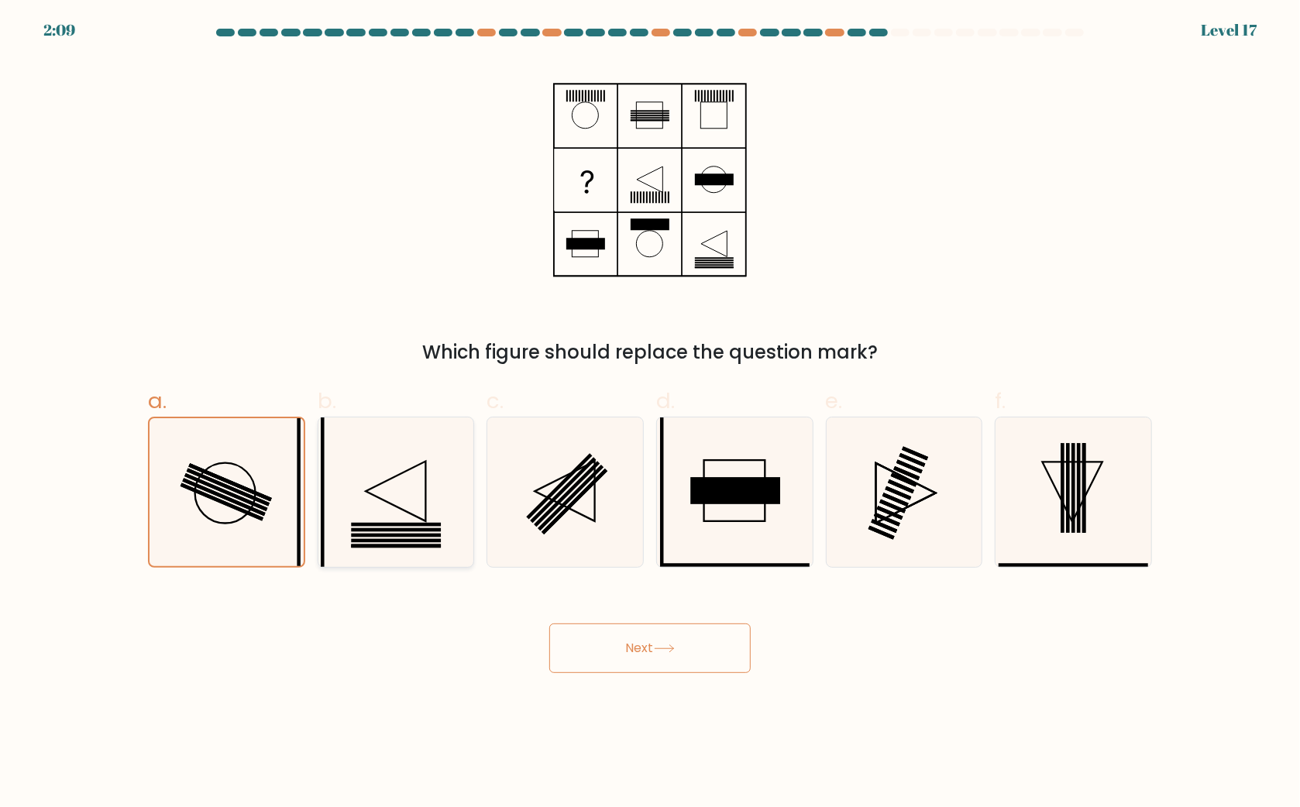
radio input "true"
click at [573, 507] on icon at bounding box center [566, 493] width 150 height 150
click at [650, 414] on input "c." at bounding box center [650, 409] width 1 height 10
radio input "true"
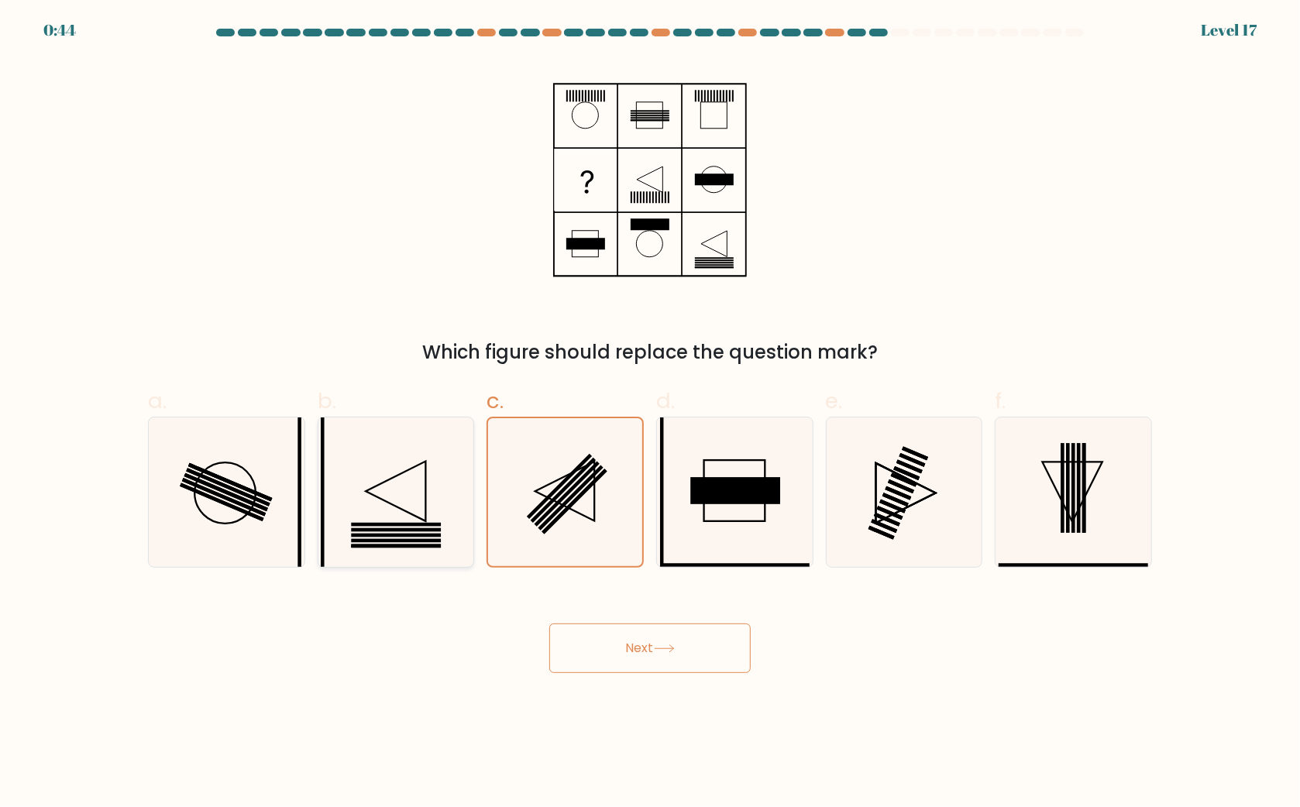
click at [391, 534] on rect at bounding box center [397, 536] width 90 height 4
click at [650, 414] on input "b." at bounding box center [650, 409] width 1 height 10
radio input "true"
click at [433, 601] on div "Next" at bounding box center [650, 630] width 1023 height 87
click at [377, 531] on rect at bounding box center [396, 530] width 89 height 4
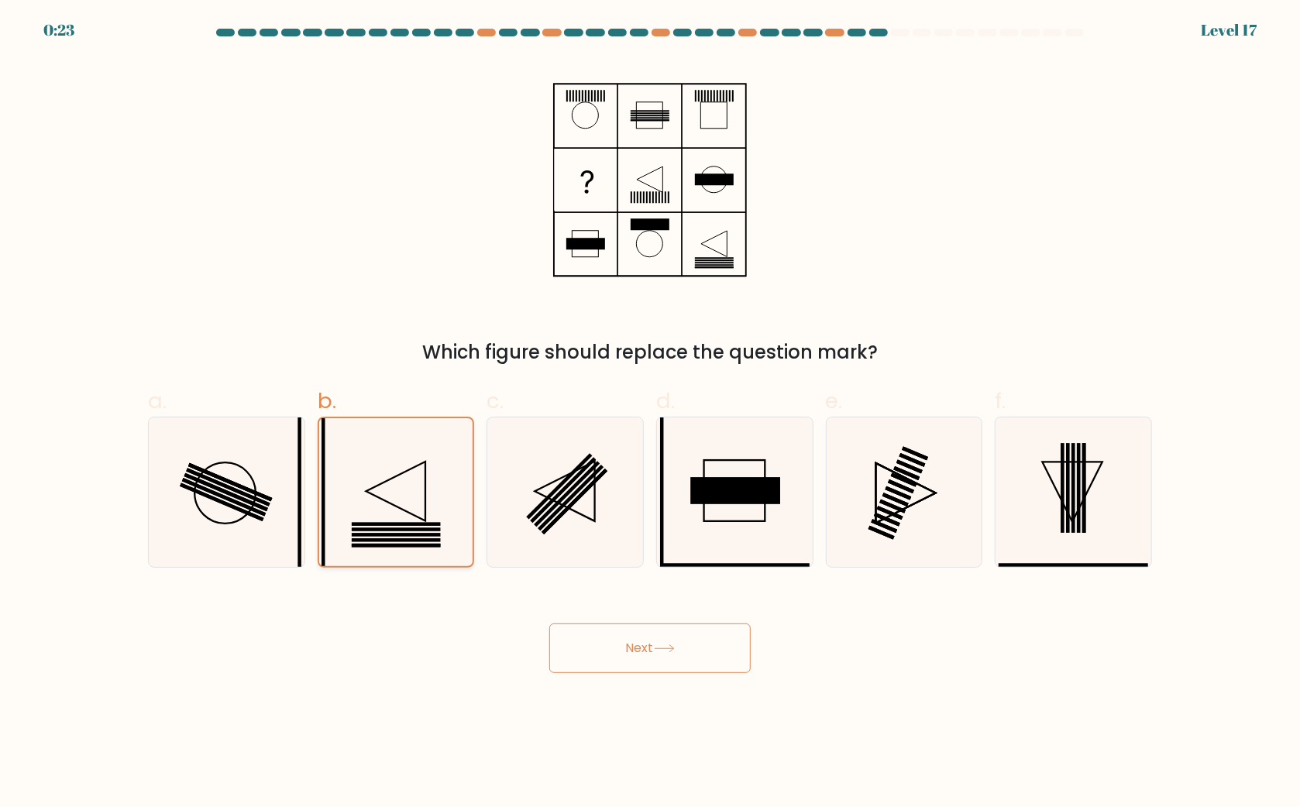
click at [650, 414] on input "b." at bounding box center [650, 409] width 1 height 10
click at [667, 638] on button "Next" at bounding box center [649, 649] width 201 height 50
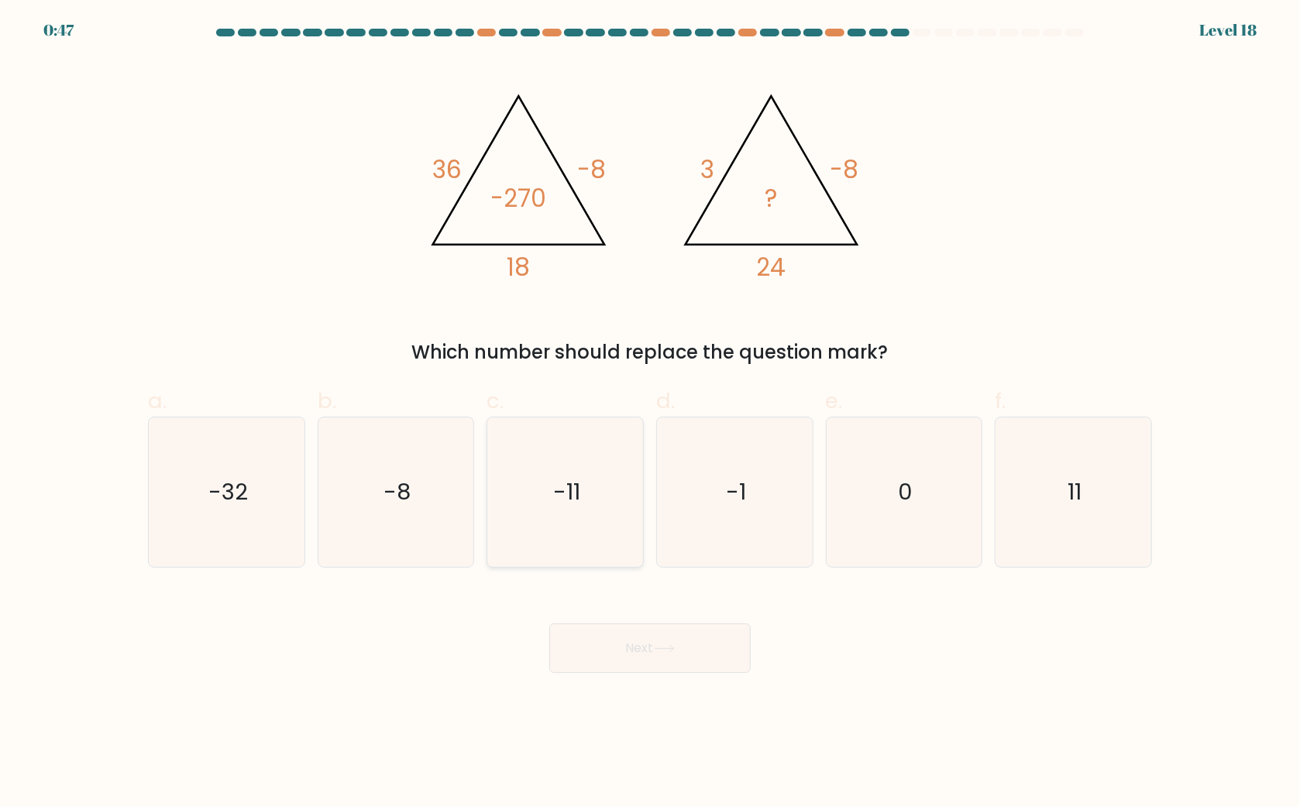
click at [587, 510] on icon "-11" at bounding box center [566, 493] width 150 height 150
click at [650, 414] on input "c. -11" at bounding box center [650, 409] width 1 height 10
radio input "true"
click at [633, 649] on button "Next" at bounding box center [649, 649] width 201 height 50
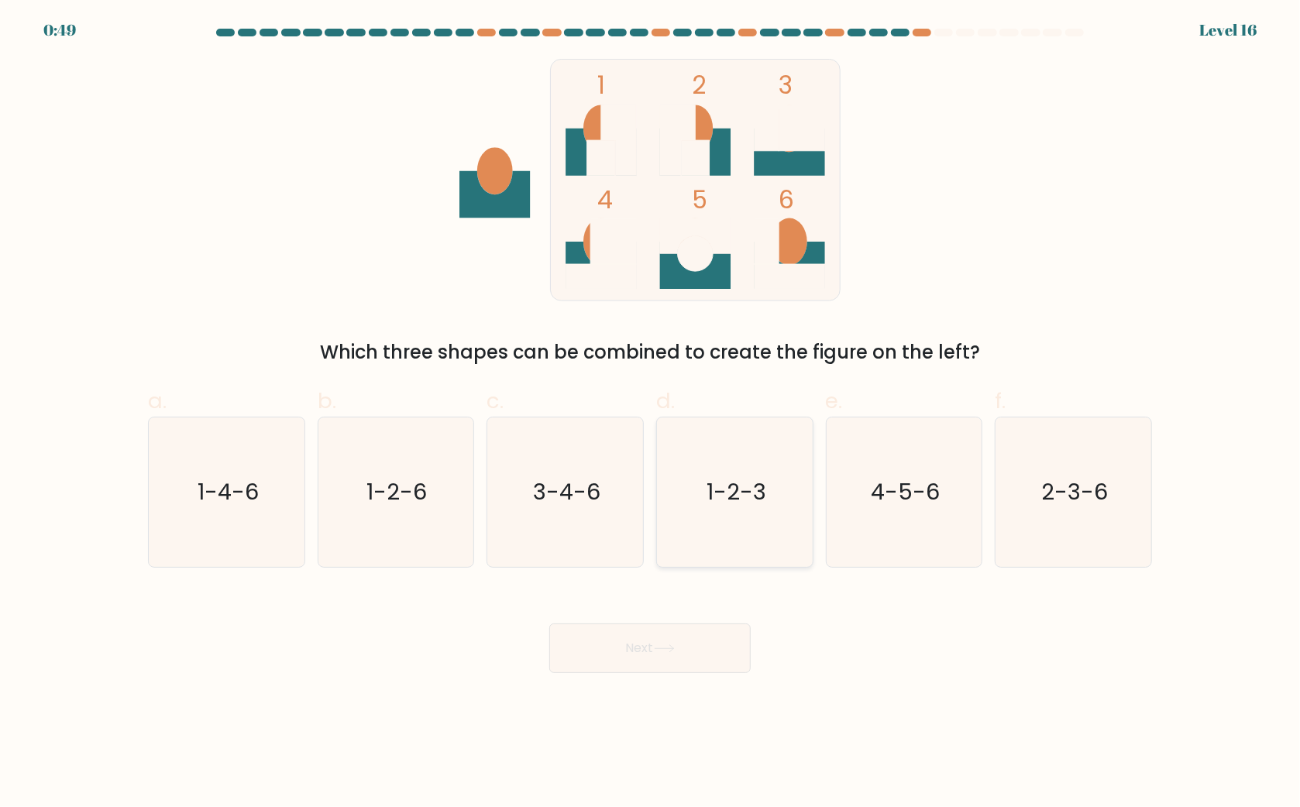
click at [733, 510] on icon "1-2-3" at bounding box center [735, 493] width 150 height 150
click at [651, 414] on input "d. 1-2-3" at bounding box center [650, 409] width 1 height 10
radio input "true"
click at [921, 540] on icon "4-5-6" at bounding box center [904, 493] width 150 height 150
click at [651, 414] on input "e. 4-5-6" at bounding box center [650, 409] width 1 height 10
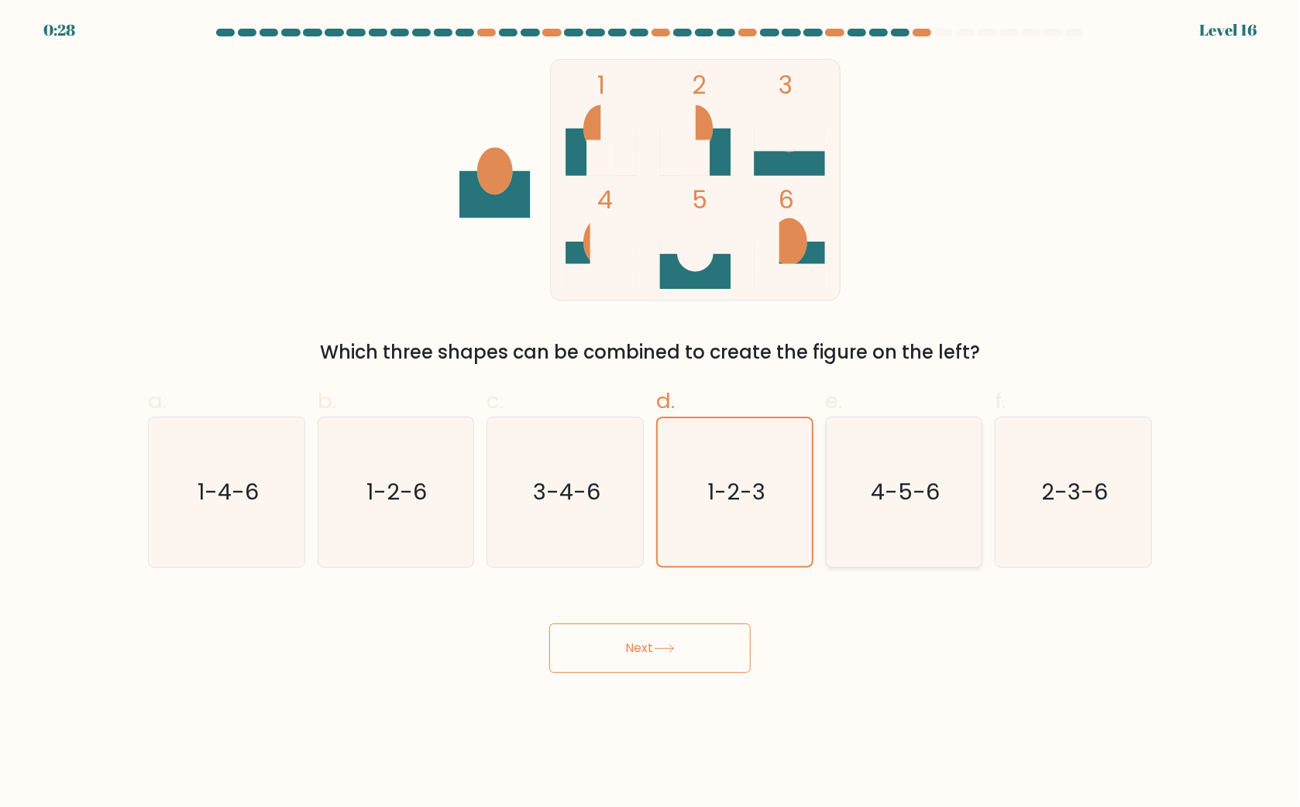
radio input "true"
click at [626, 681] on body "0:28 Level 16" at bounding box center [650, 403] width 1300 height 807
drag, startPoint x: 657, startPoint y: 658, endPoint x: 670, endPoint y: 652, distance: 14.6
click at [659, 656] on button "Next" at bounding box center [649, 649] width 201 height 50
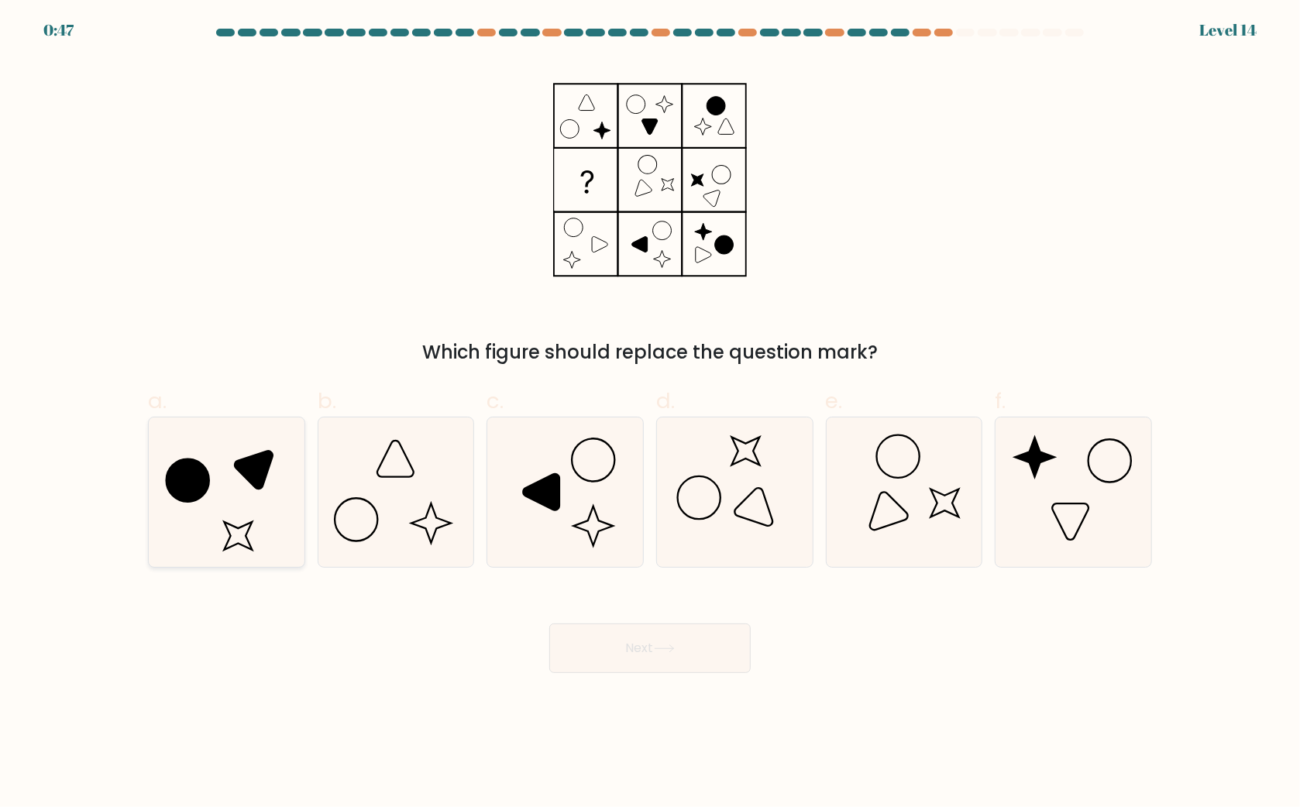
click at [220, 443] on icon at bounding box center [227, 493] width 150 height 150
click at [650, 414] on input "a." at bounding box center [650, 409] width 1 height 10
radio input "true"
click at [653, 648] on button "Next" at bounding box center [649, 649] width 201 height 50
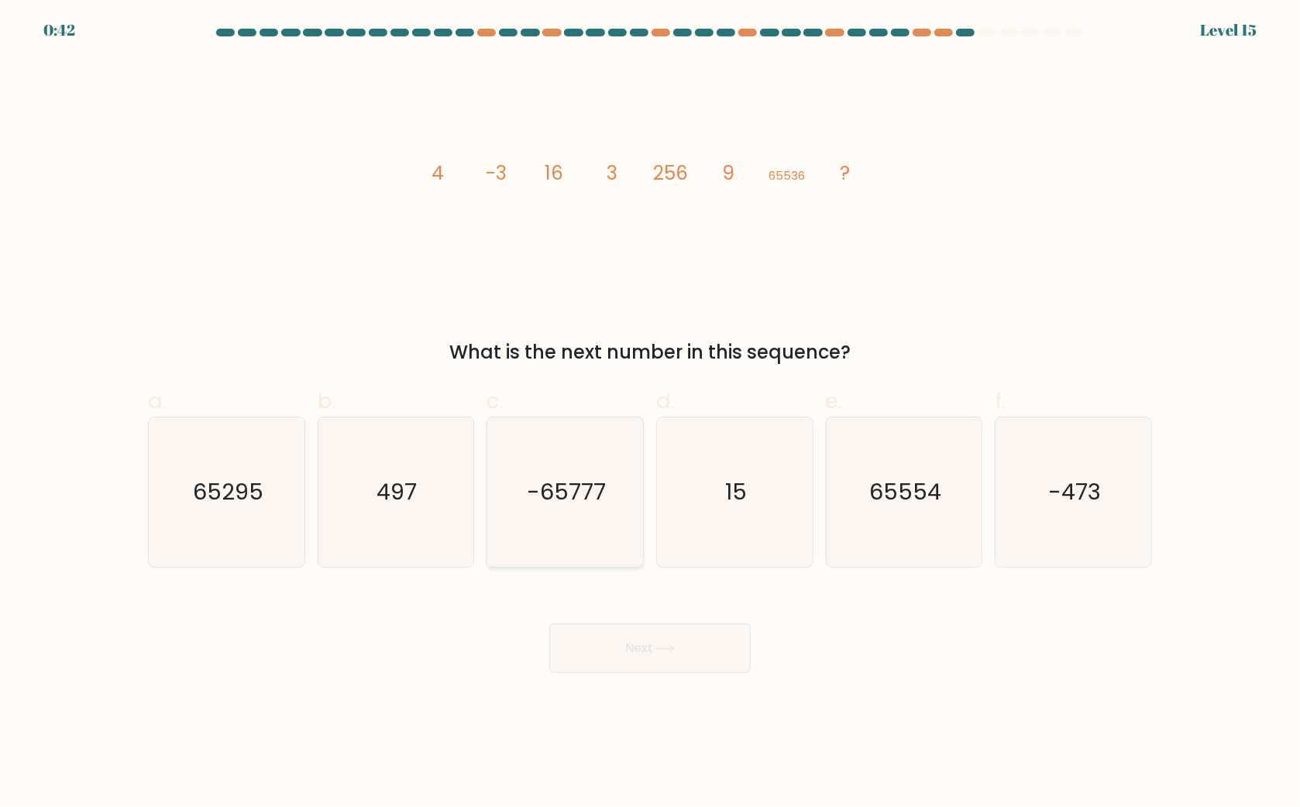
click at [511, 489] on icon "-65777" at bounding box center [566, 493] width 150 height 150
click at [665, 639] on button "Next" at bounding box center [649, 649] width 201 height 50
click at [202, 515] on icon "65295" at bounding box center [227, 493] width 150 height 150
click at [650, 414] on input "a. 65295" at bounding box center [650, 409] width 1 height 10
radio input "true"
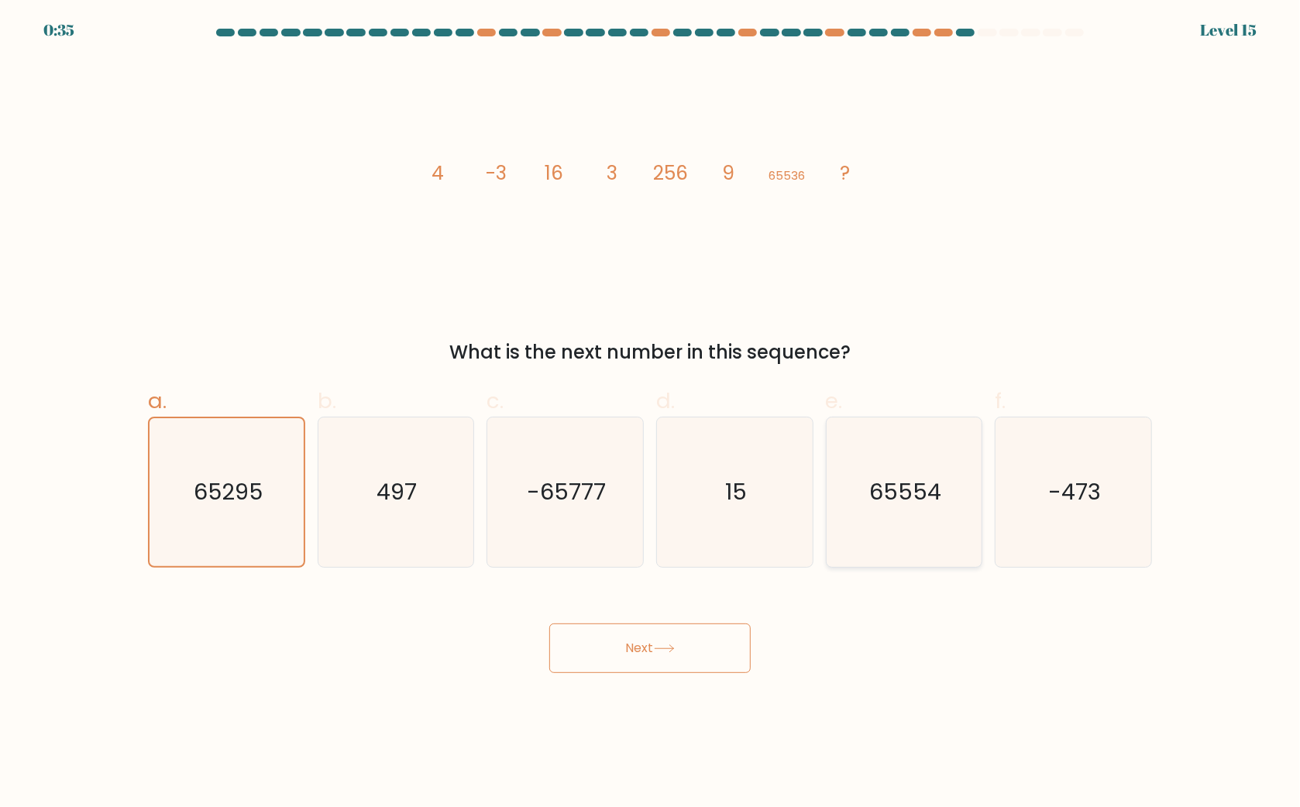
click at [889, 518] on icon "65554" at bounding box center [904, 493] width 150 height 150
click at [586, 535] on icon "-65777" at bounding box center [566, 493] width 150 height 150
click at [650, 414] on input "c. -65777" at bounding box center [650, 409] width 1 height 10
radio input "true"
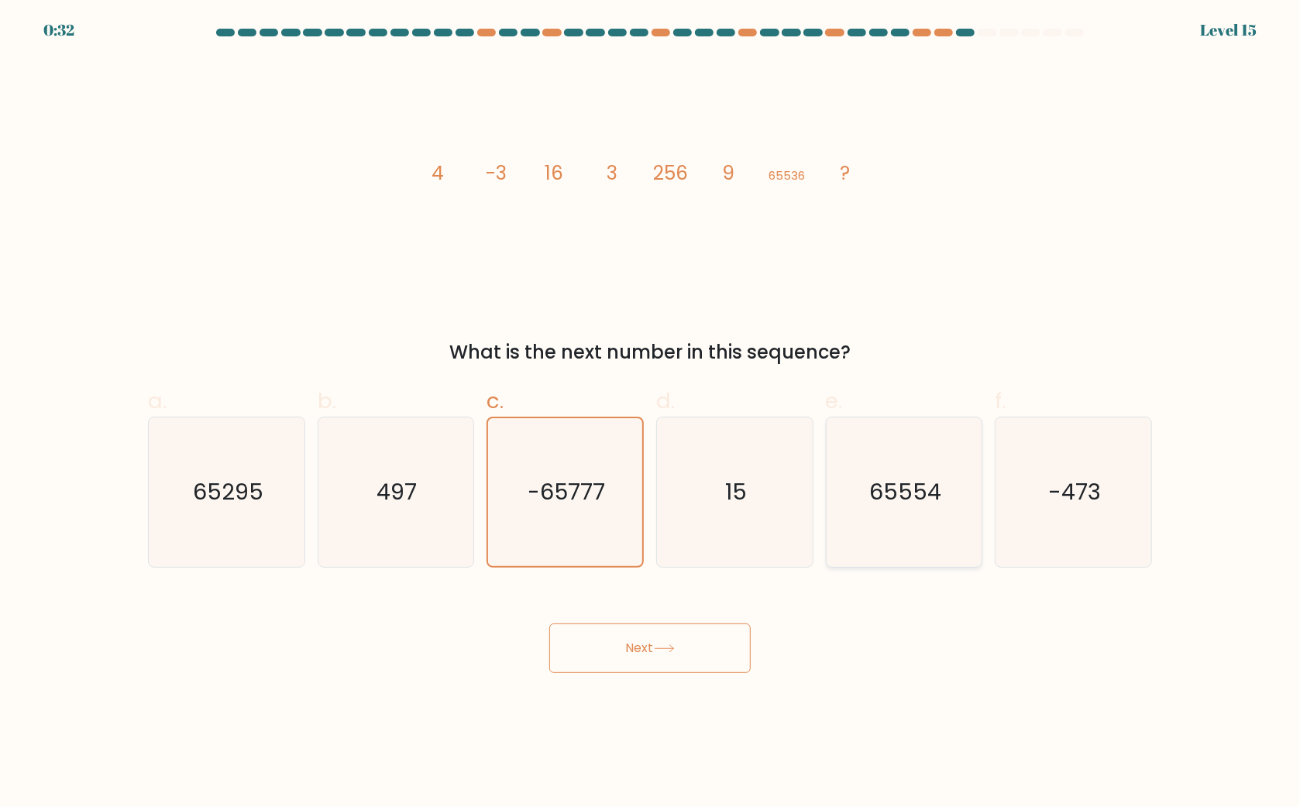
click at [952, 519] on icon "65554" at bounding box center [904, 493] width 150 height 150
click at [918, 494] on text "65554" at bounding box center [905, 492] width 72 height 31
click at [651, 414] on input "e. 65554" at bounding box center [650, 409] width 1 height 10
radio input "true"
click at [673, 640] on button "Next" at bounding box center [649, 649] width 201 height 50
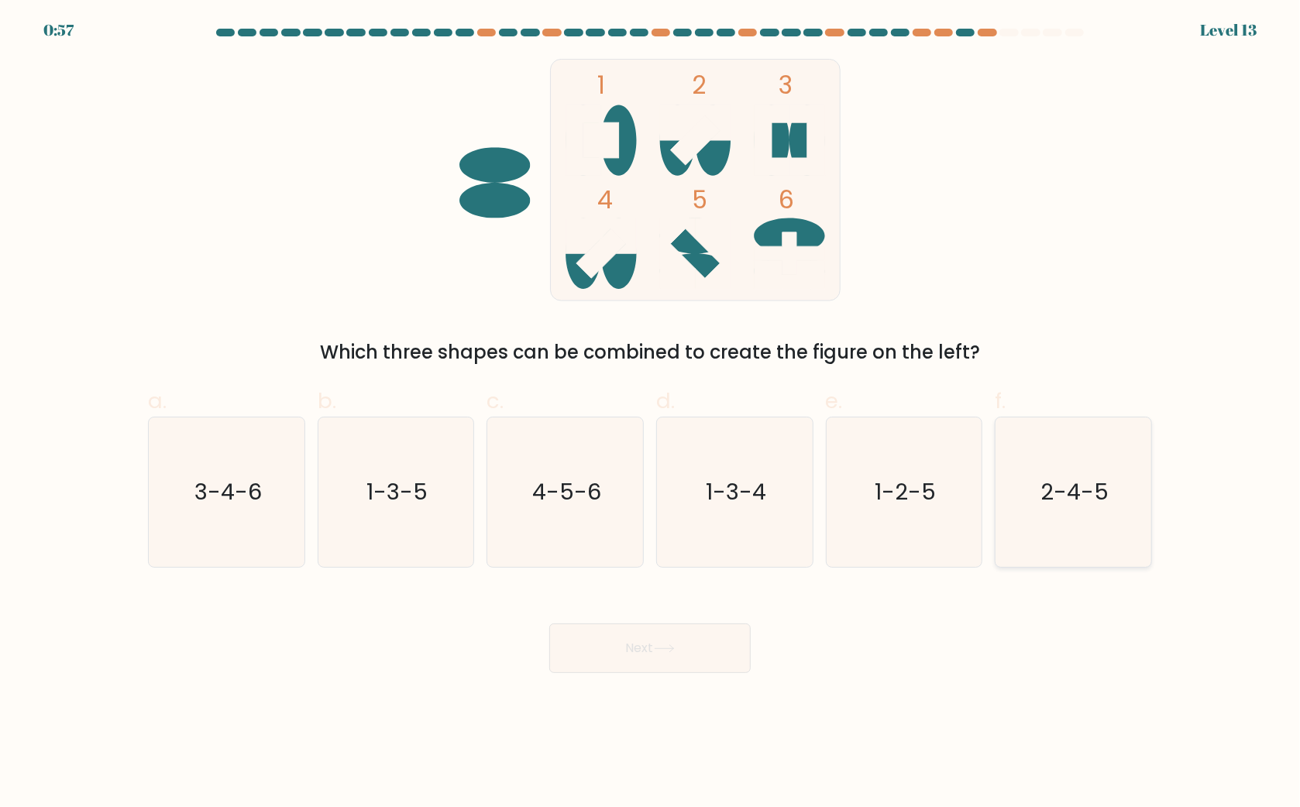
click at [1134, 496] on icon "2-4-5" at bounding box center [1074, 493] width 150 height 150
click at [651, 414] on input "f. 2-4-5" at bounding box center [650, 409] width 1 height 10
radio input "true"
click at [697, 642] on button "Next" at bounding box center [649, 649] width 201 height 50
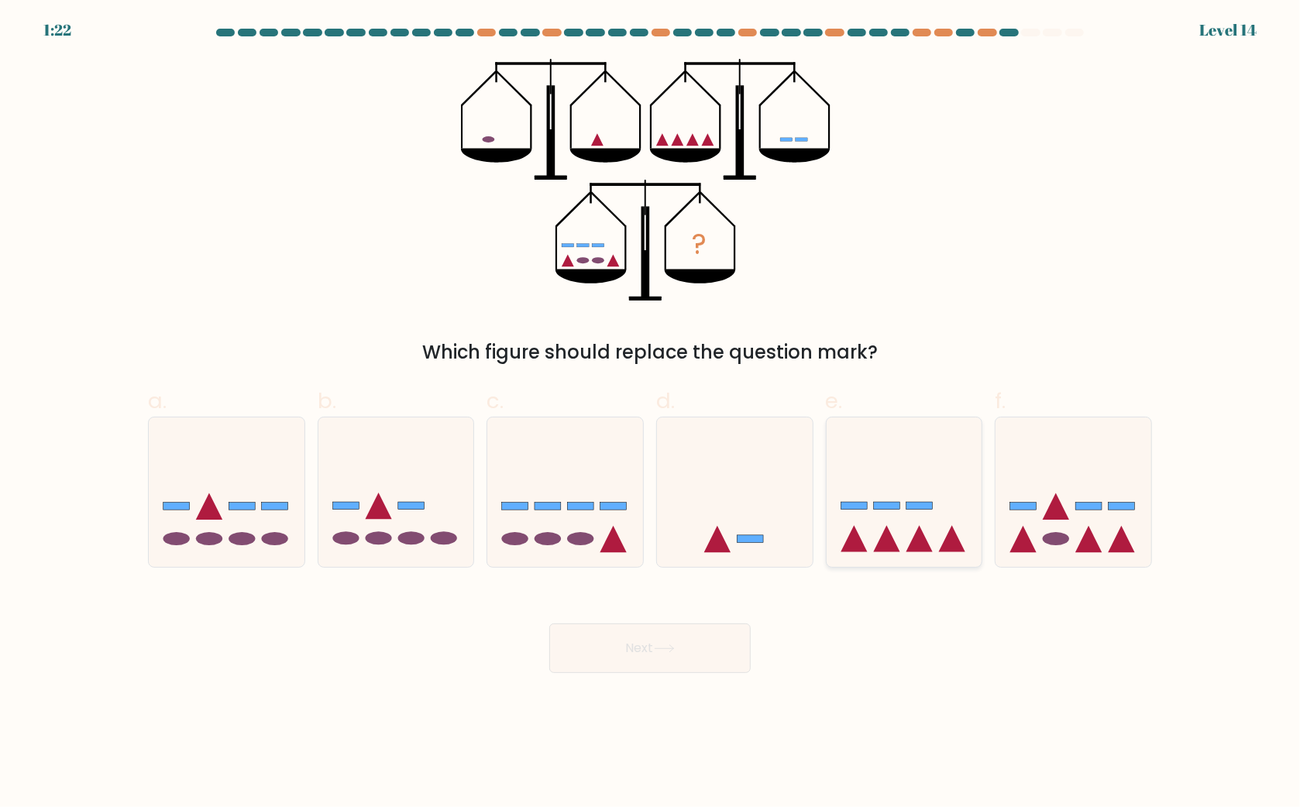
click at [933, 553] on icon at bounding box center [920, 539] width 26 height 26
click at [651, 414] on input "e." at bounding box center [650, 409] width 1 height 10
radio input "true"
click at [701, 666] on button "Next" at bounding box center [649, 649] width 201 height 50
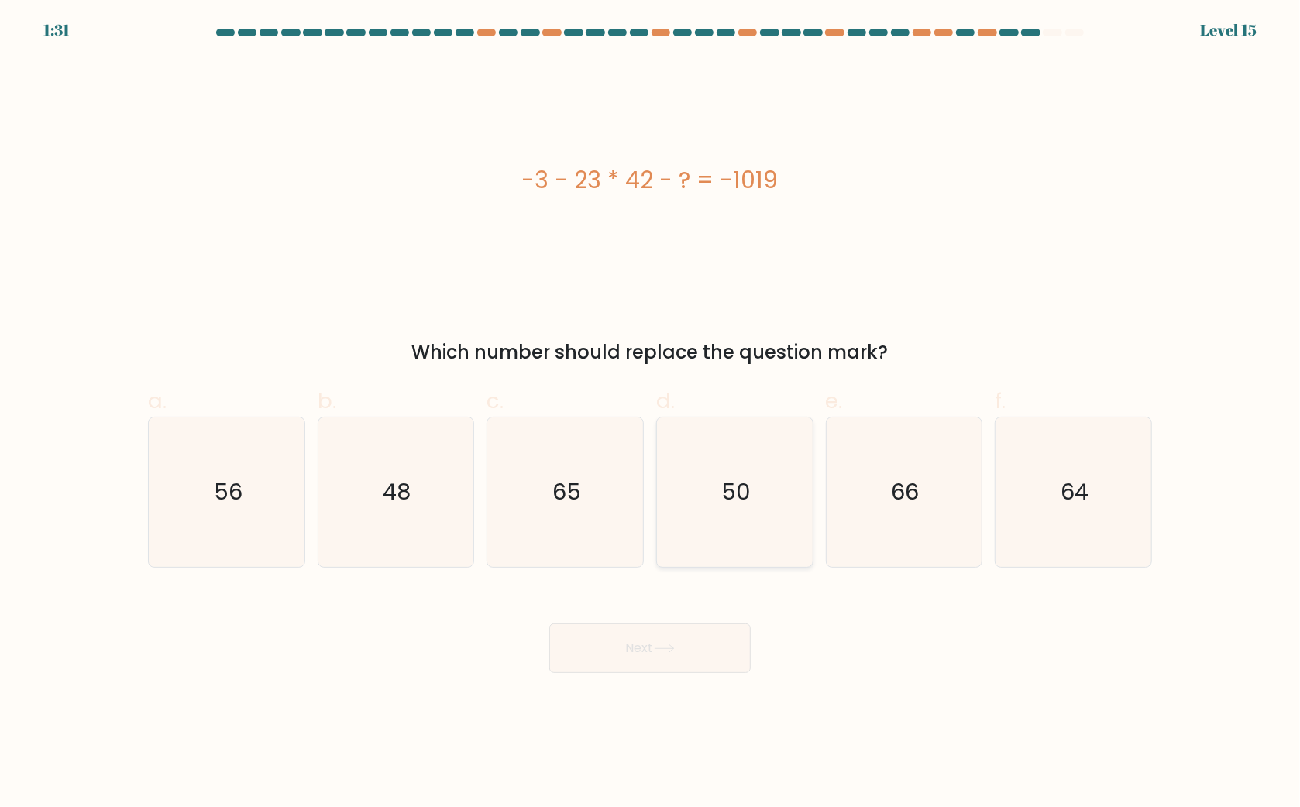
click at [760, 430] on icon "50" at bounding box center [735, 493] width 150 height 150
click at [651, 414] on input "d. 50" at bounding box center [650, 409] width 1 height 10
radio input "true"
click at [639, 659] on button "Next" at bounding box center [649, 649] width 201 height 50
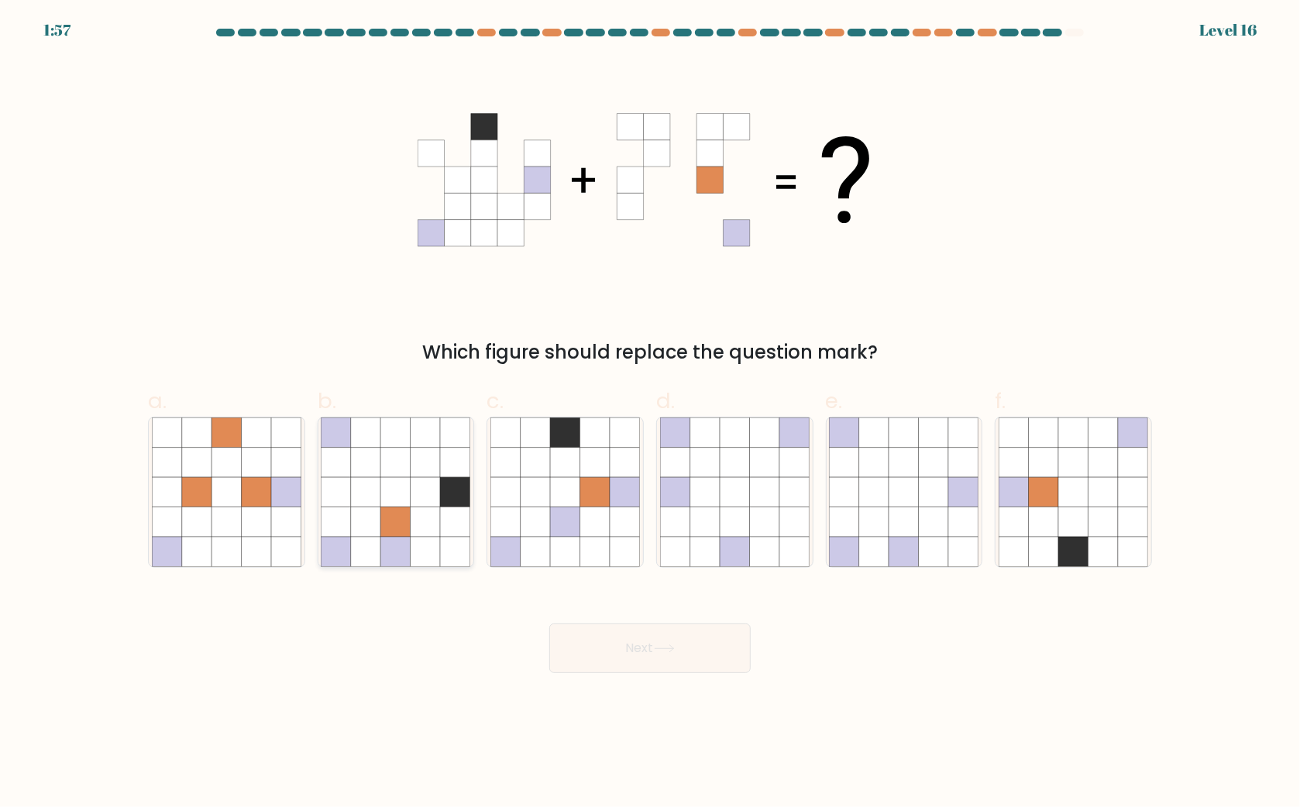
click at [449, 520] on icon at bounding box center [455, 522] width 29 height 29
click at [650, 414] on input "b." at bounding box center [650, 409] width 1 height 10
radio input "true"
click at [628, 650] on button "Next" at bounding box center [649, 649] width 201 height 50
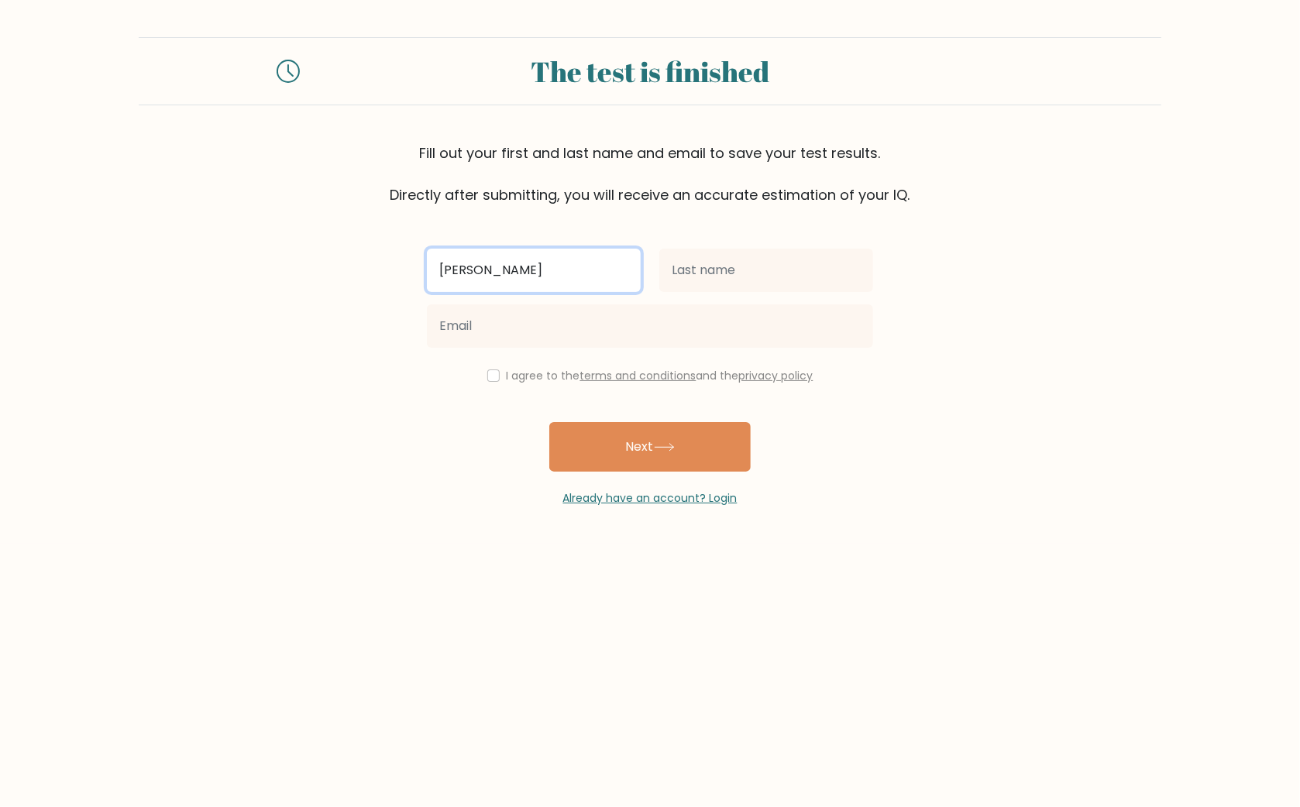
type input "[PERSON_NAME]"
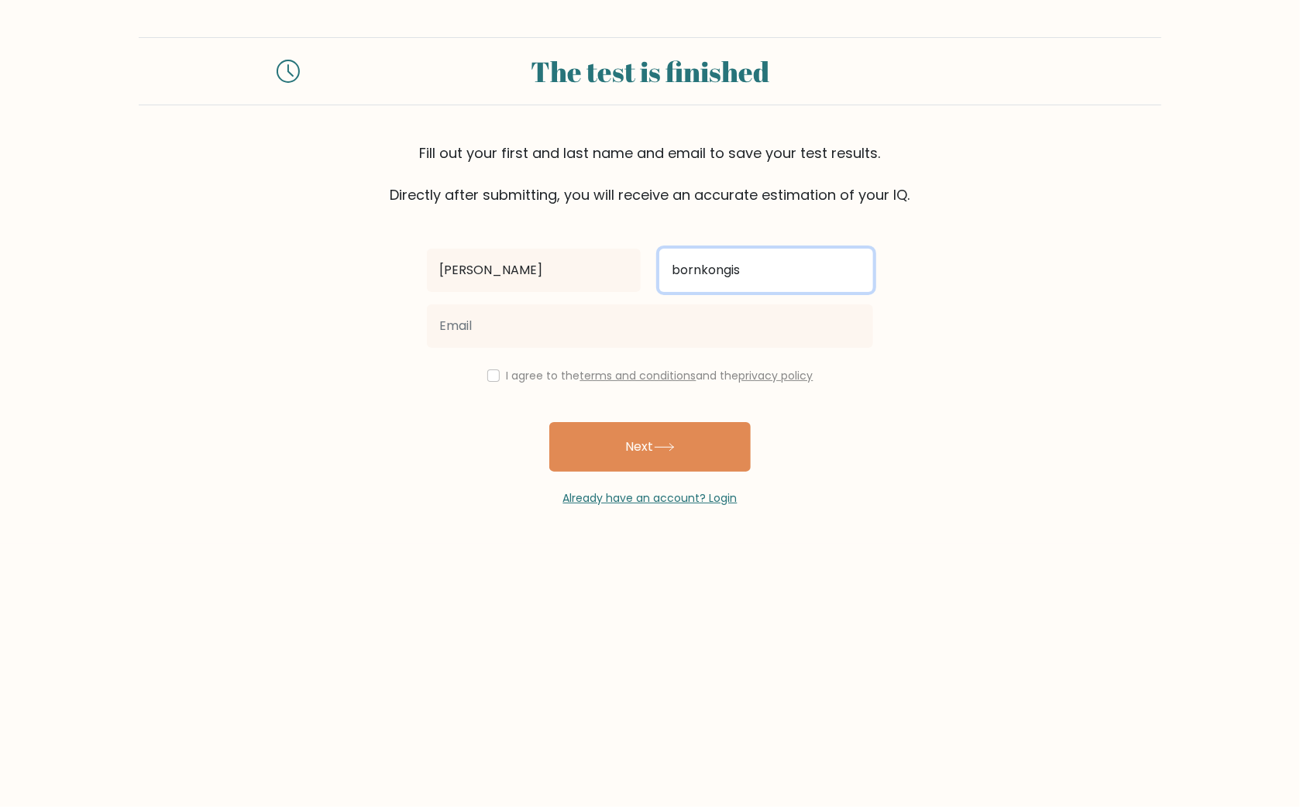
type input "bornkongis"
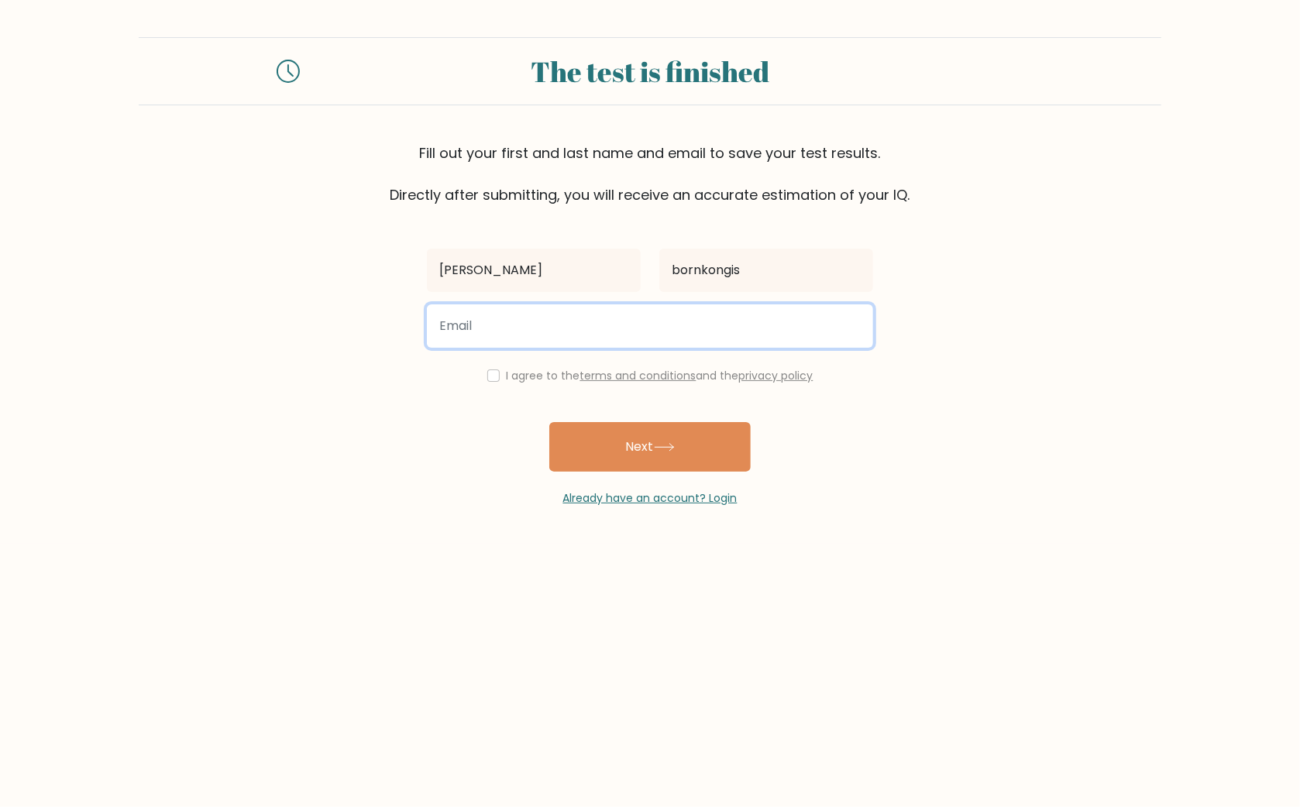
click at [567, 318] on input "email" at bounding box center [650, 326] width 446 height 43
paste input "cid.lindan@fontfee.com"
type input "cid.lindan@fontfee.com"
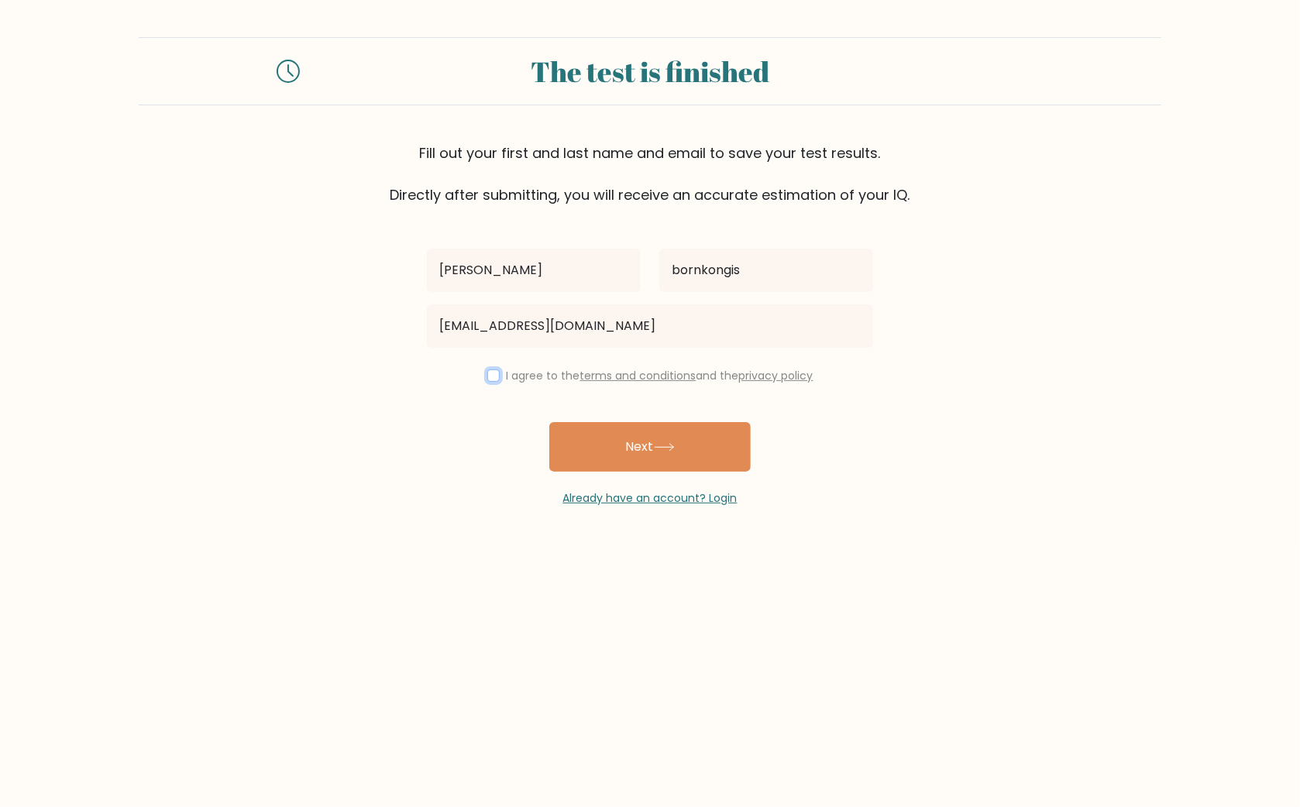
click at [493, 380] on input "checkbox" at bounding box center [493, 376] width 12 height 12
checkbox input "true"
click at [608, 446] on button "Next" at bounding box center [649, 447] width 201 height 50
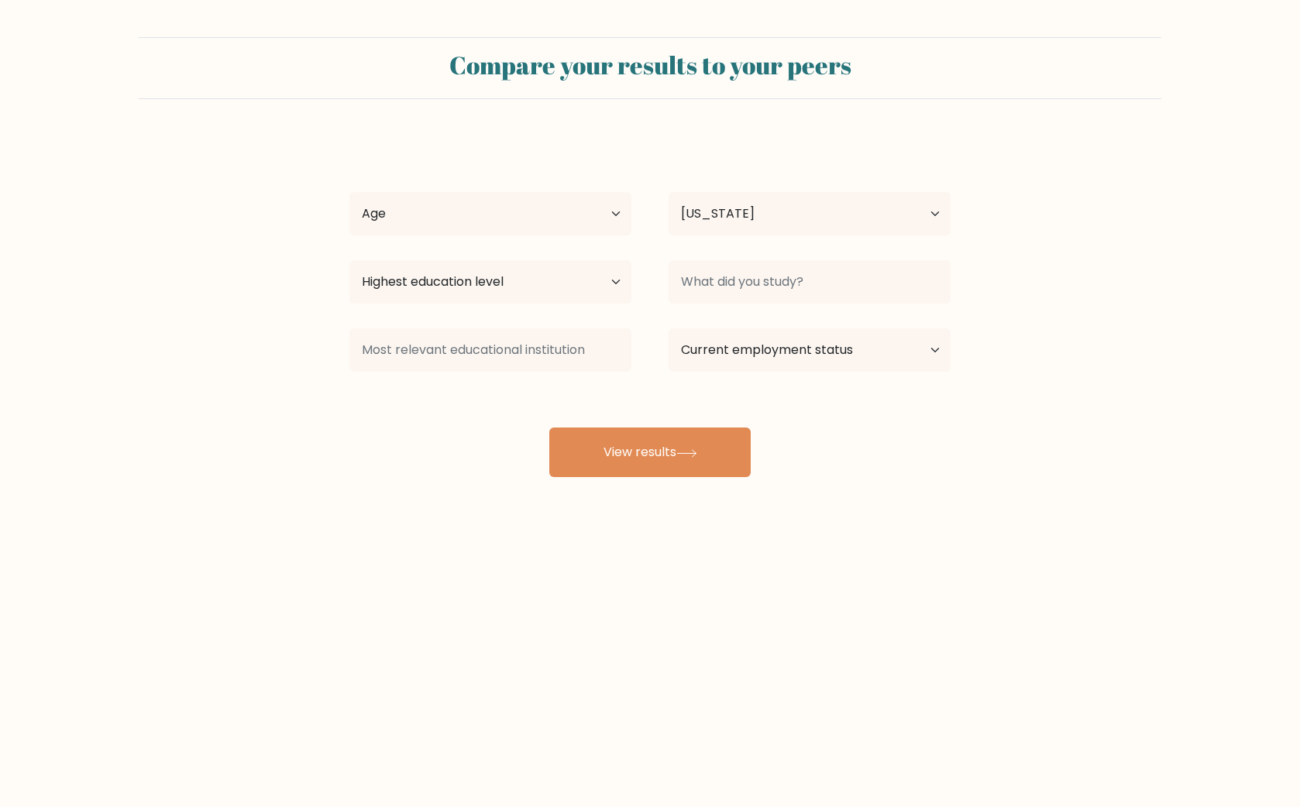
select select "GE"
click at [349, 192] on select "Age Under [DEMOGRAPHIC_DATA] [DEMOGRAPHIC_DATA] [DEMOGRAPHIC_DATA] [DEMOGRAPHIC…" at bounding box center [490, 213] width 282 height 43
click option "[DEMOGRAPHIC_DATA]" at bounding box center [0, 0] width 0 height 0
click at [349, 192] on select "Age Under [DEMOGRAPHIC_DATA] [DEMOGRAPHIC_DATA] [DEMOGRAPHIC_DATA] [DEMOGRAPHIC…" at bounding box center [490, 213] width 282 height 43
select select "25_34"
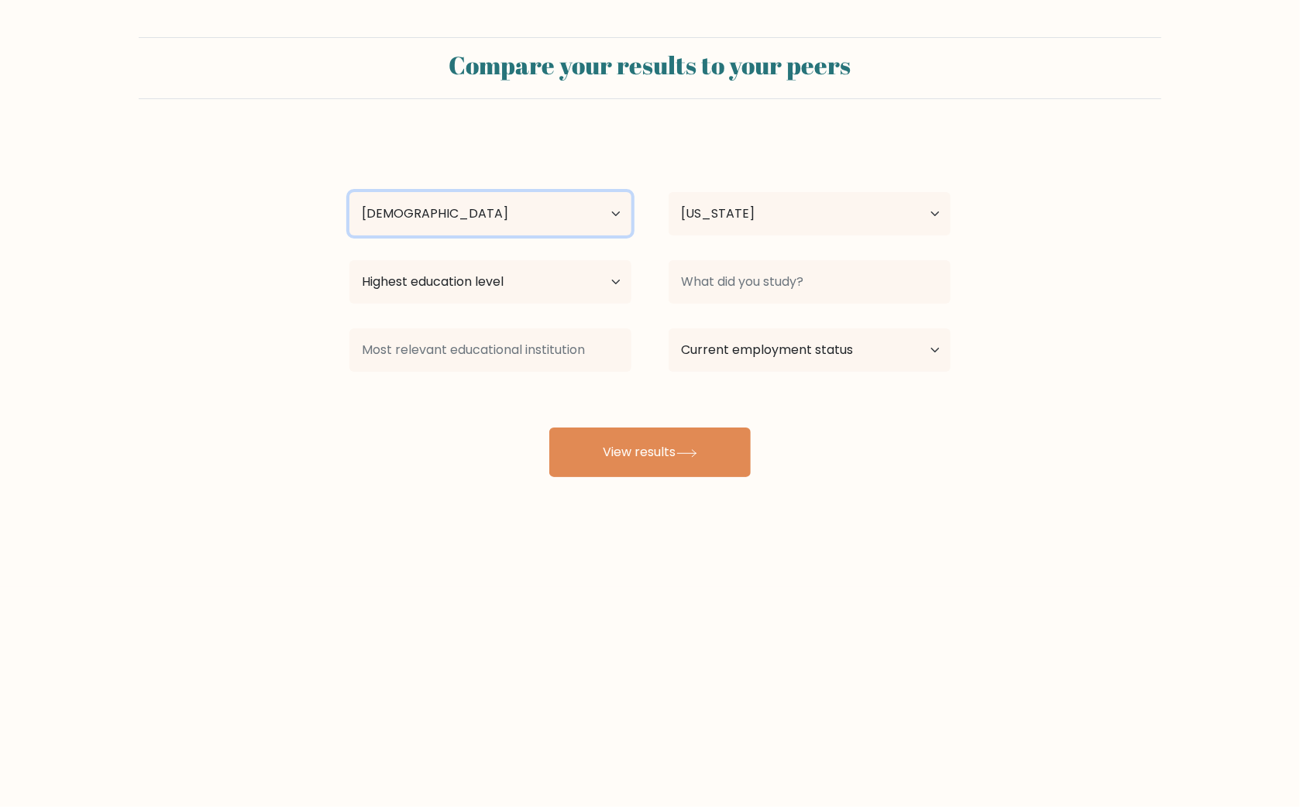
click option "[DEMOGRAPHIC_DATA]" at bounding box center [0, 0] width 0 height 0
click at [349, 260] on select "Highest education level No schooling Primary Lower Secondary Upper Secondary Oc…" at bounding box center [490, 281] width 282 height 43
select select "bachelors_degree"
click option "Bachelor's degree" at bounding box center [0, 0] width 0 height 0
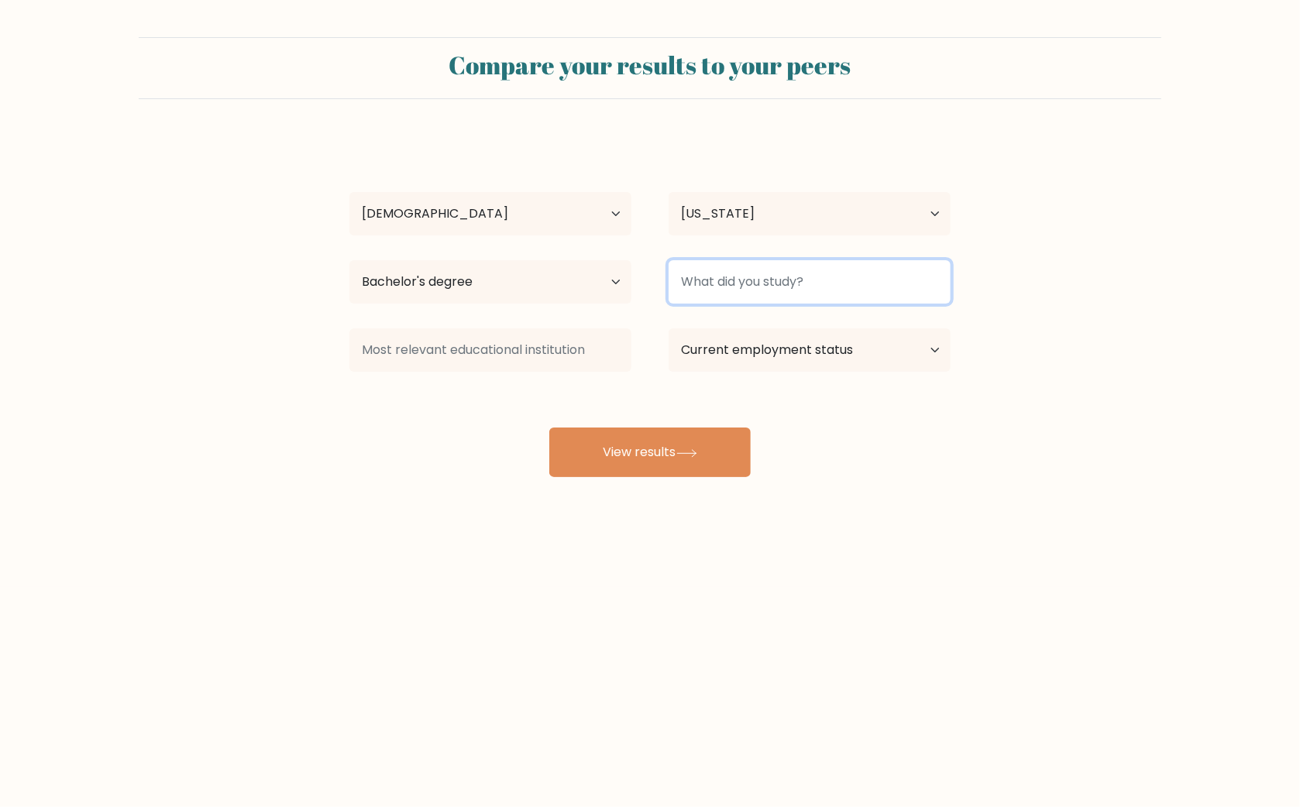
click at [718, 288] on input at bounding box center [810, 281] width 282 height 43
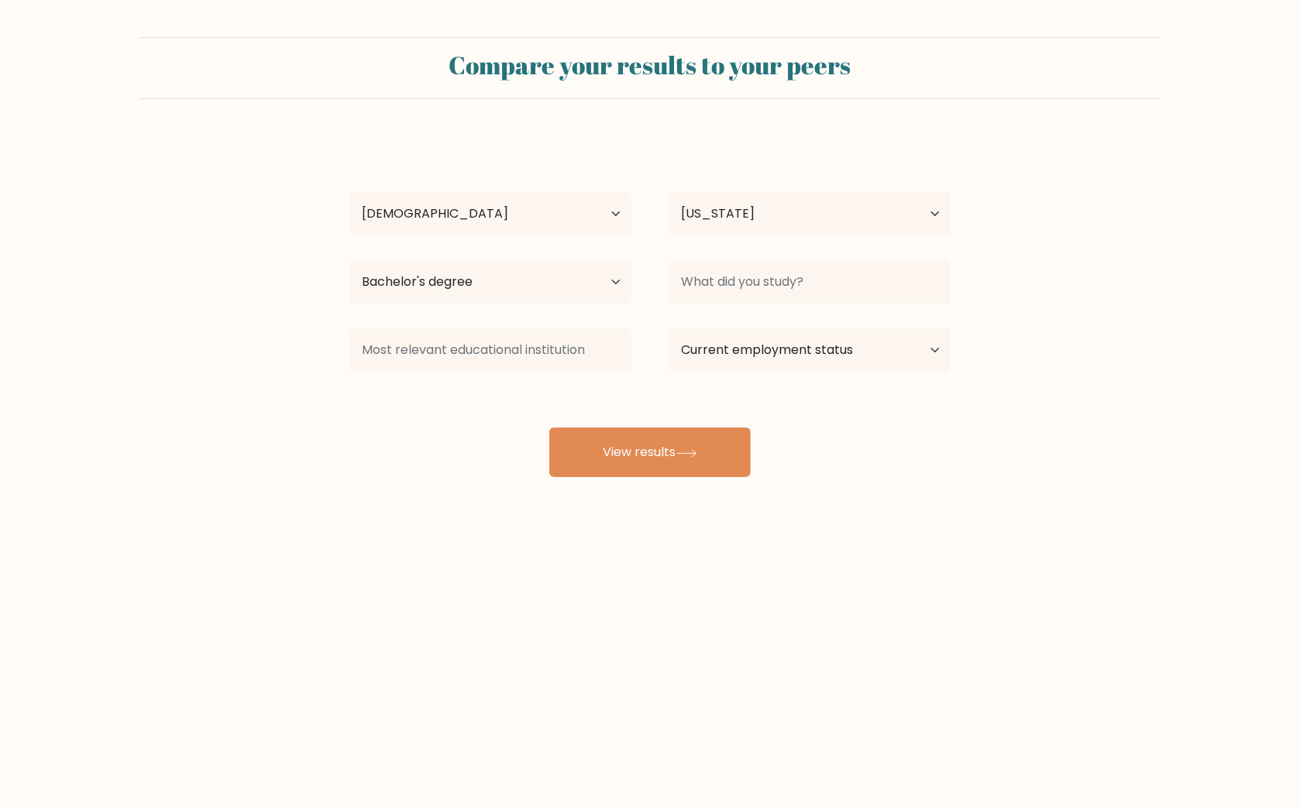
click at [462, 416] on div "[PERSON_NAME] Age Under [DEMOGRAPHIC_DATA] [DEMOGRAPHIC_DATA] [DEMOGRAPHIC_DATA…" at bounding box center [650, 306] width 620 height 341
click at [669, 329] on select "Current employment status Employed Student Retired Other / prefer not to answer" at bounding box center [810, 350] width 282 height 43
click option "Employed" at bounding box center [0, 0] width 0 height 0
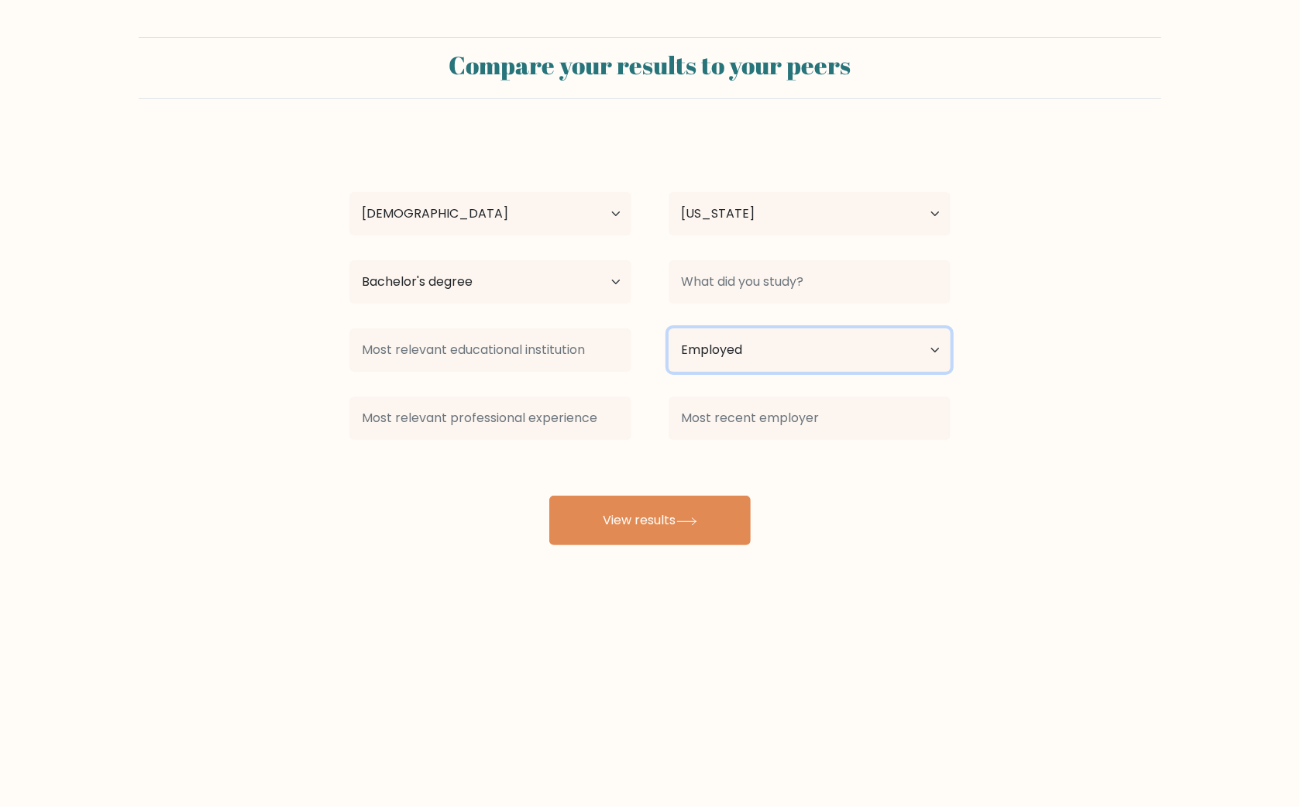
click at [669, 329] on select "Current employment status Employed Student Retired Other / prefer not to answer" at bounding box center [810, 350] width 282 height 43
select select "other"
click option "Other / prefer not to answer" at bounding box center [0, 0] width 0 height 0
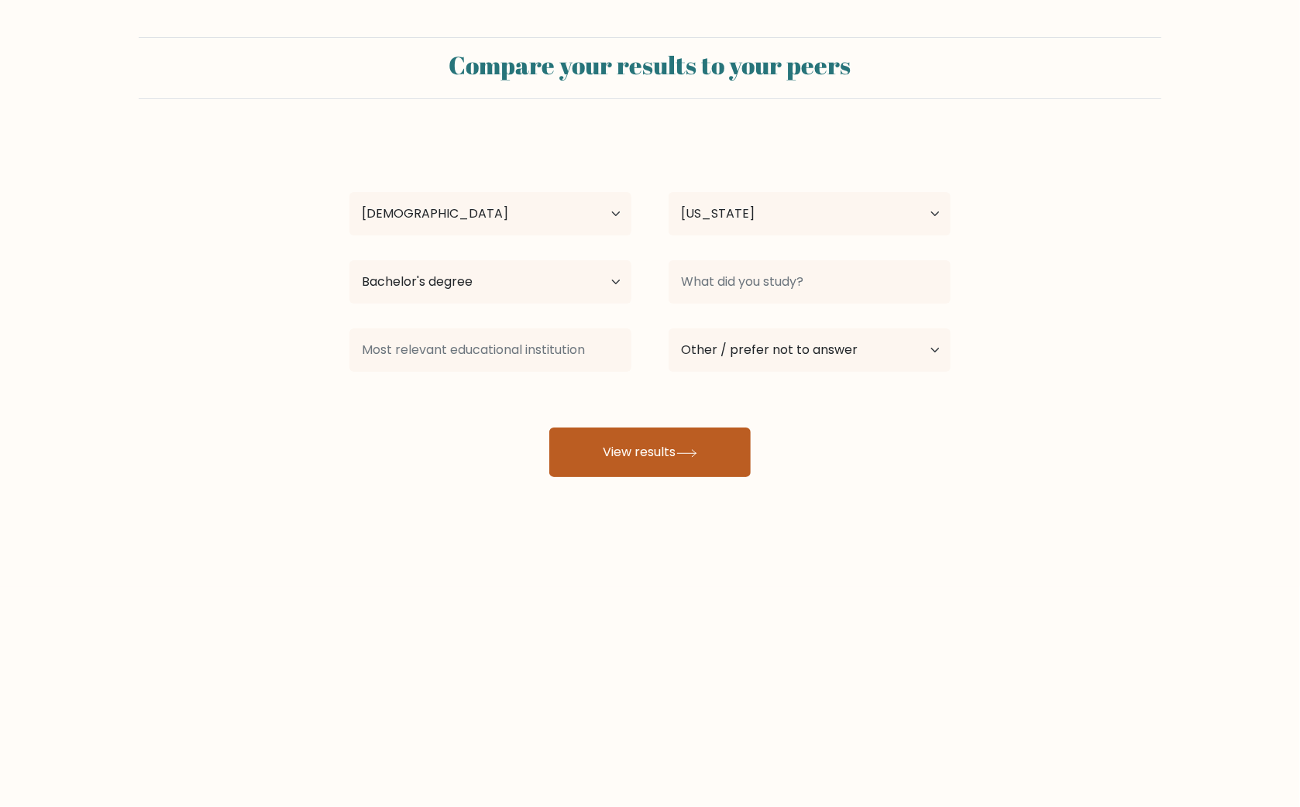
click at [685, 455] on icon at bounding box center [687, 453] width 21 height 9
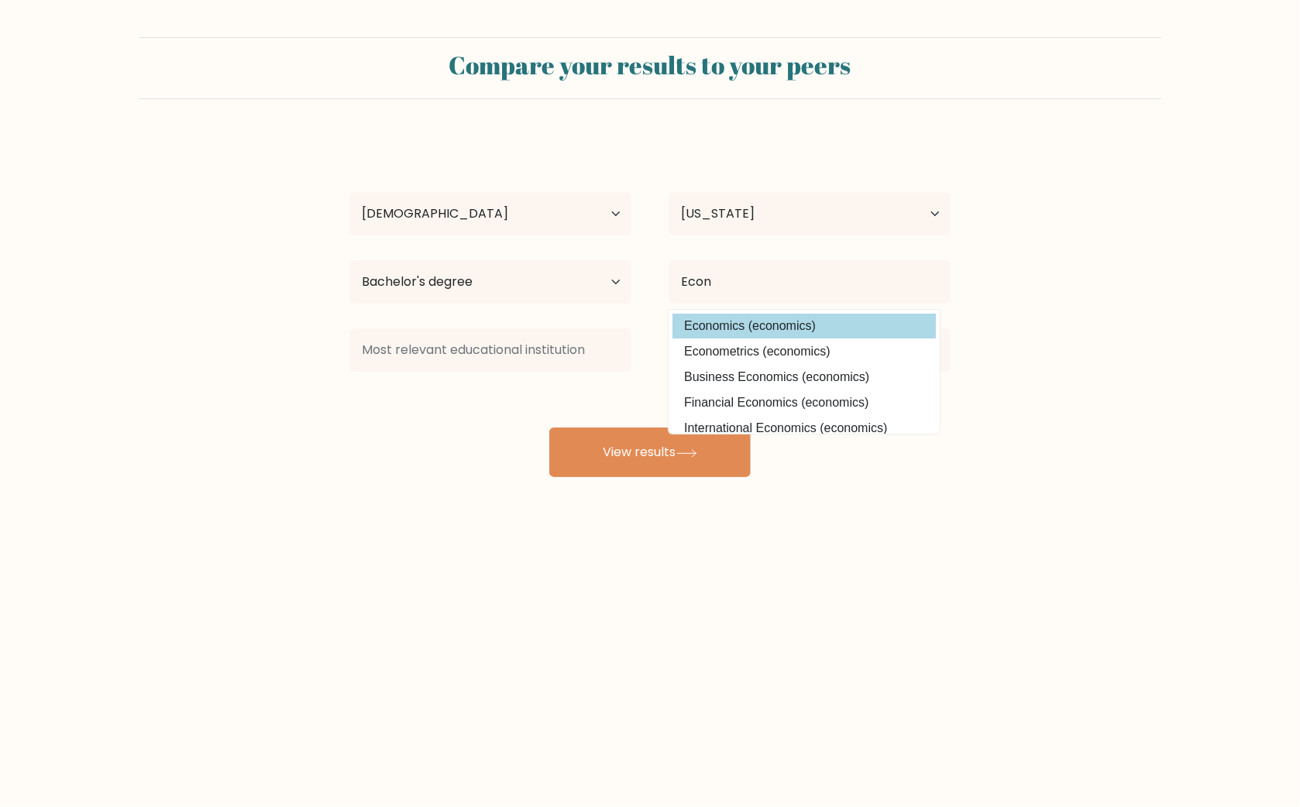
click at [744, 321] on option "Economics (economics)" at bounding box center [804, 326] width 263 height 25
type input "Economics"
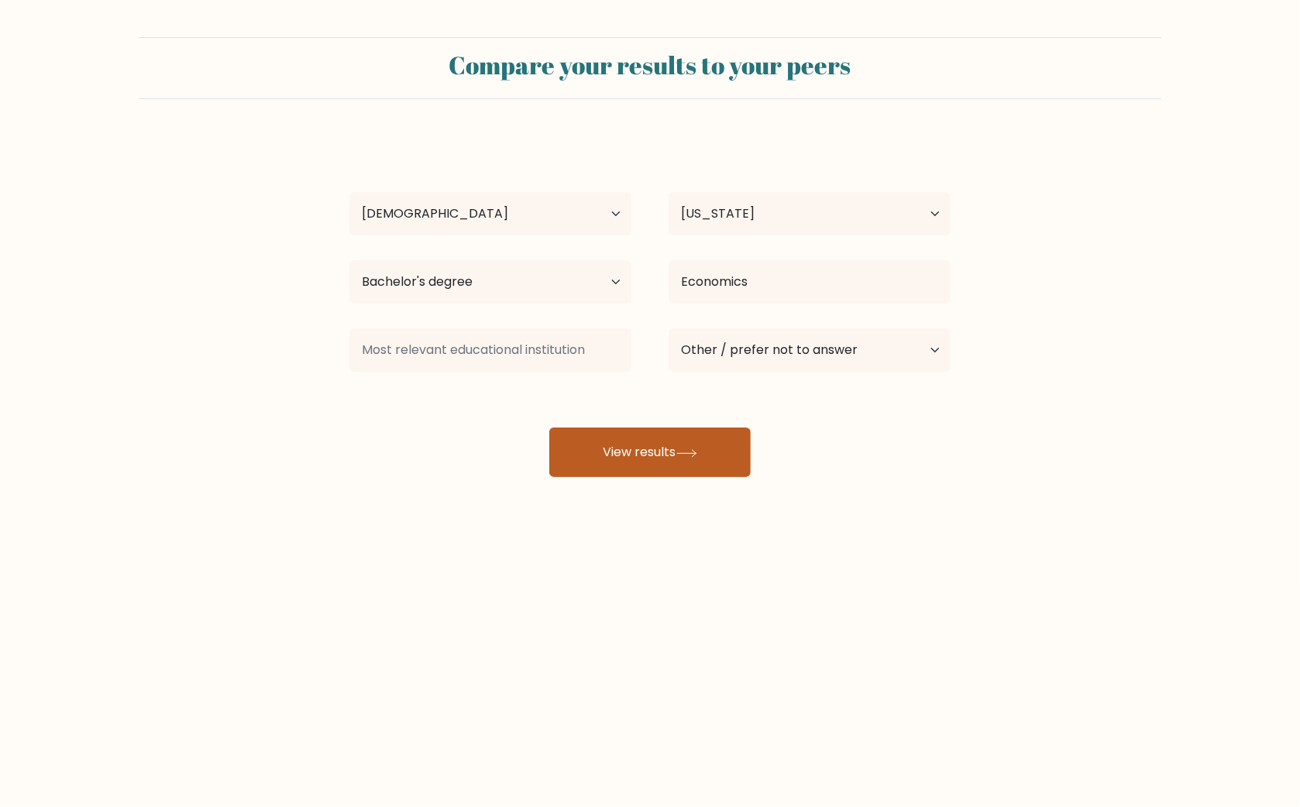
click at [640, 450] on button "View results" at bounding box center [649, 453] width 201 height 50
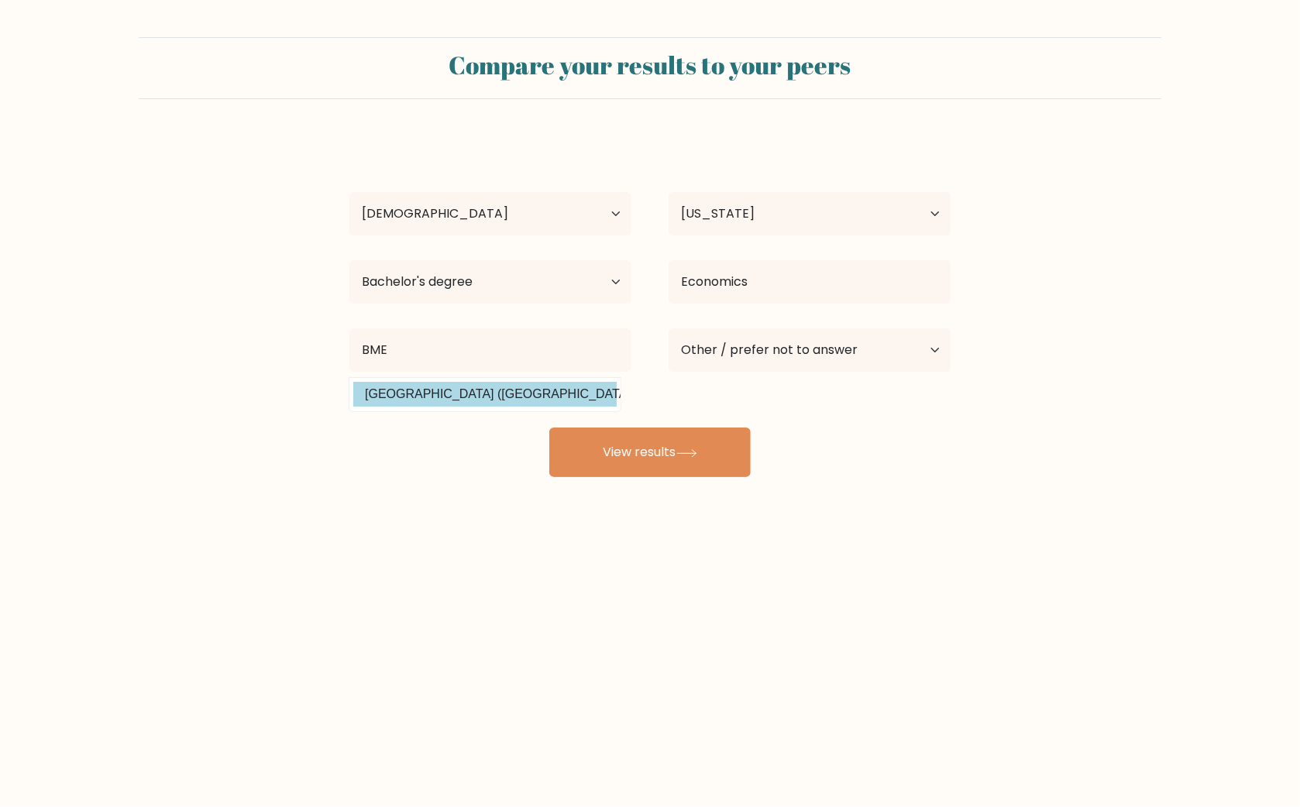
click at [531, 394] on option "Budapesti Muszaki és Gazdaságtudományi Egyetem (Hungary)" at bounding box center [484, 394] width 263 height 25
type input "[GEOGRAPHIC_DATA]"
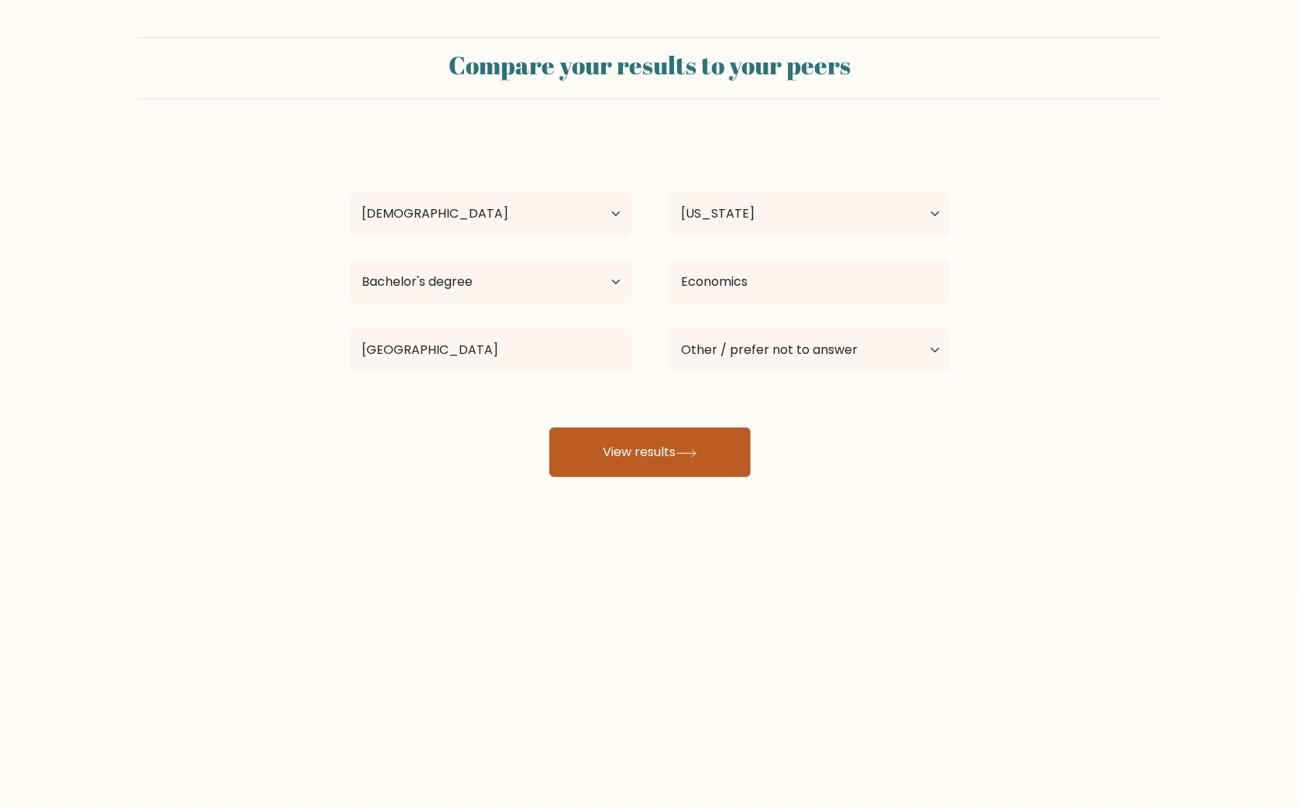
click at [630, 442] on button "View results" at bounding box center [649, 453] width 201 height 50
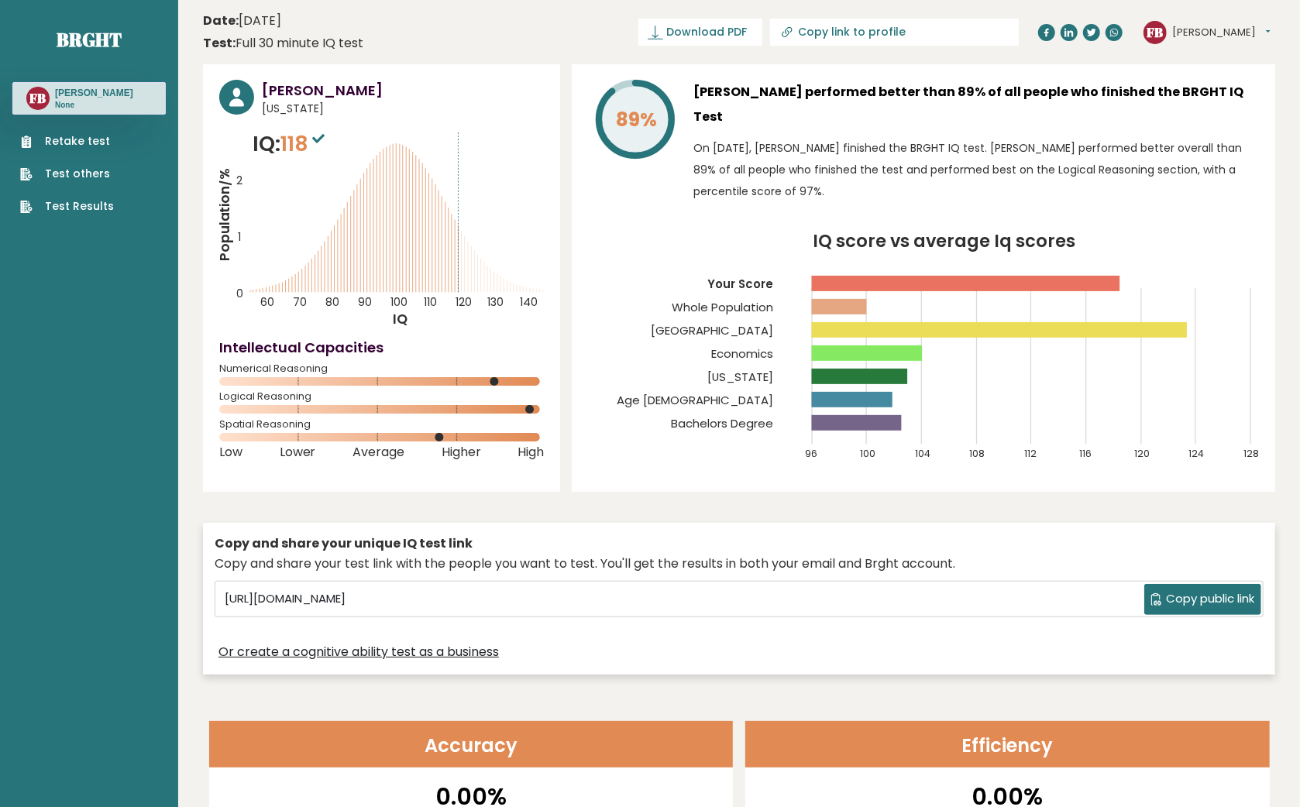
drag, startPoint x: 443, startPoint y: 437, endPoint x: 553, endPoint y: 431, distance: 110.2
click at [553, 431] on div "[PERSON_NAME] [US_STATE] IQ: 118 Population/% IQ 0 1 2 60 70 80 90 100 110 120 …" at bounding box center [381, 278] width 357 height 428
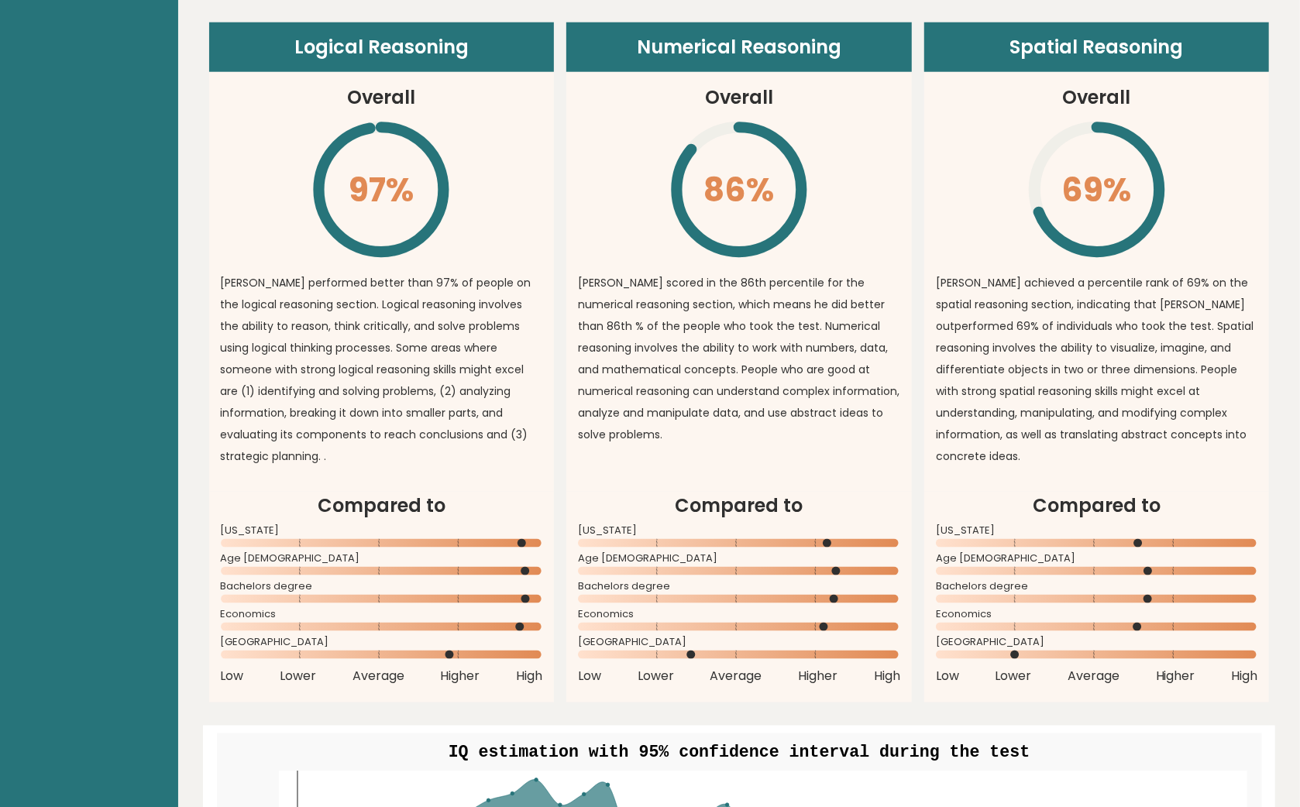
scroll to position [1150, 0]
